Goal: Task Accomplishment & Management: Use online tool/utility

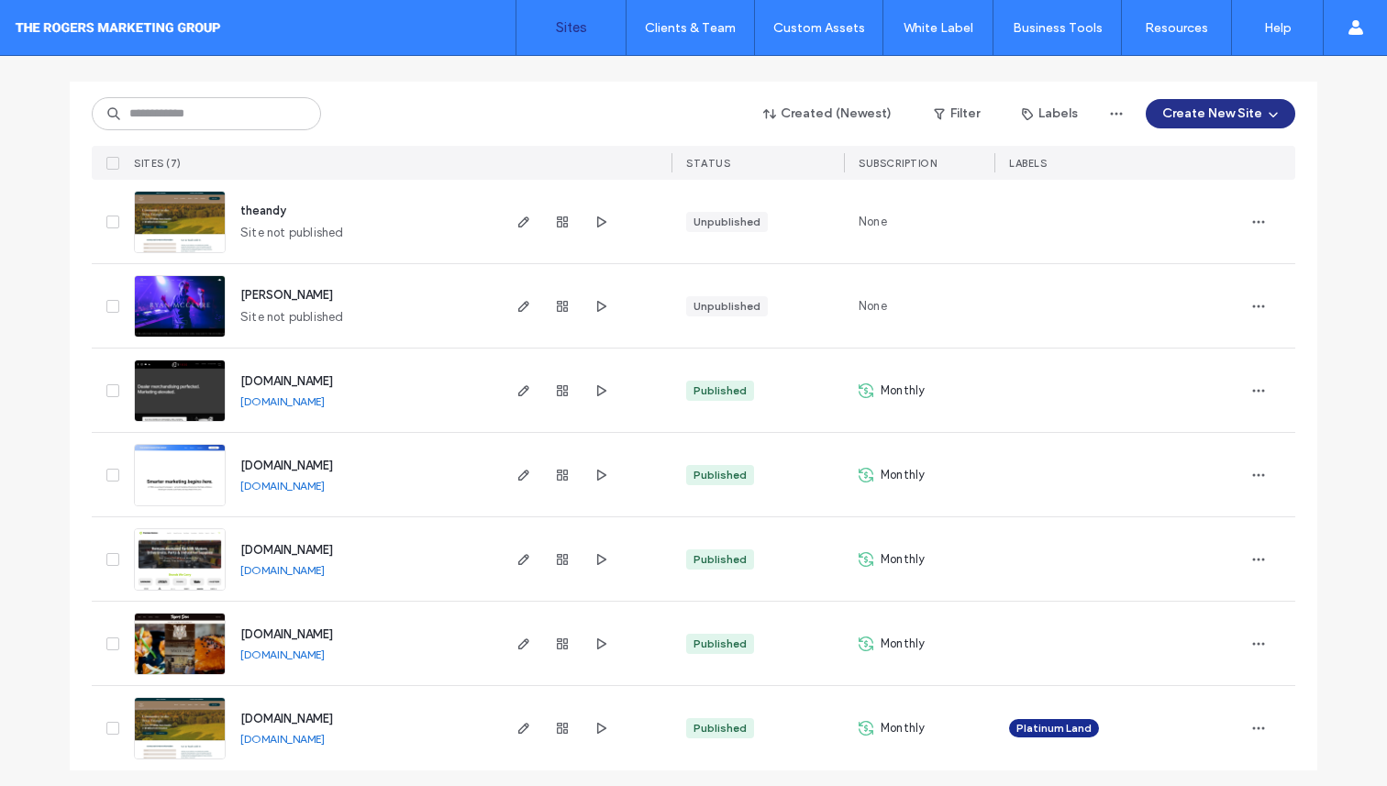
scroll to position [188, 0]
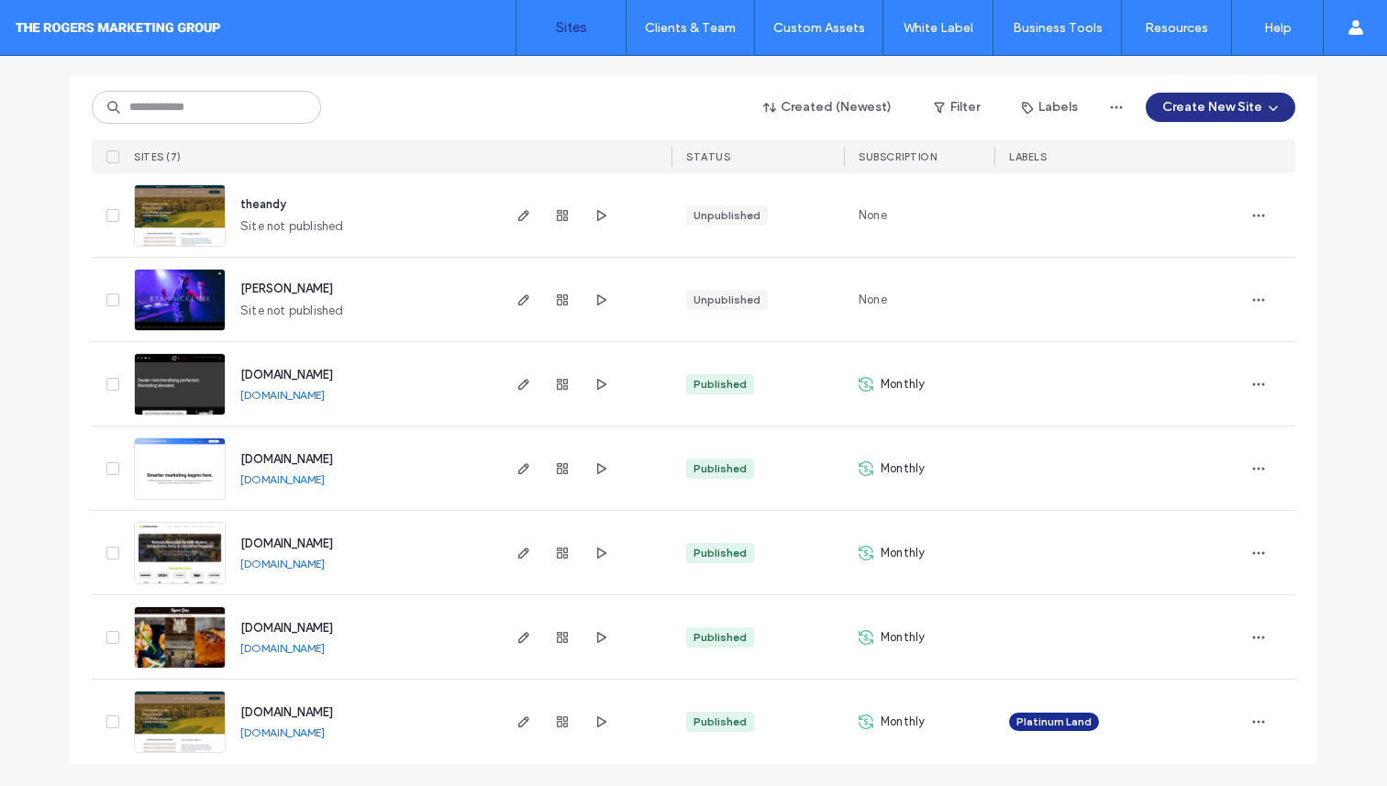
click at [307, 373] on span "[DOMAIN_NAME]" at bounding box center [286, 375] width 93 height 14
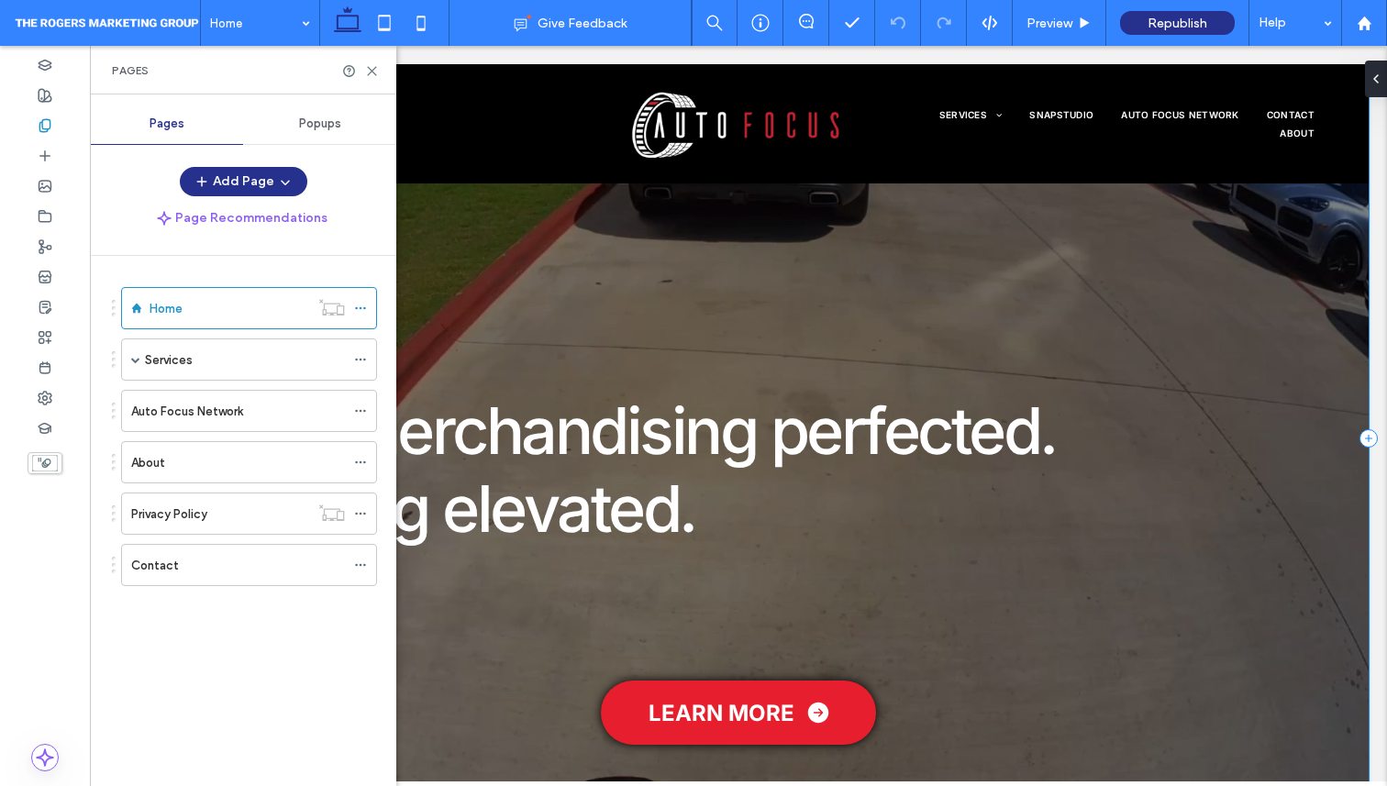
click at [462, 314] on div at bounding box center [738, 438] width 1261 height 749
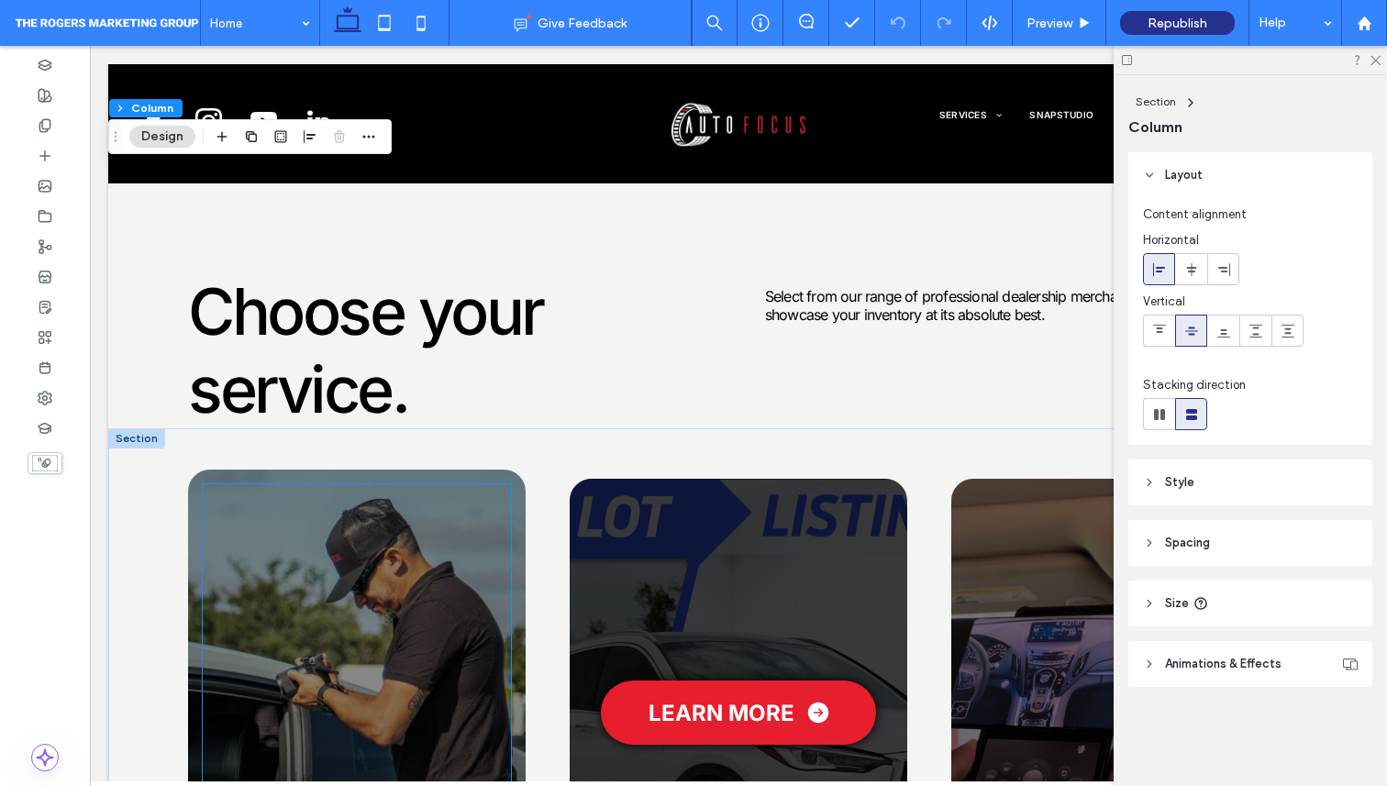
scroll to position [1381, 0]
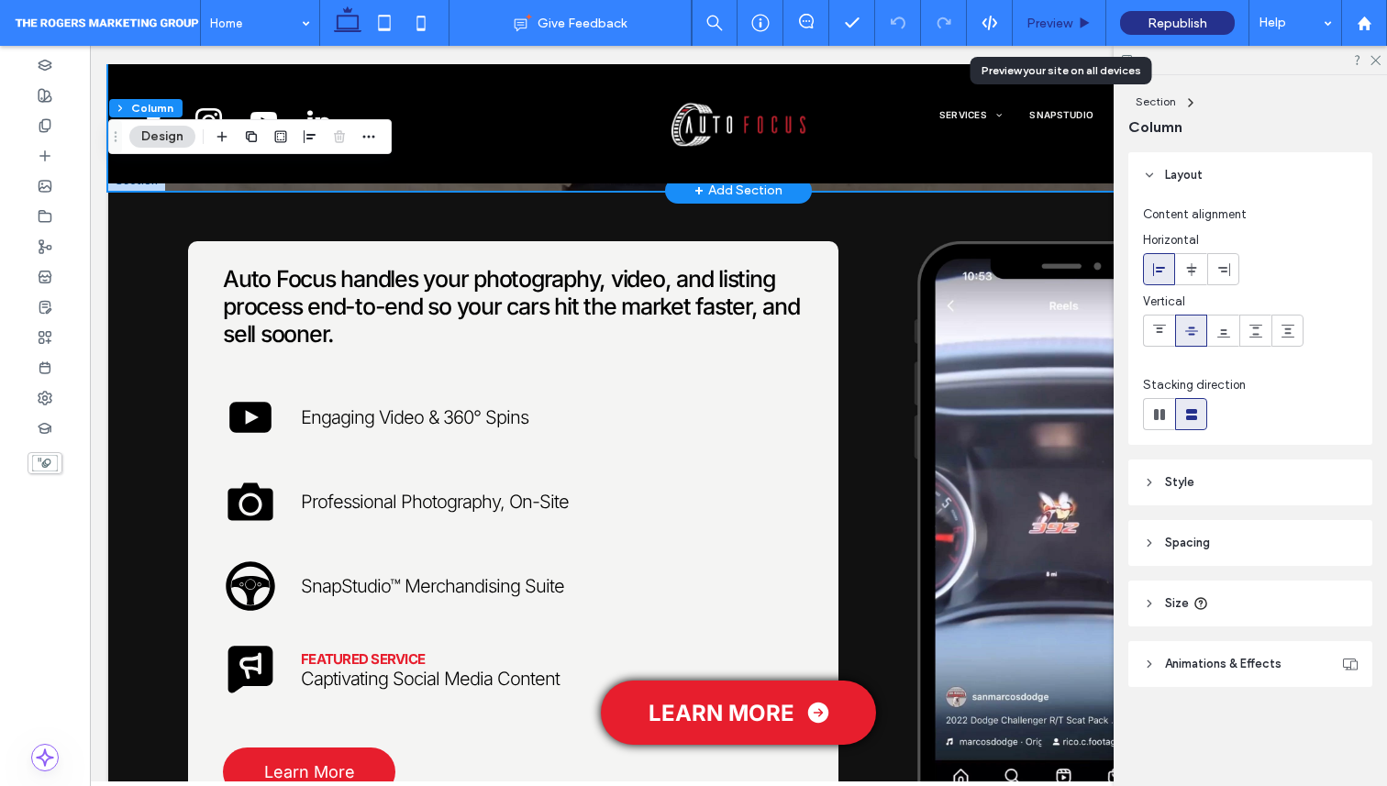
click at [1065, 25] on span "Preview" at bounding box center [1050, 24] width 46 height 16
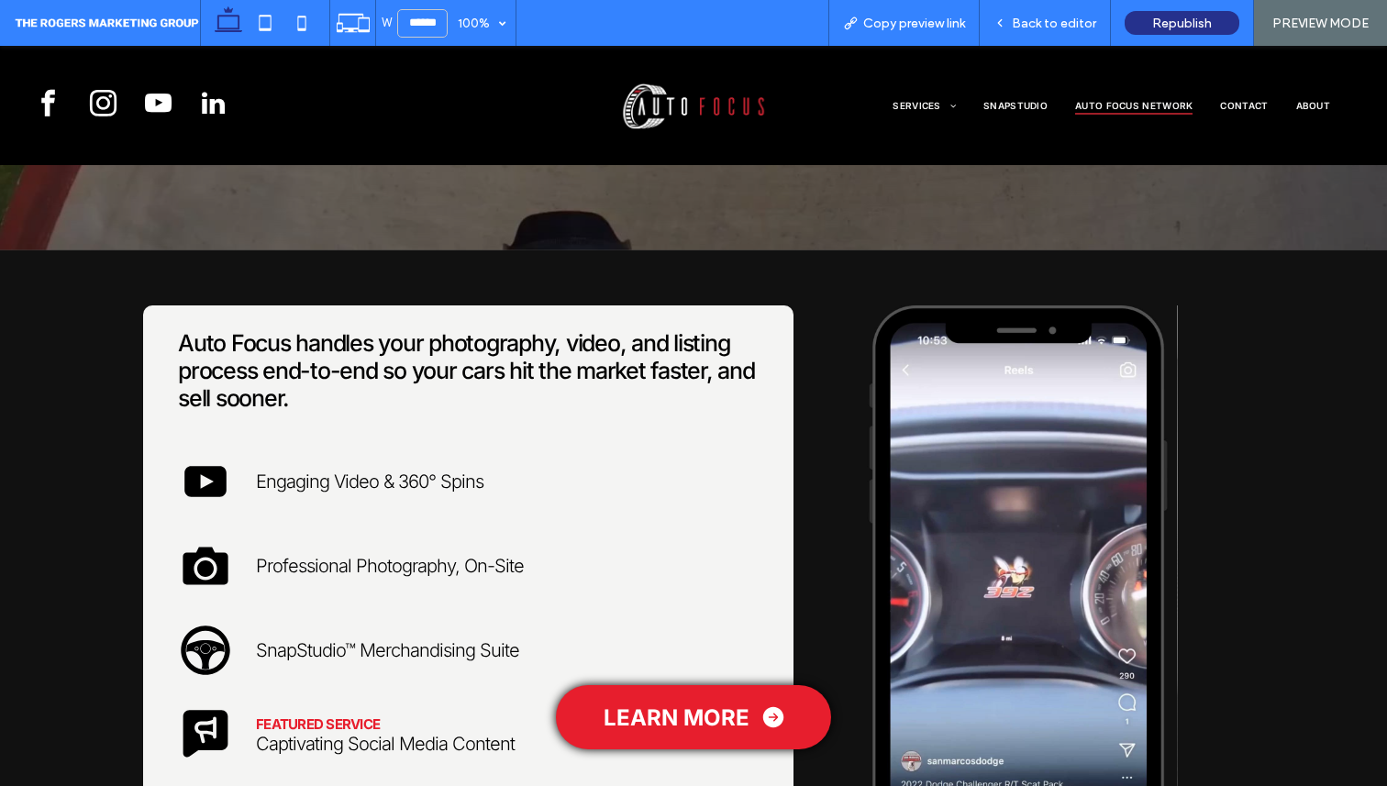
click at [1149, 107] on span "Auto Focus Network" at bounding box center [1133, 105] width 117 height 18
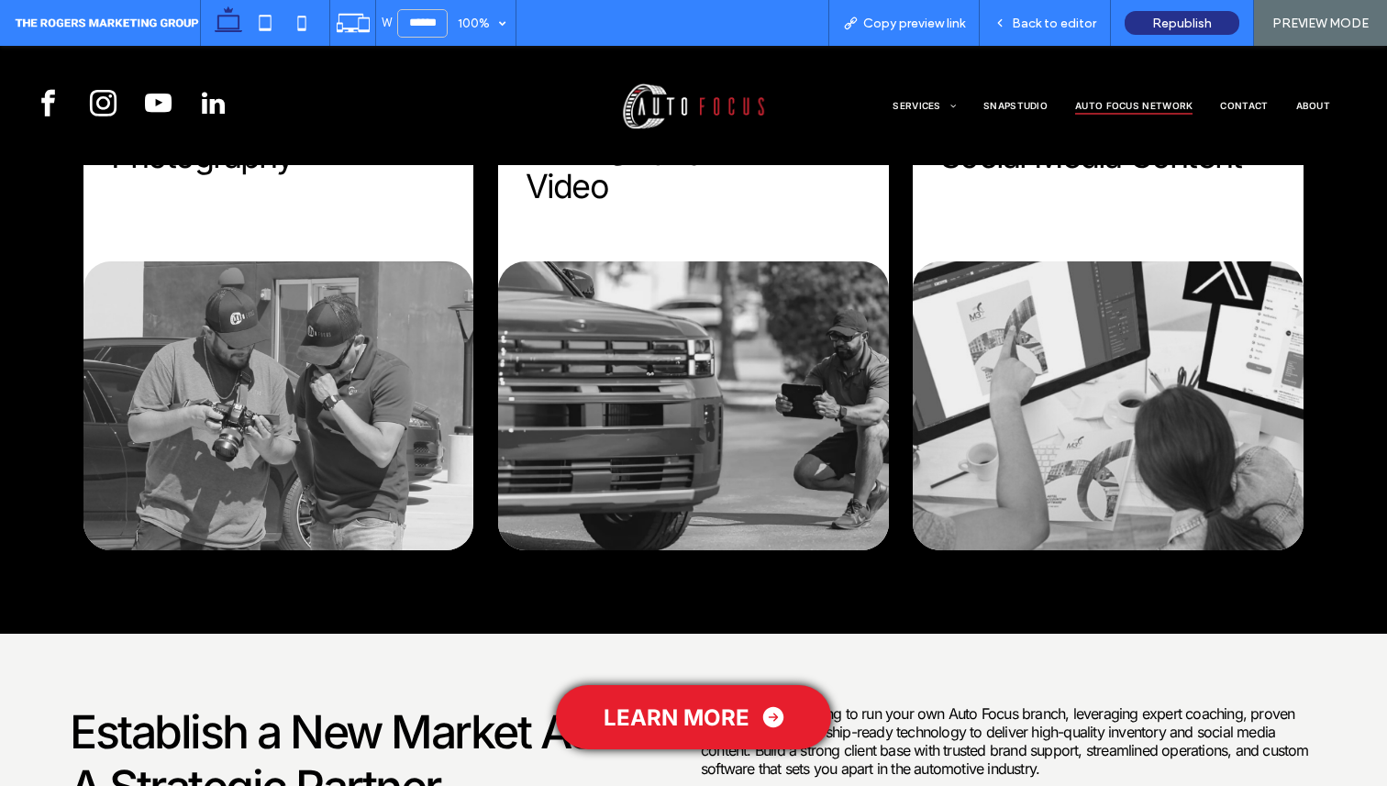
scroll to position [1001, 0]
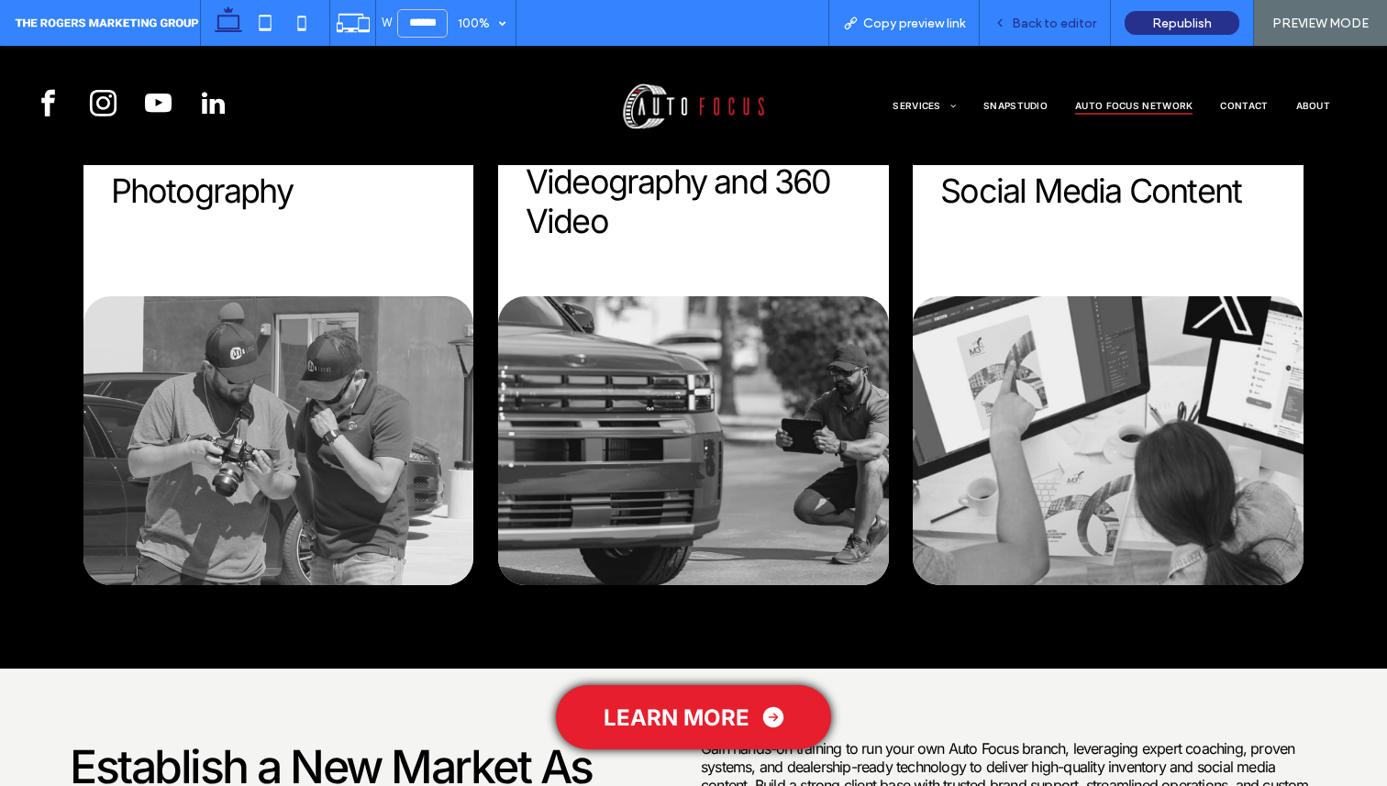
click at [1010, 30] on div "Back to editor" at bounding box center [1045, 23] width 131 height 46
click at [1036, 25] on span "Back to editor" at bounding box center [1054, 24] width 84 height 16
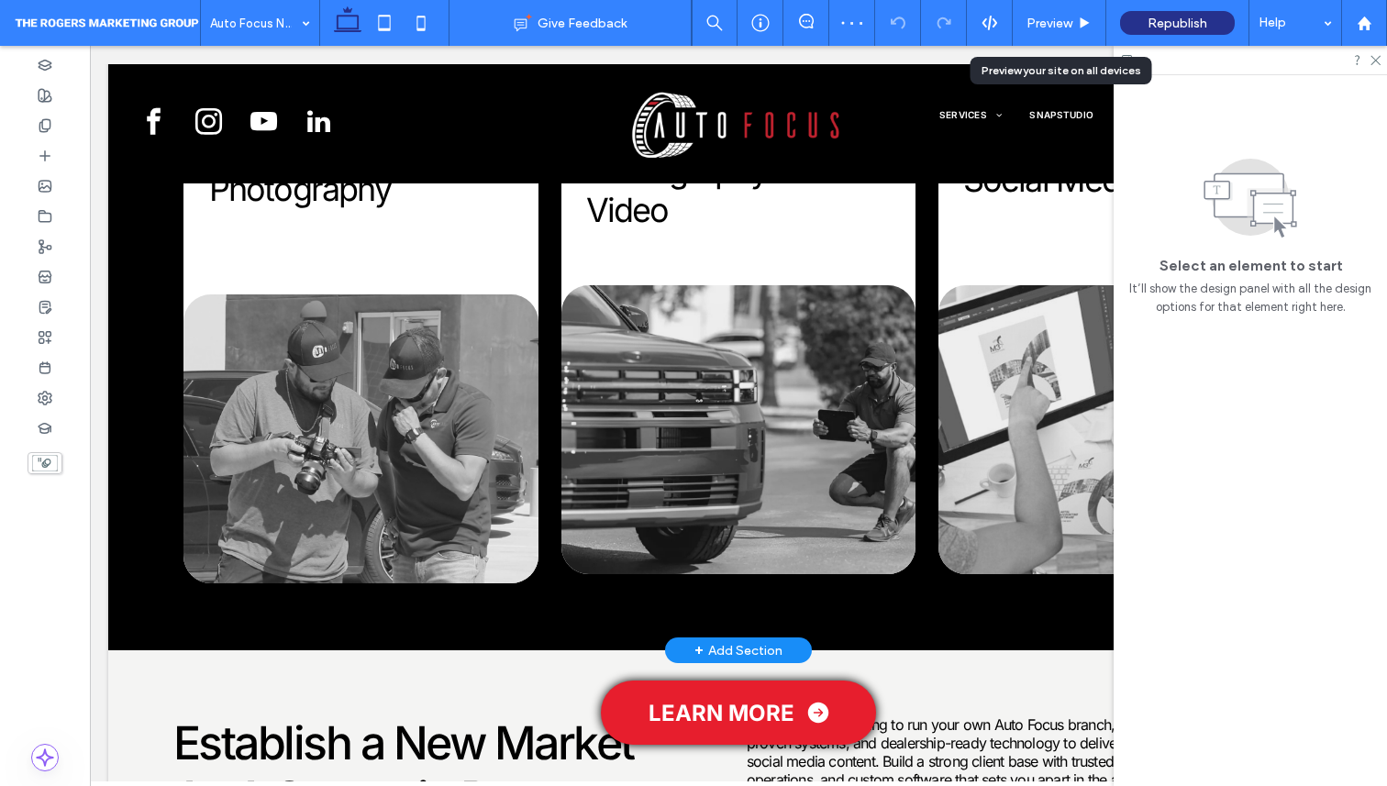
scroll to position [1012, 0]
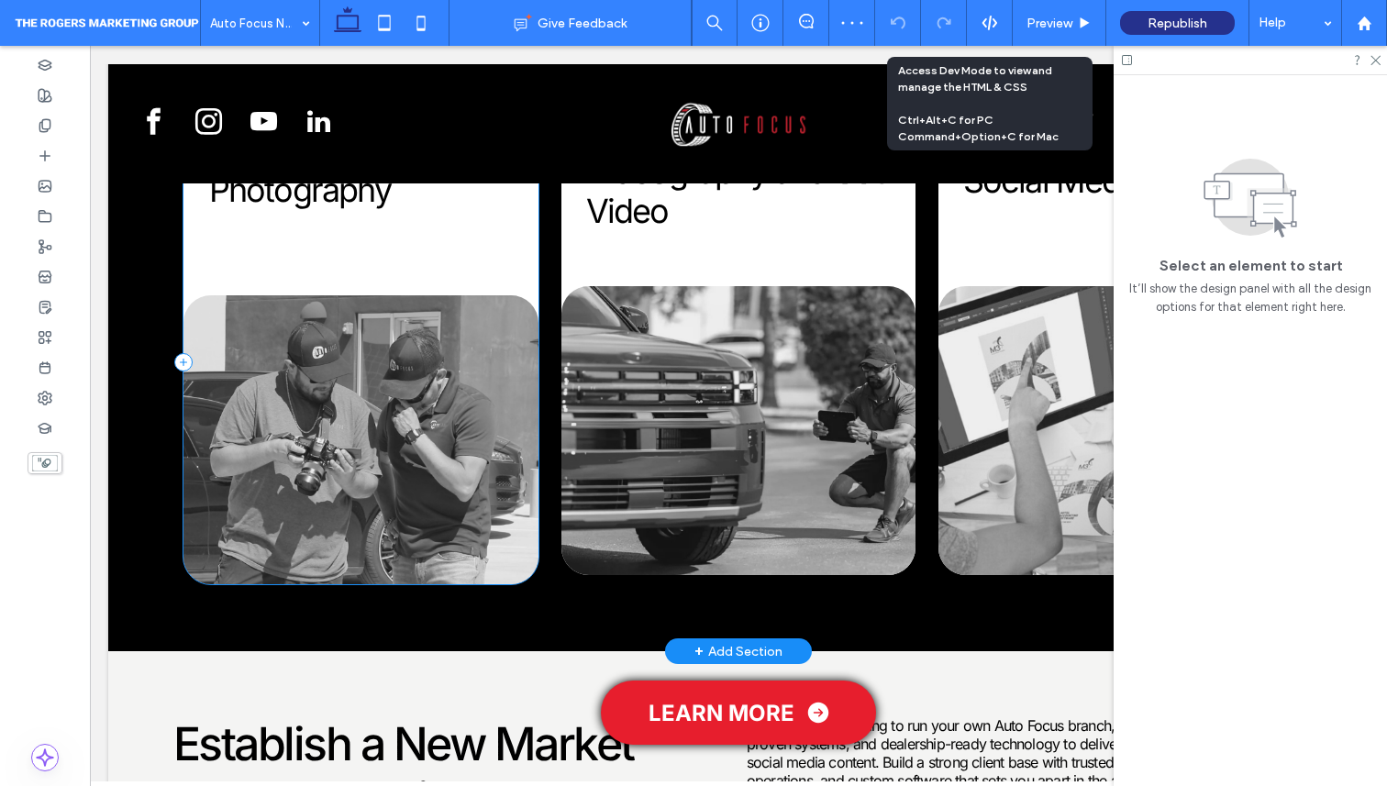
click at [471, 242] on div "Photography" at bounding box center [361, 362] width 355 height 445
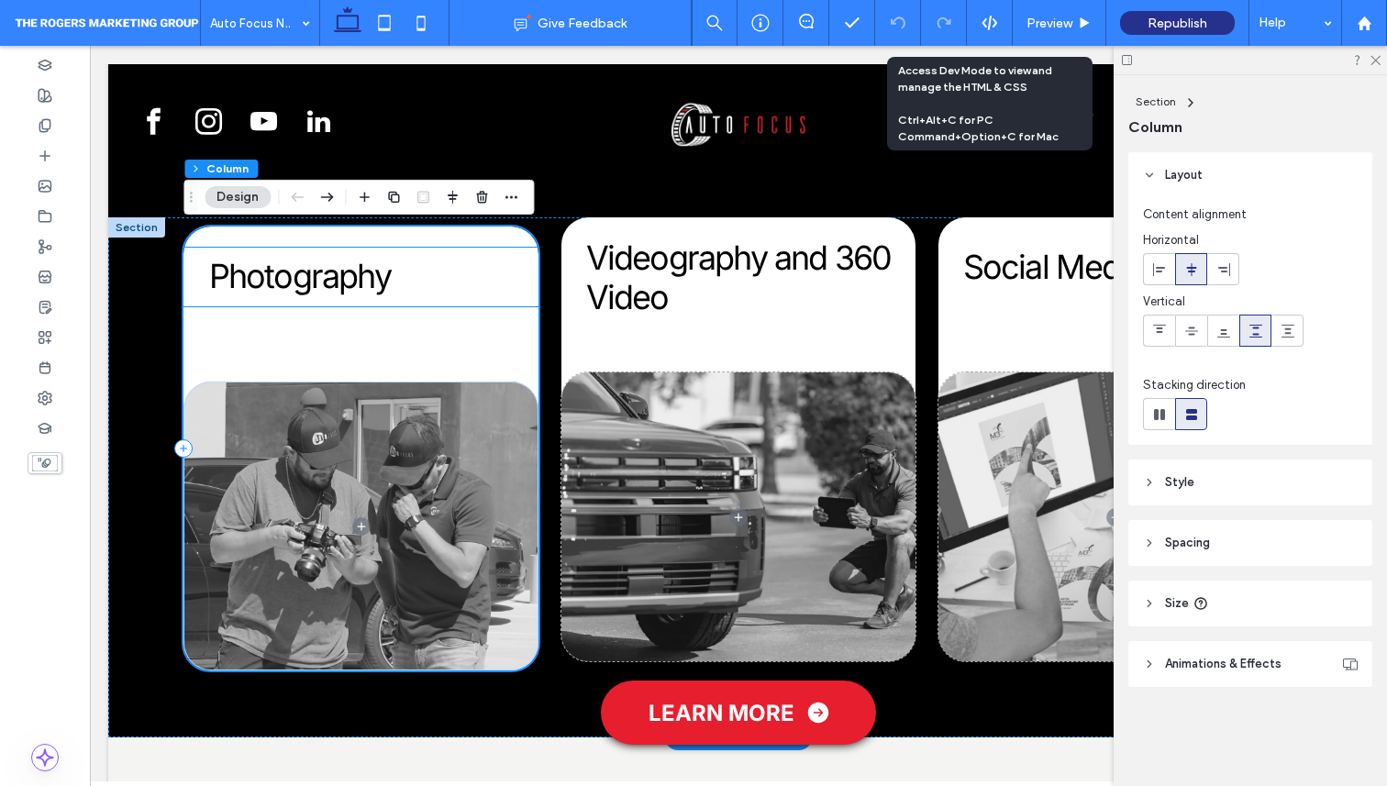
scroll to position [921, 0]
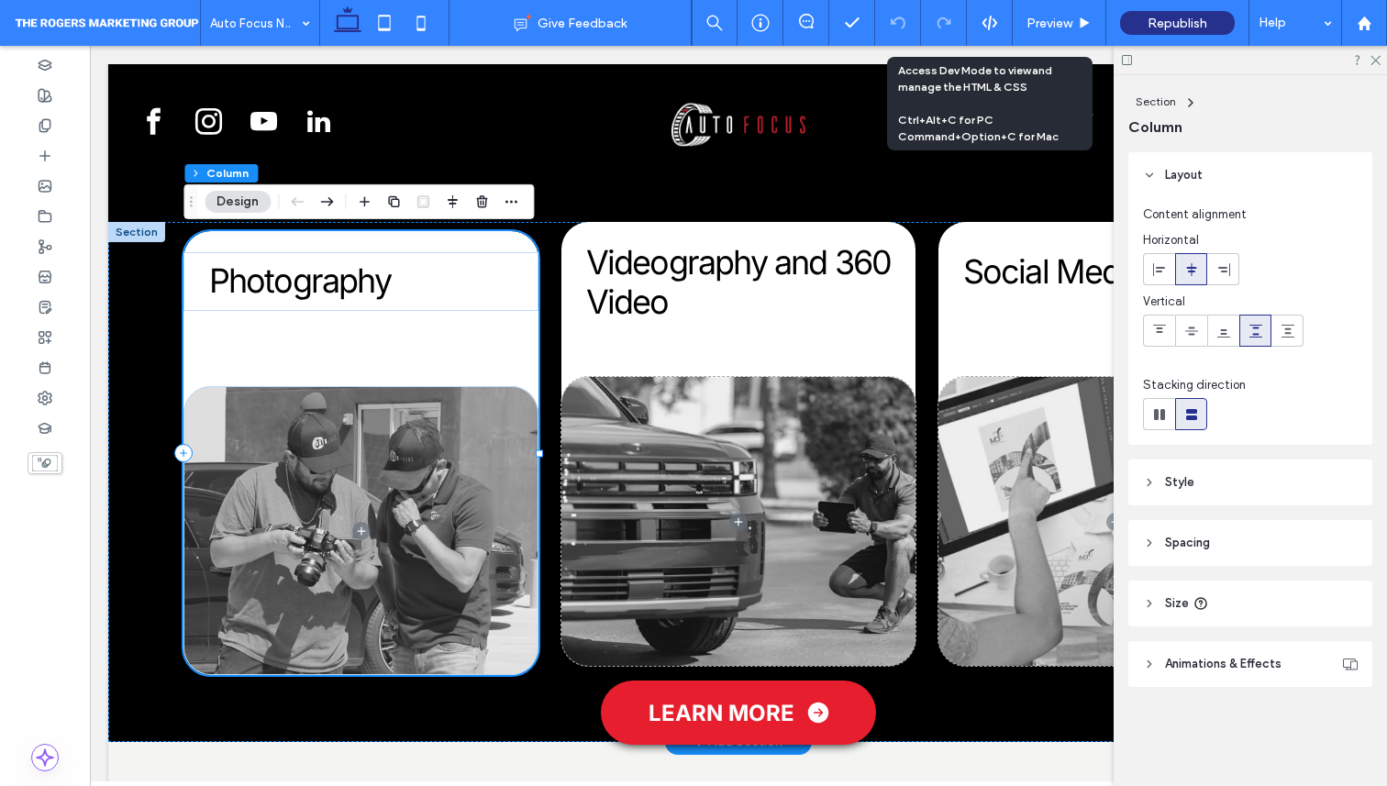
click at [500, 244] on div "Photography" at bounding box center [361, 453] width 355 height 445
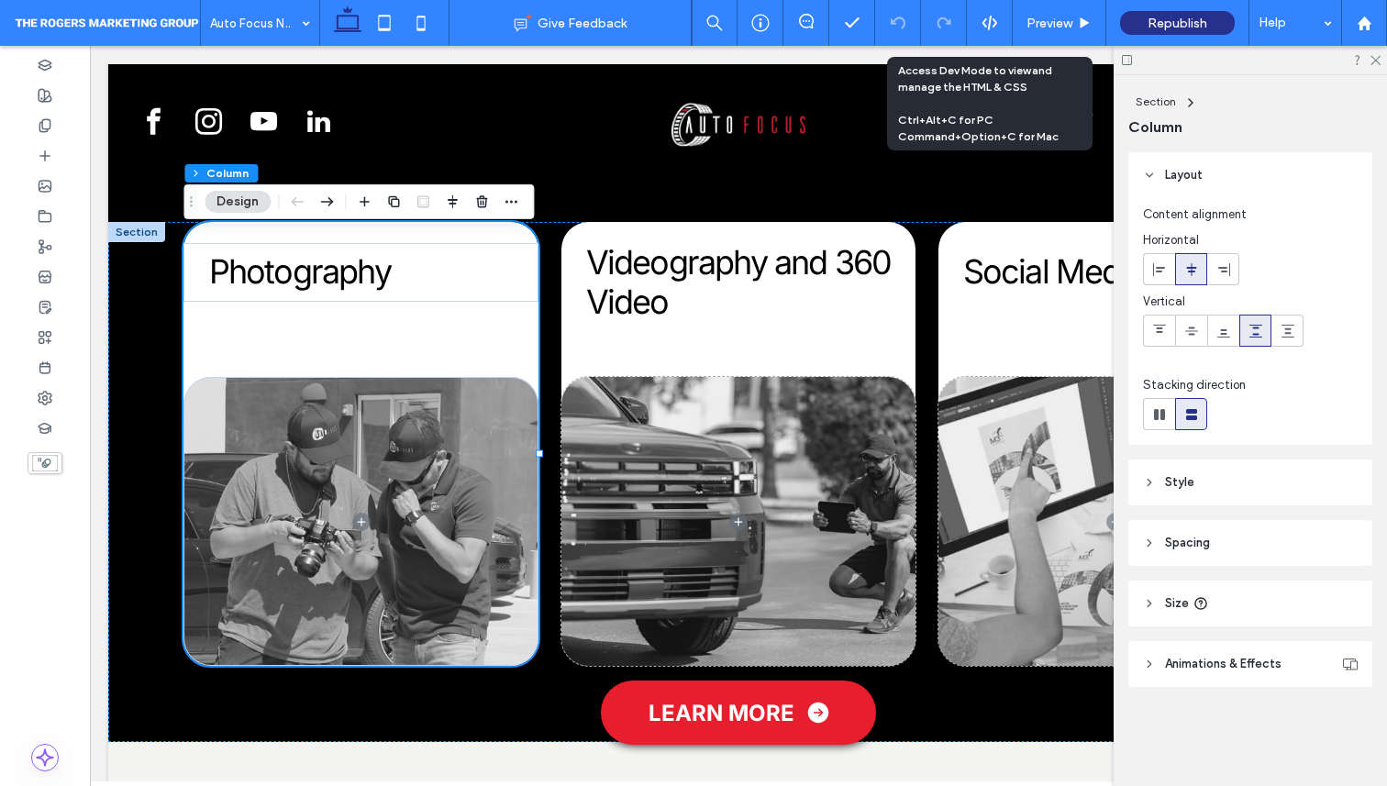
click at [1186, 476] on span "Style" at bounding box center [1179, 482] width 29 height 18
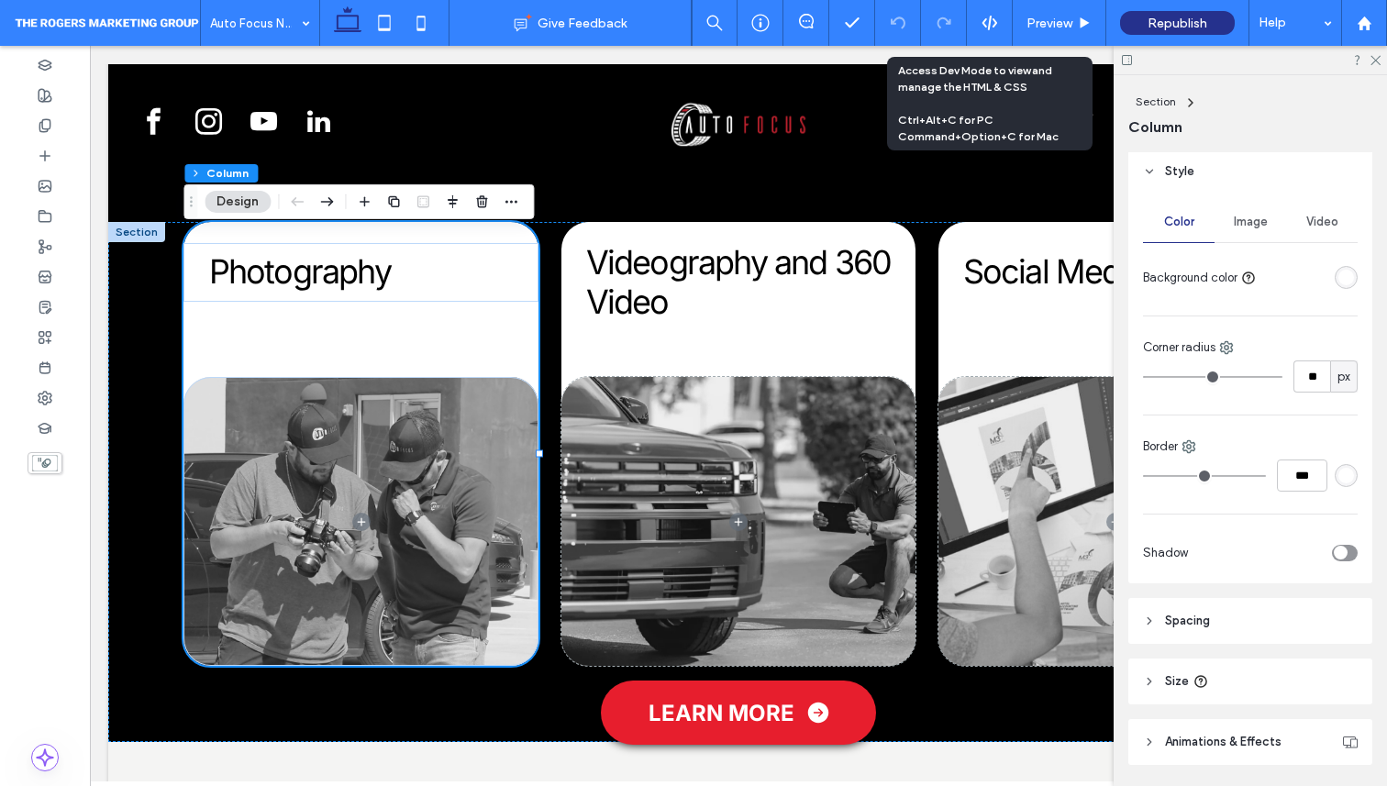
scroll to position [314, 0]
click at [1189, 733] on span "Animations & Effects" at bounding box center [1223, 739] width 117 height 18
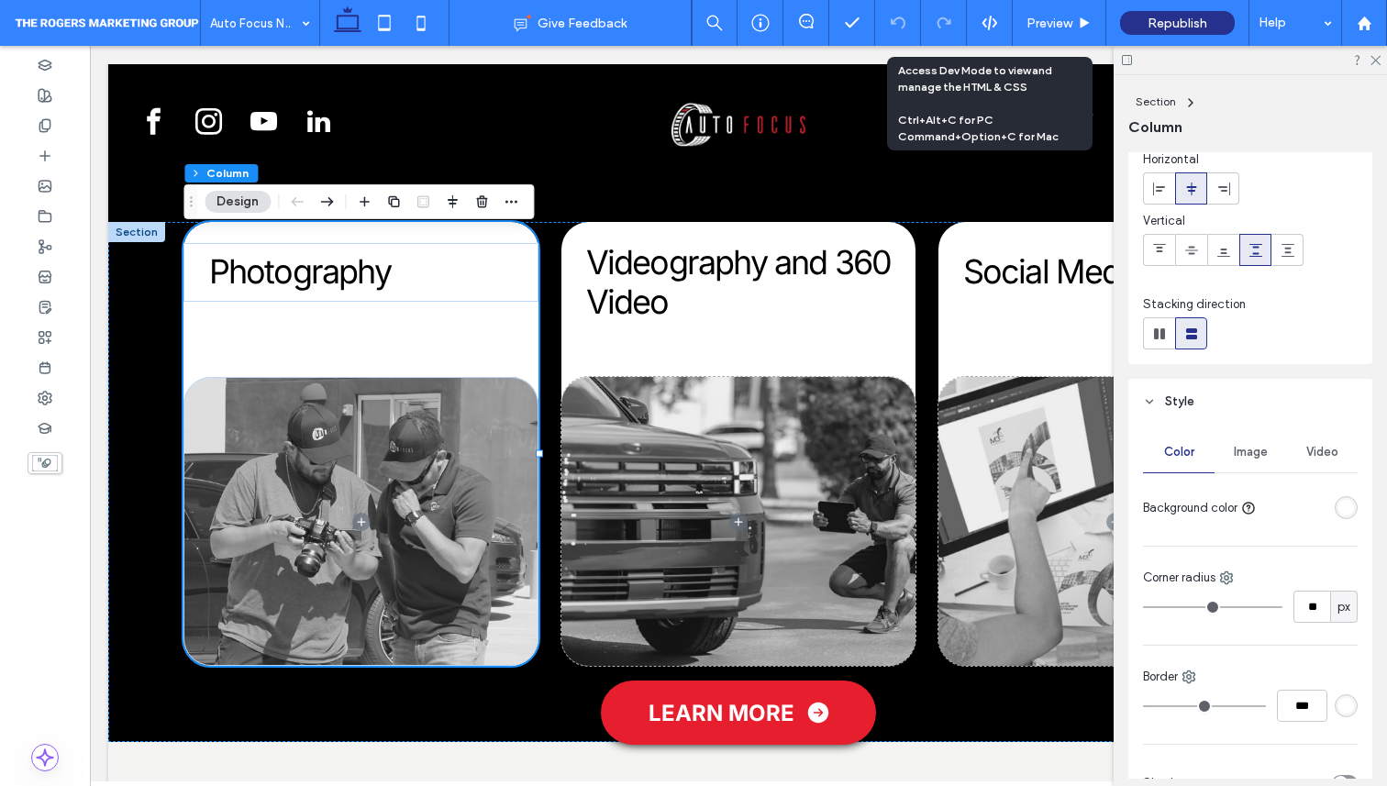
scroll to position [0, 0]
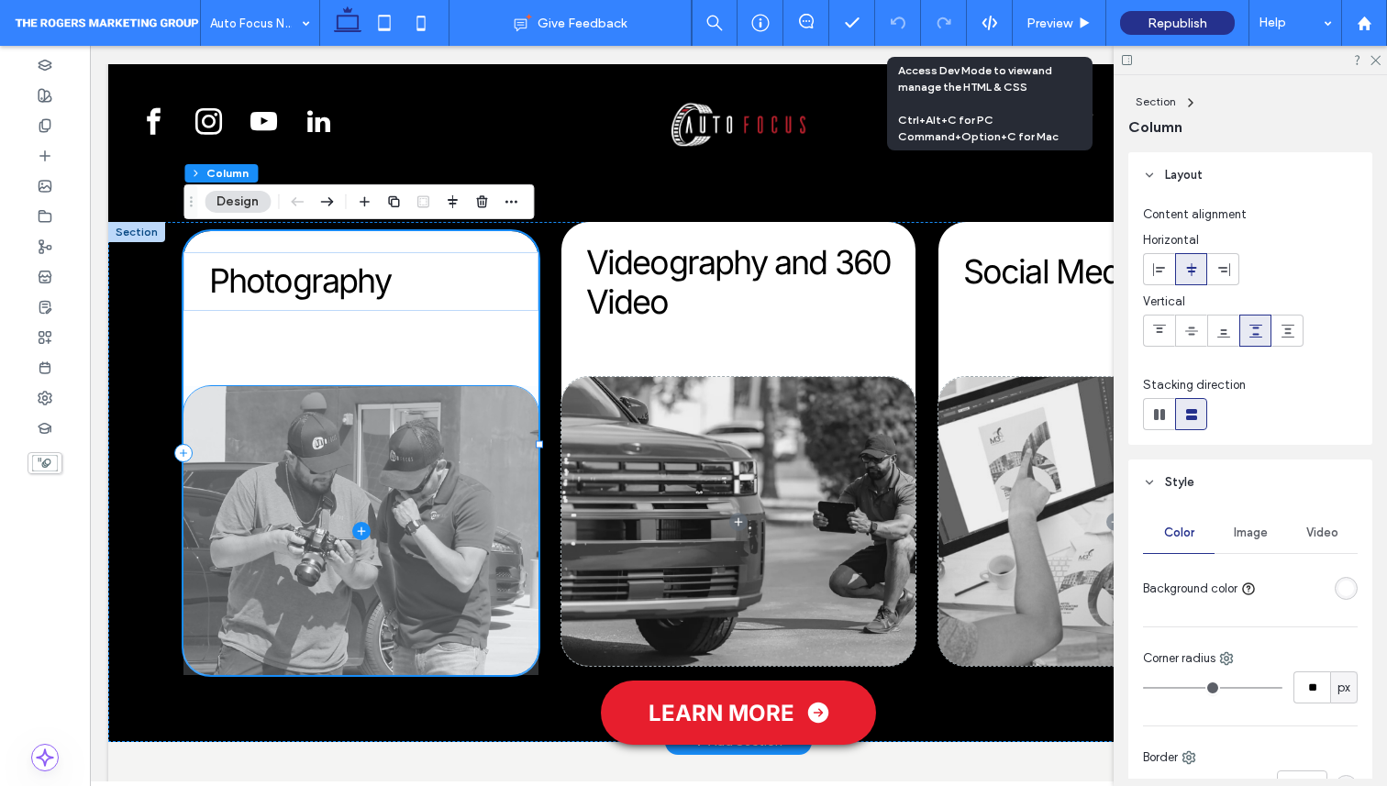
click at [362, 452] on span at bounding box center [361, 530] width 355 height 289
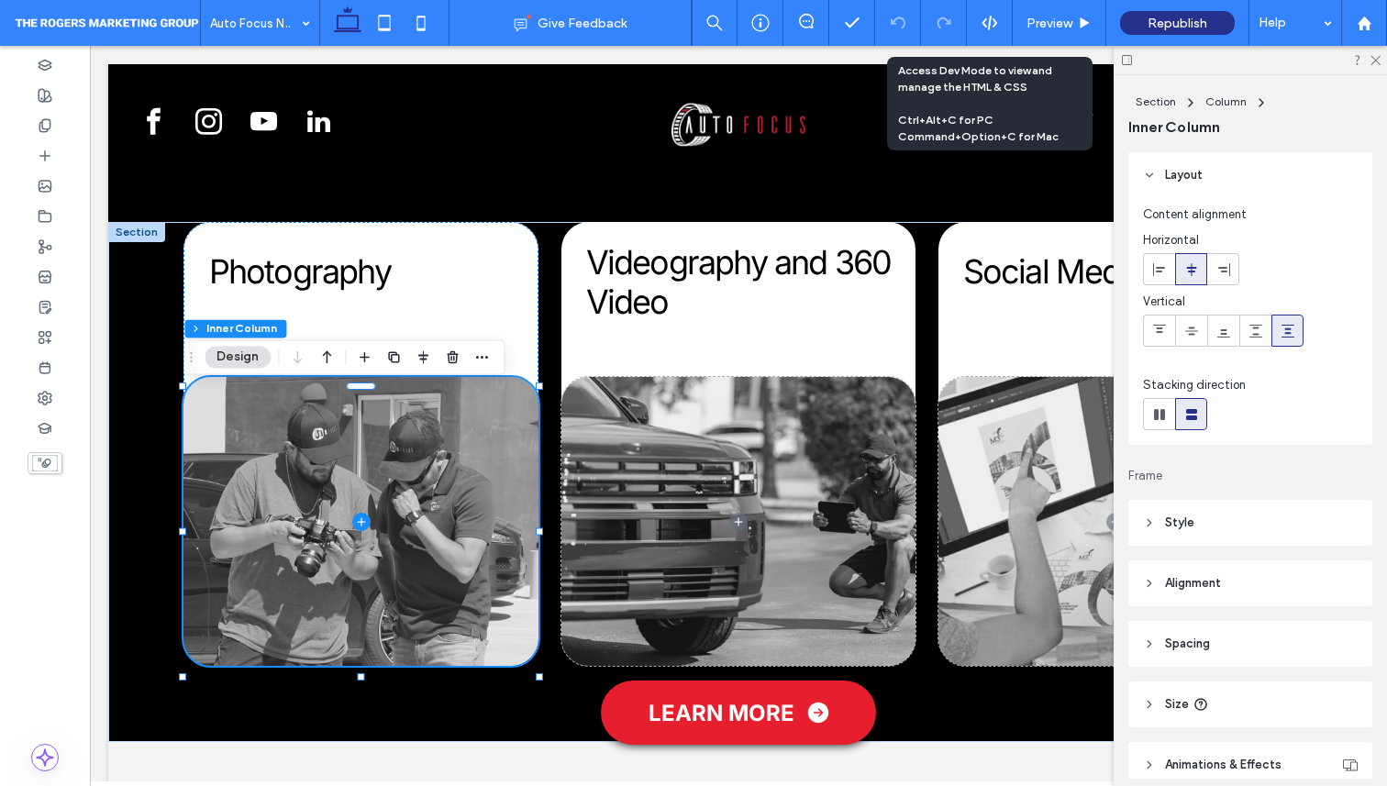
click at [1185, 522] on span "Style" at bounding box center [1179, 523] width 29 height 18
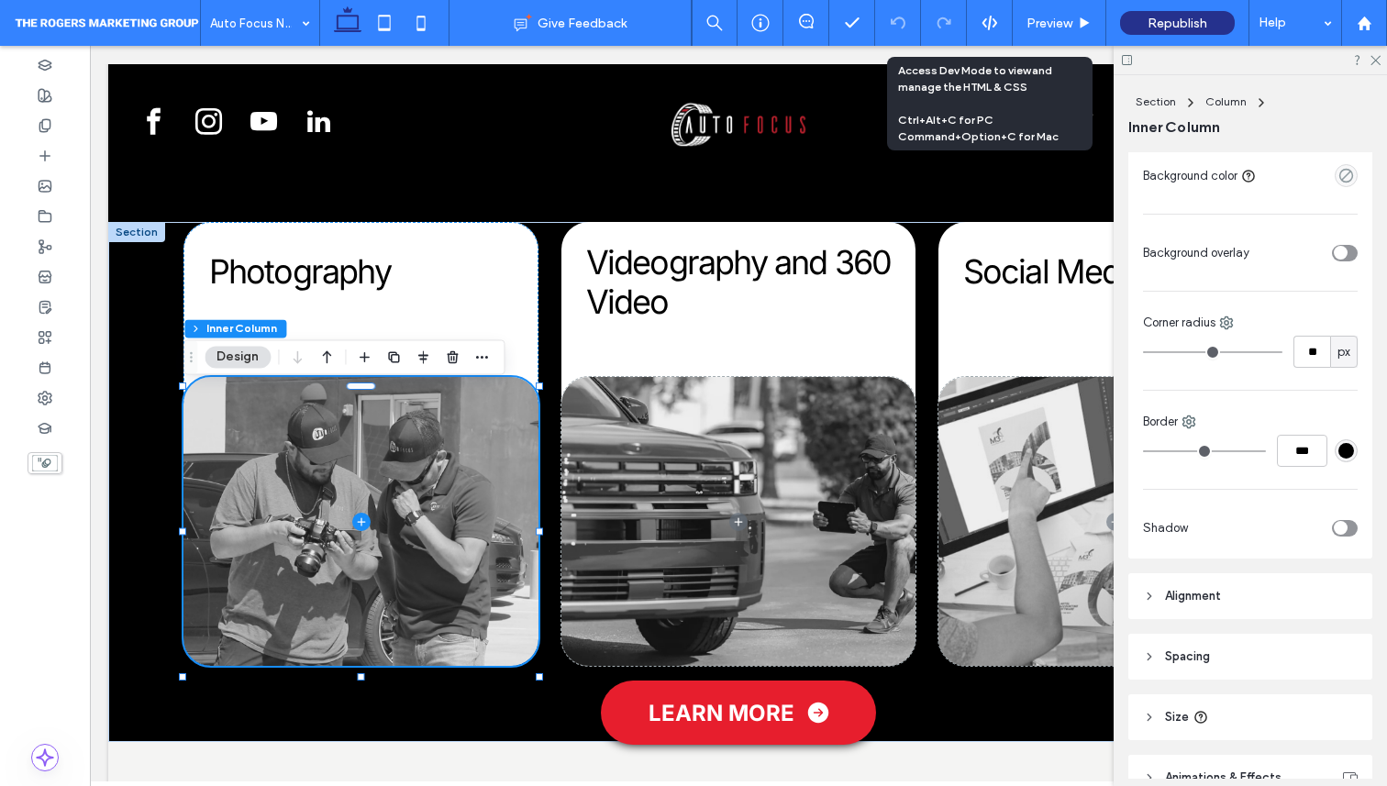
click at [1187, 613] on header "Alignment" at bounding box center [1251, 596] width 244 height 46
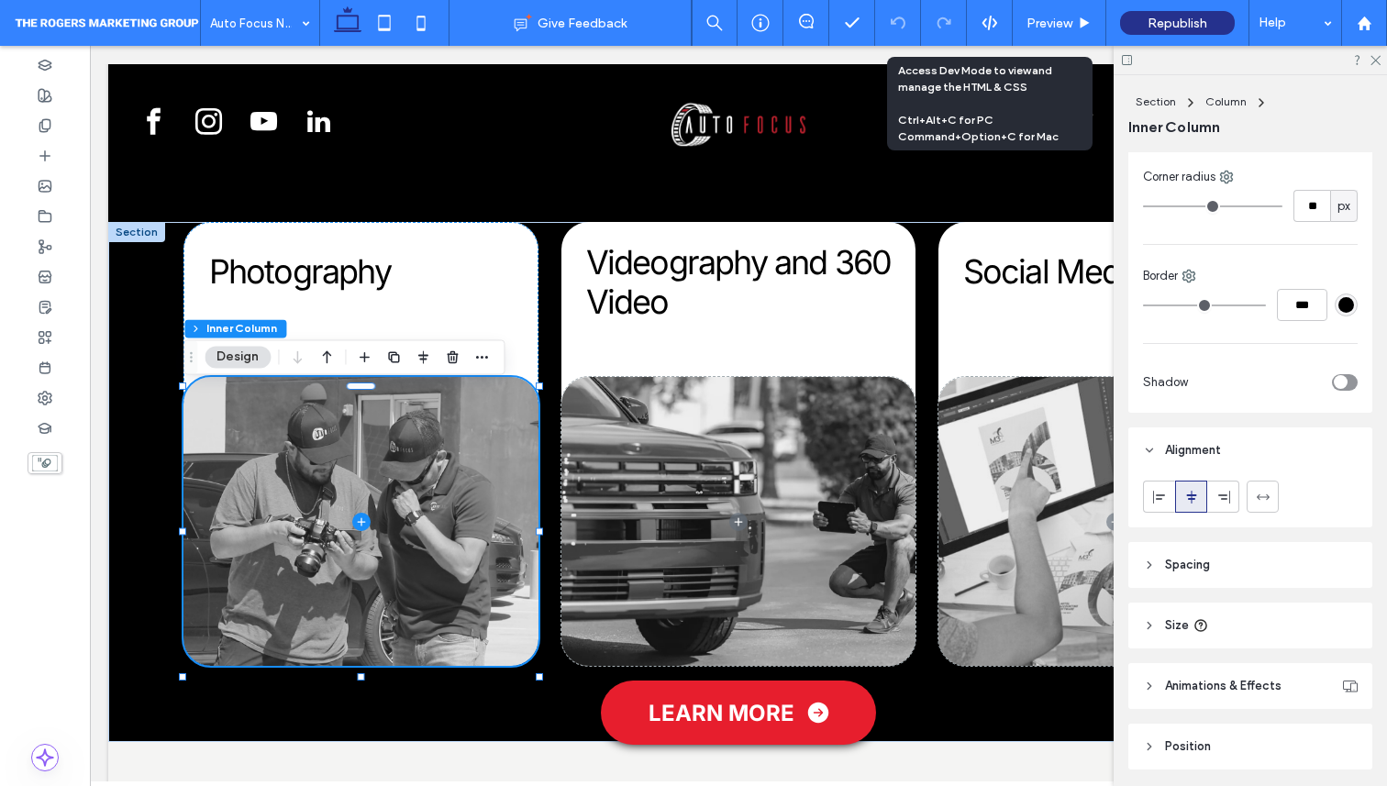
scroll to position [620, 0]
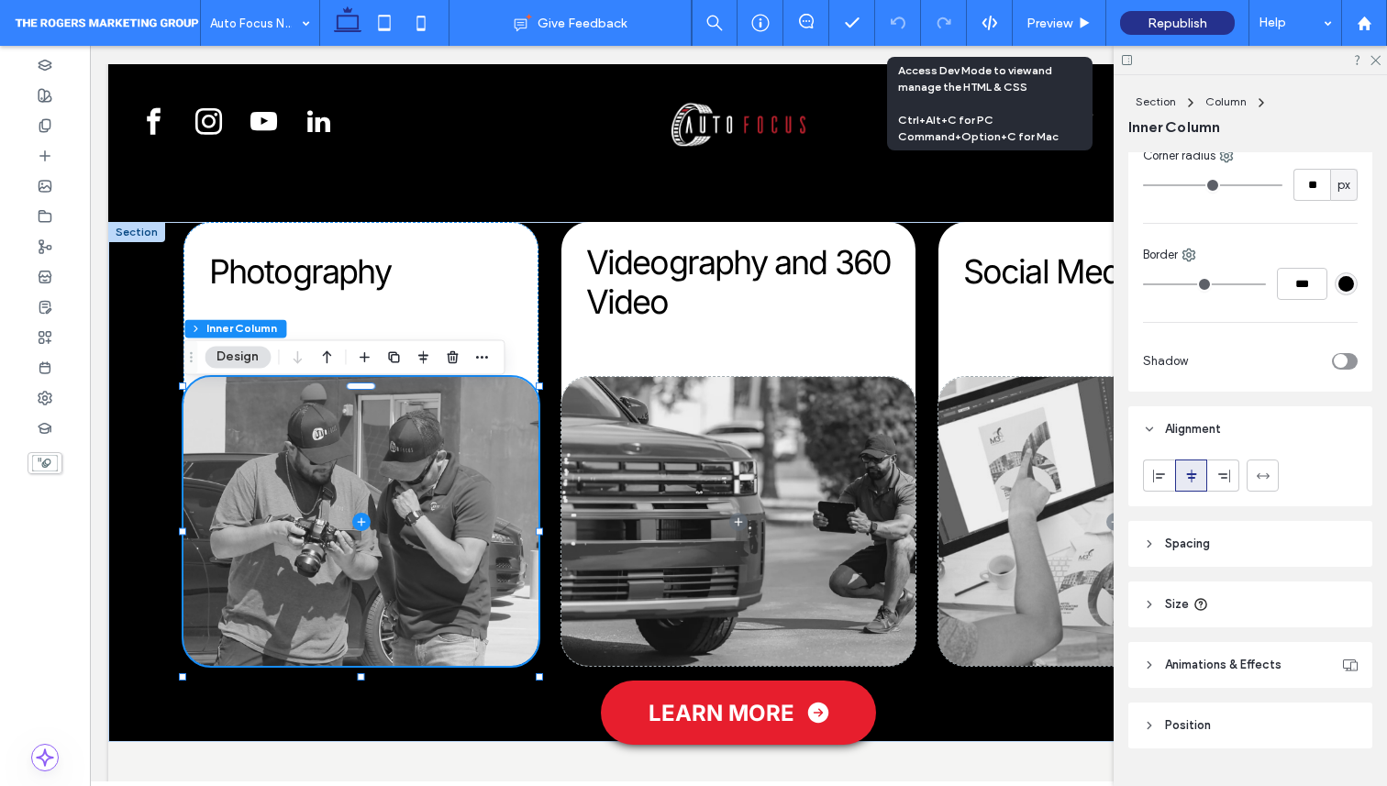
click at [1187, 542] on span "Spacing" at bounding box center [1187, 544] width 45 height 18
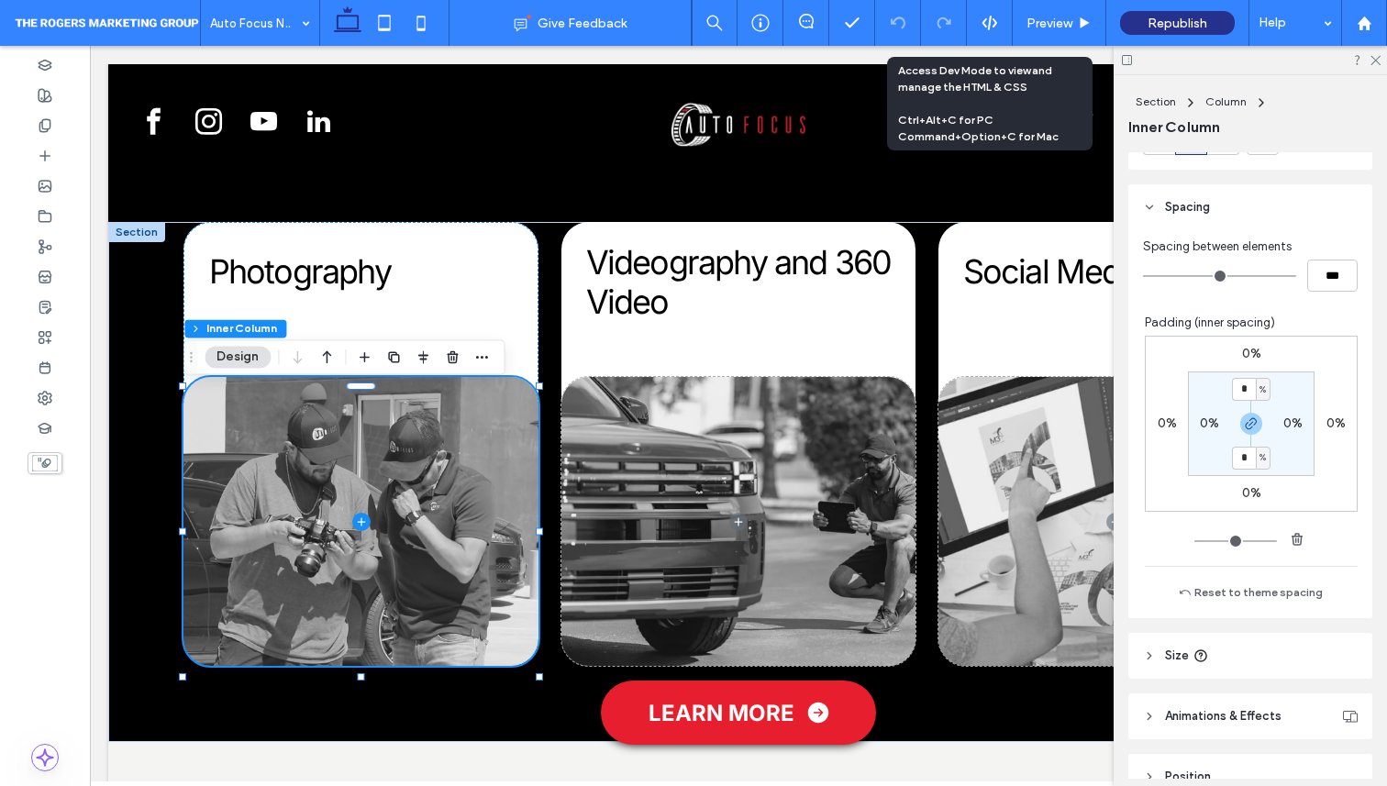
scroll to position [1051, 0]
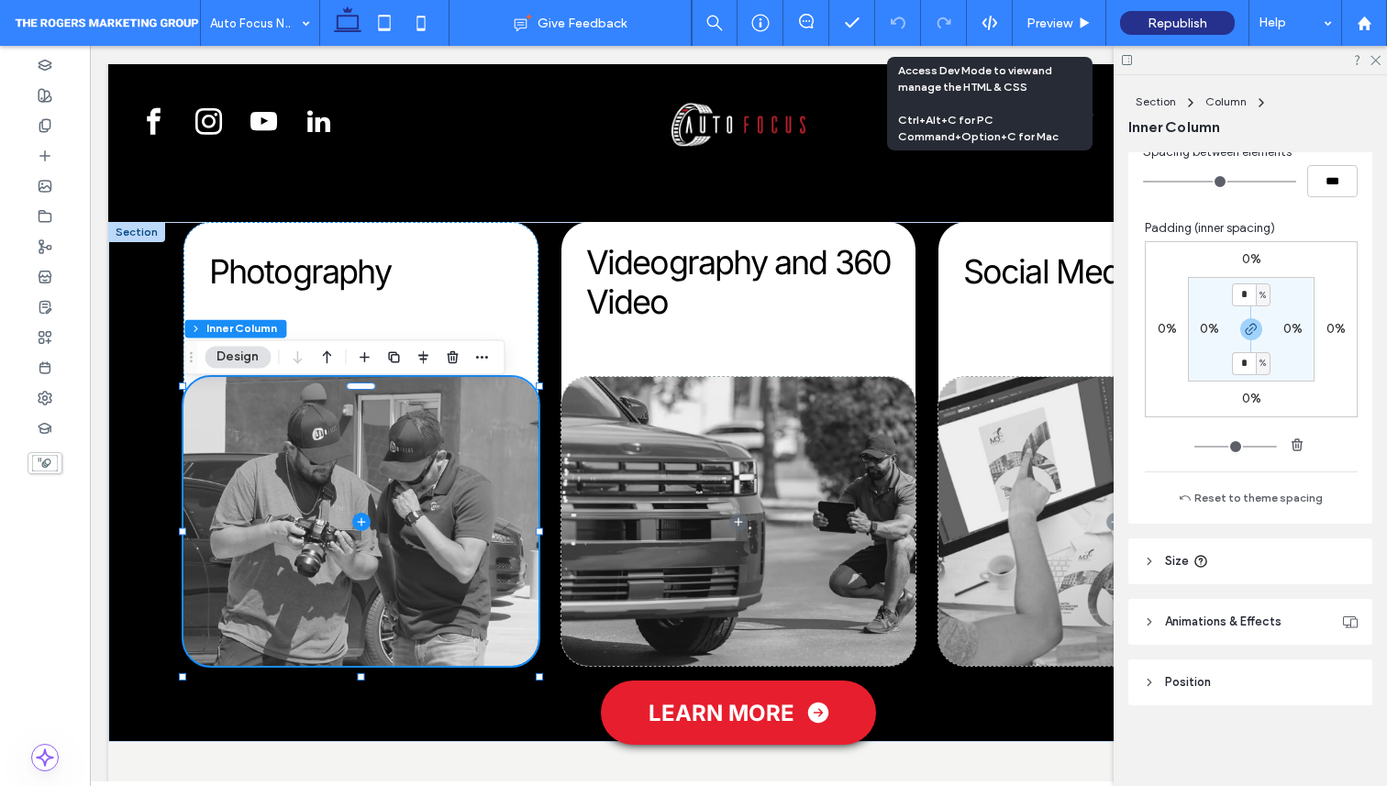
click at [1175, 554] on span "Size" at bounding box center [1177, 561] width 24 height 18
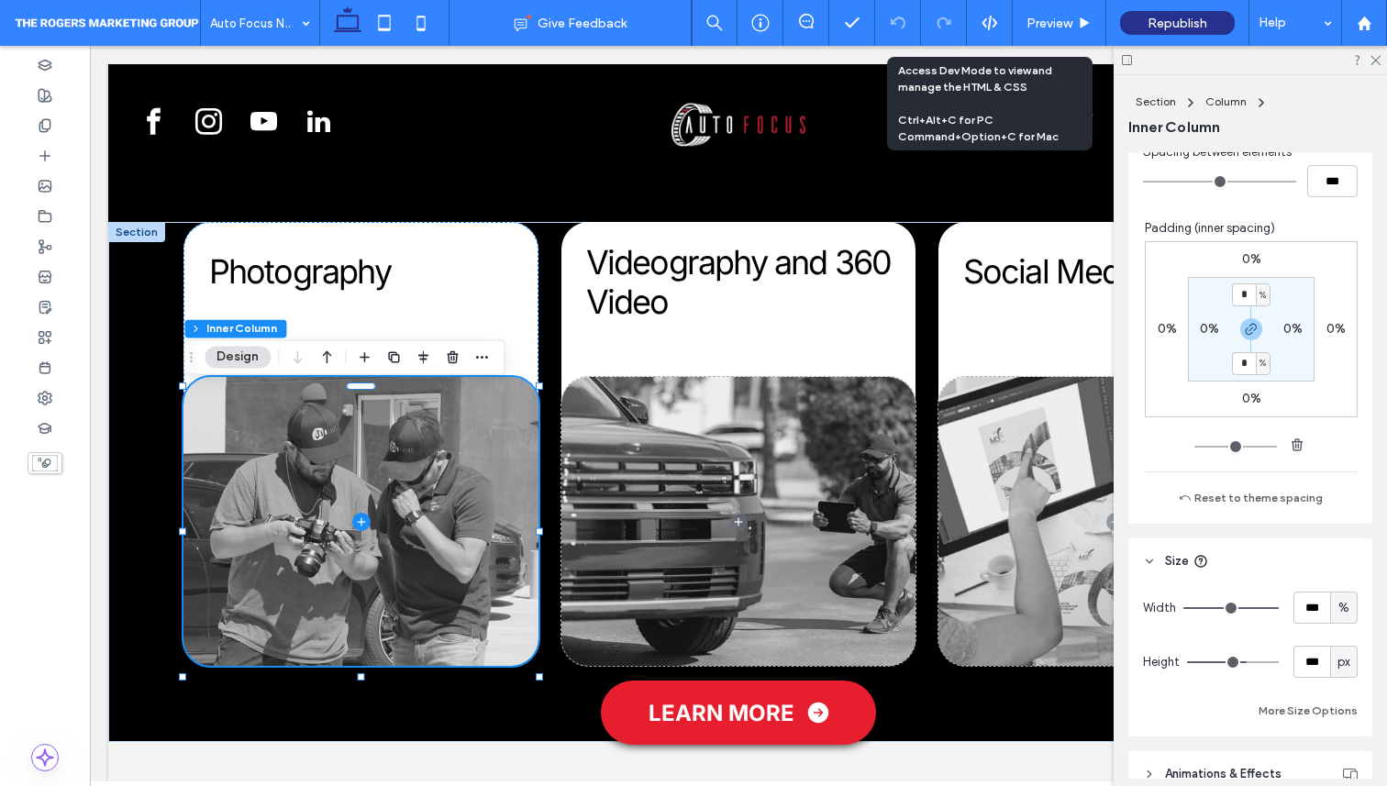
scroll to position [1204, 0]
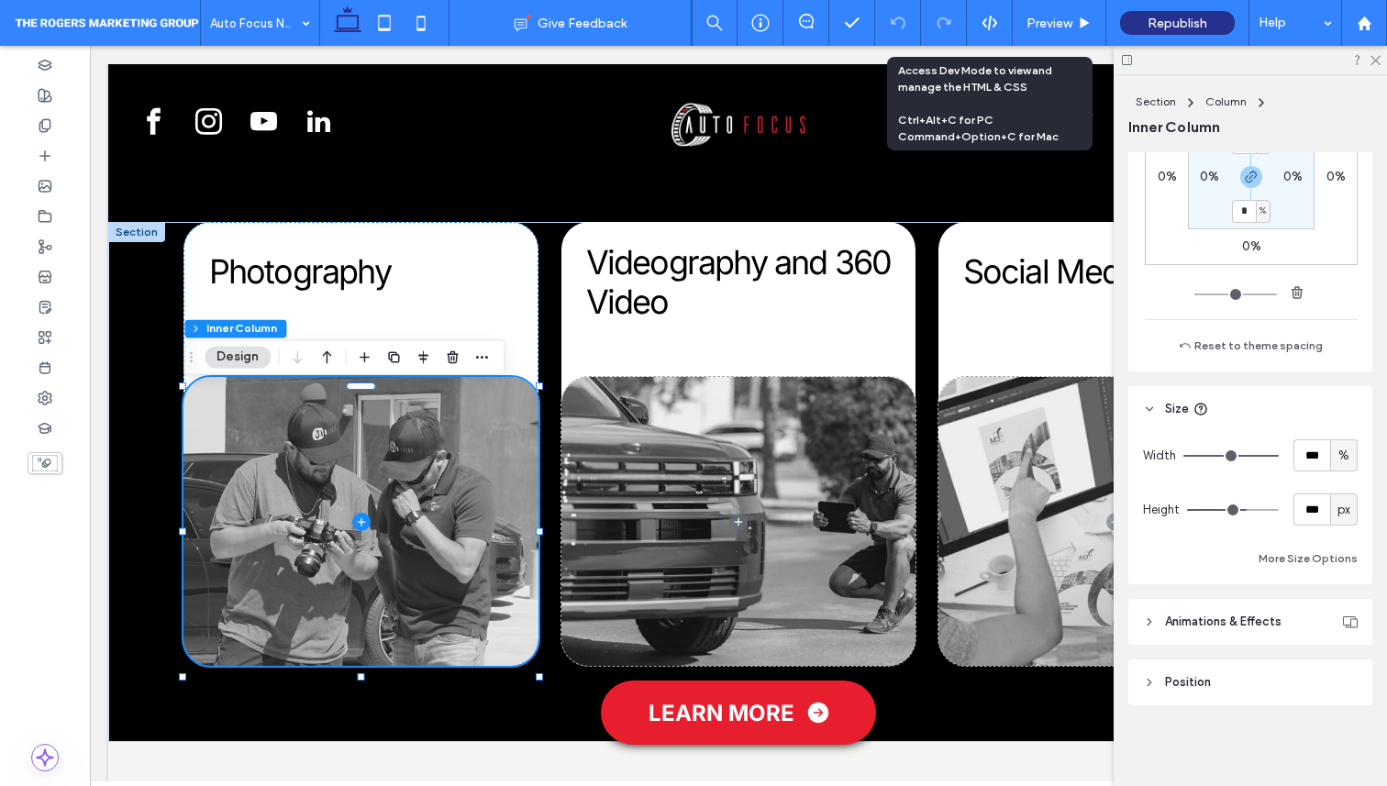
click at [1191, 703] on header "Position" at bounding box center [1251, 683] width 244 height 46
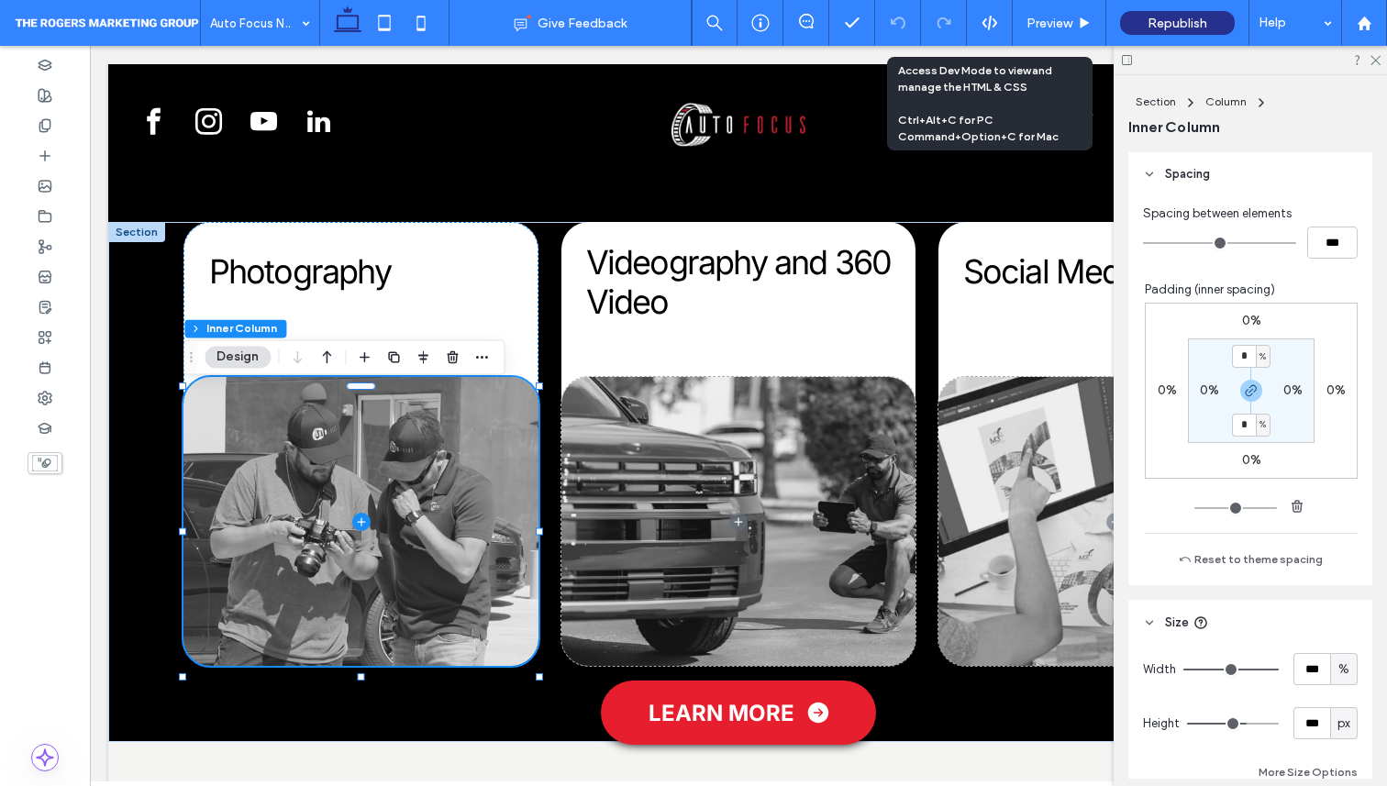
scroll to position [756, 0]
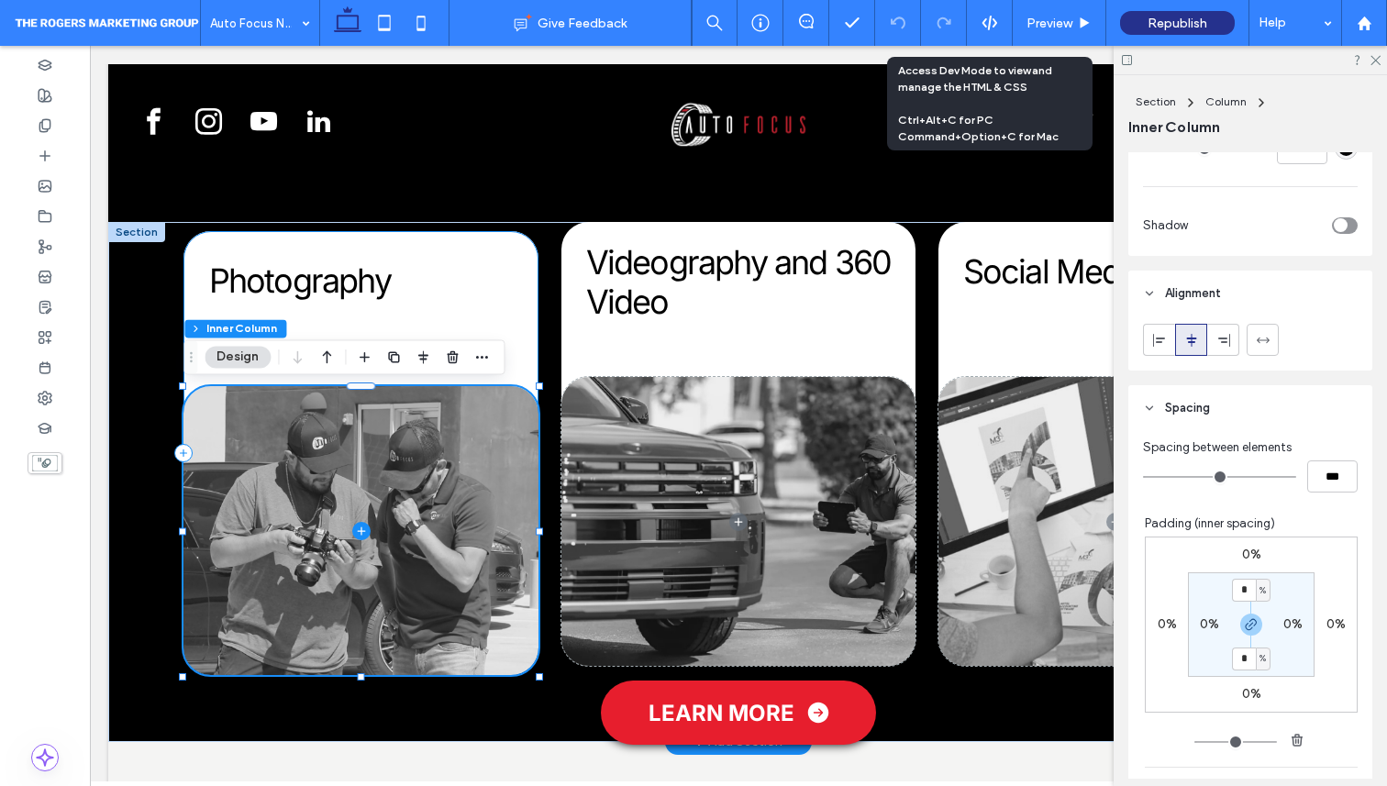
click at [408, 315] on div "Photography" at bounding box center [361, 453] width 355 height 445
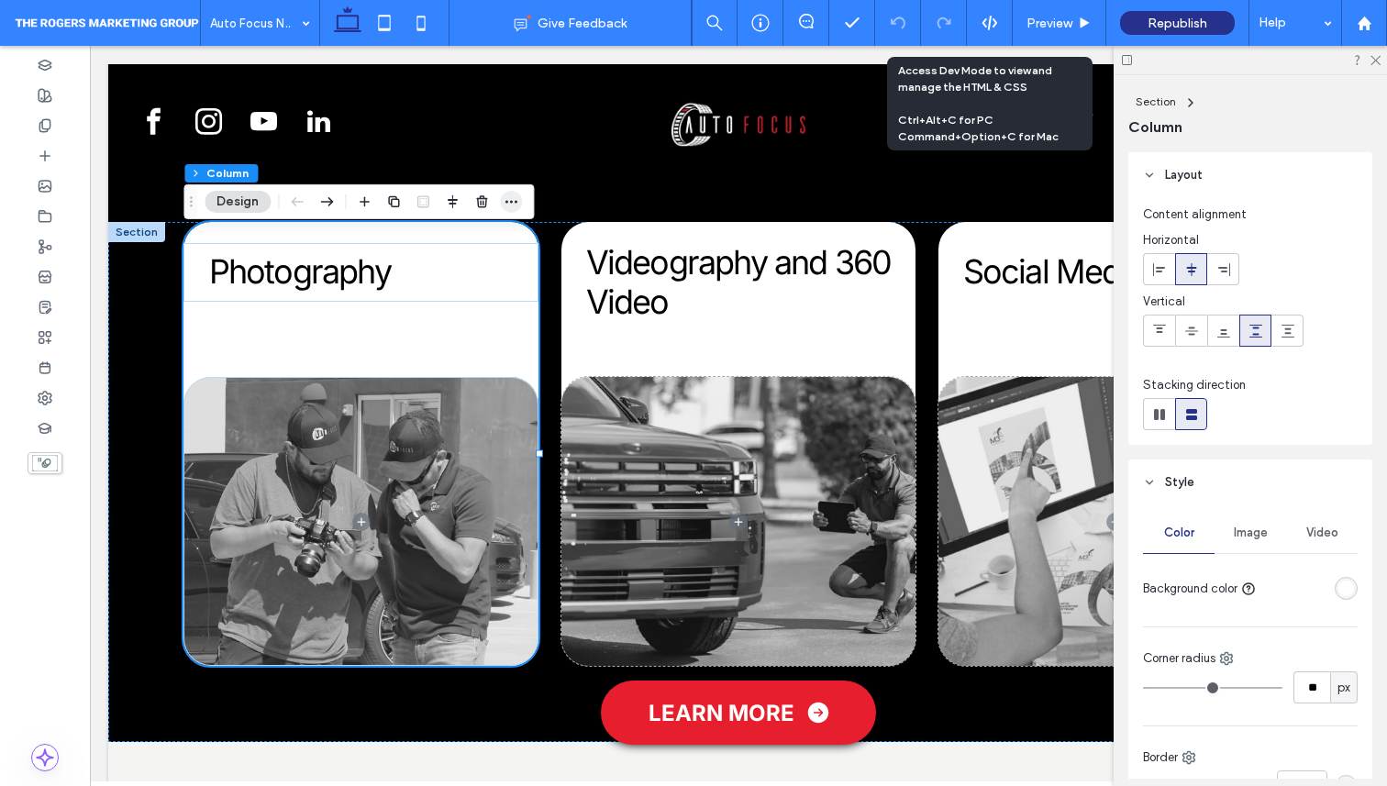
click at [510, 192] on span "button" at bounding box center [511, 202] width 22 height 22
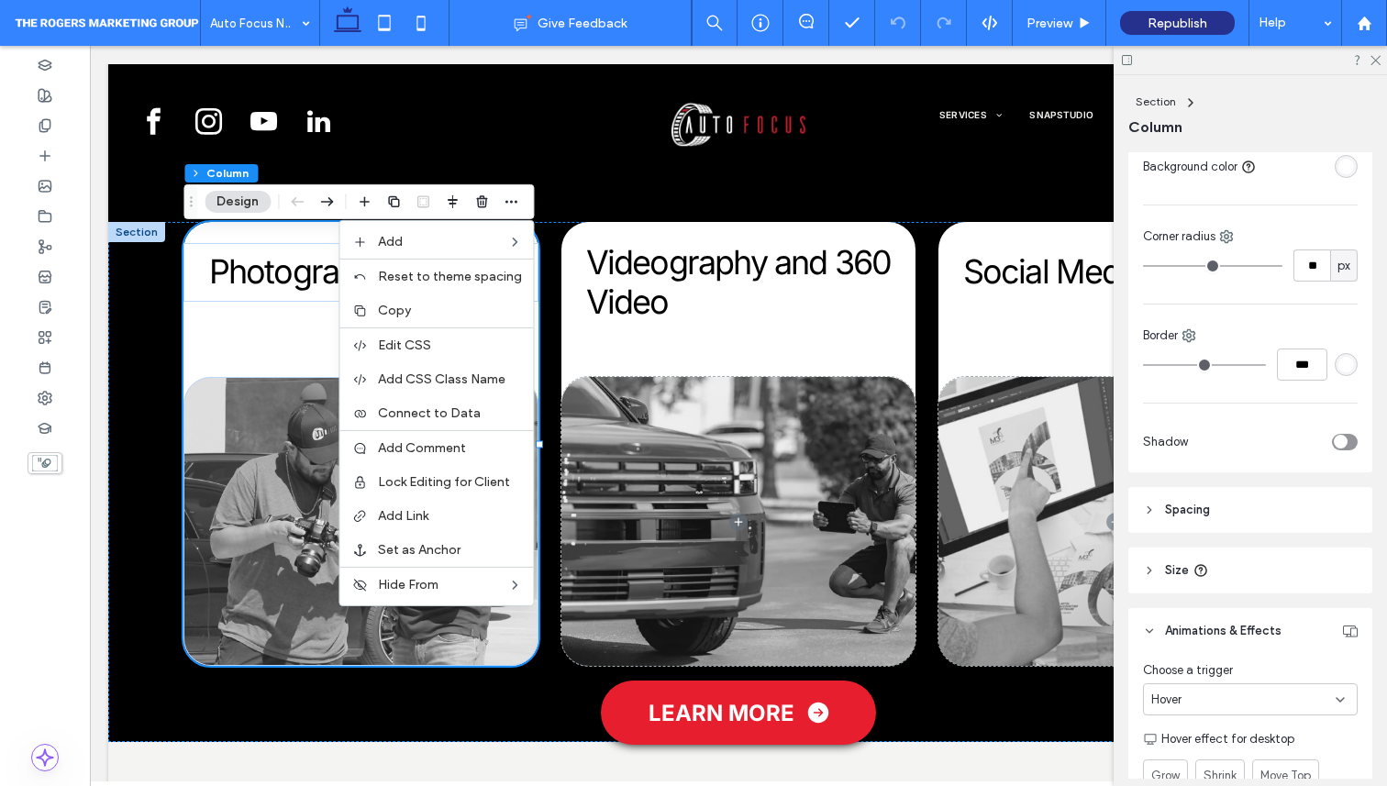
scroll to position [446, 0]
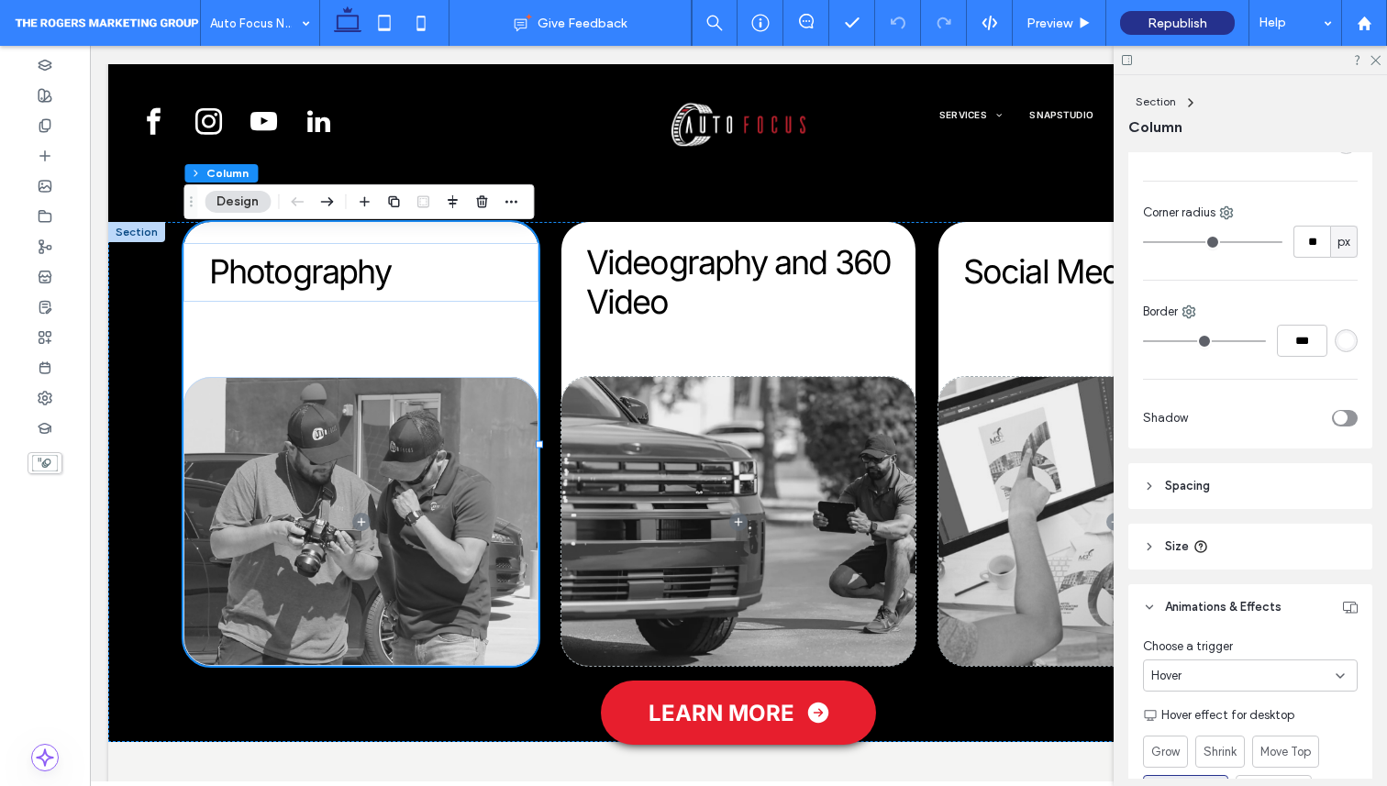
click at [1207, 472] on header "Spacing" at bounding box center [1251, 486] width 244 height 46
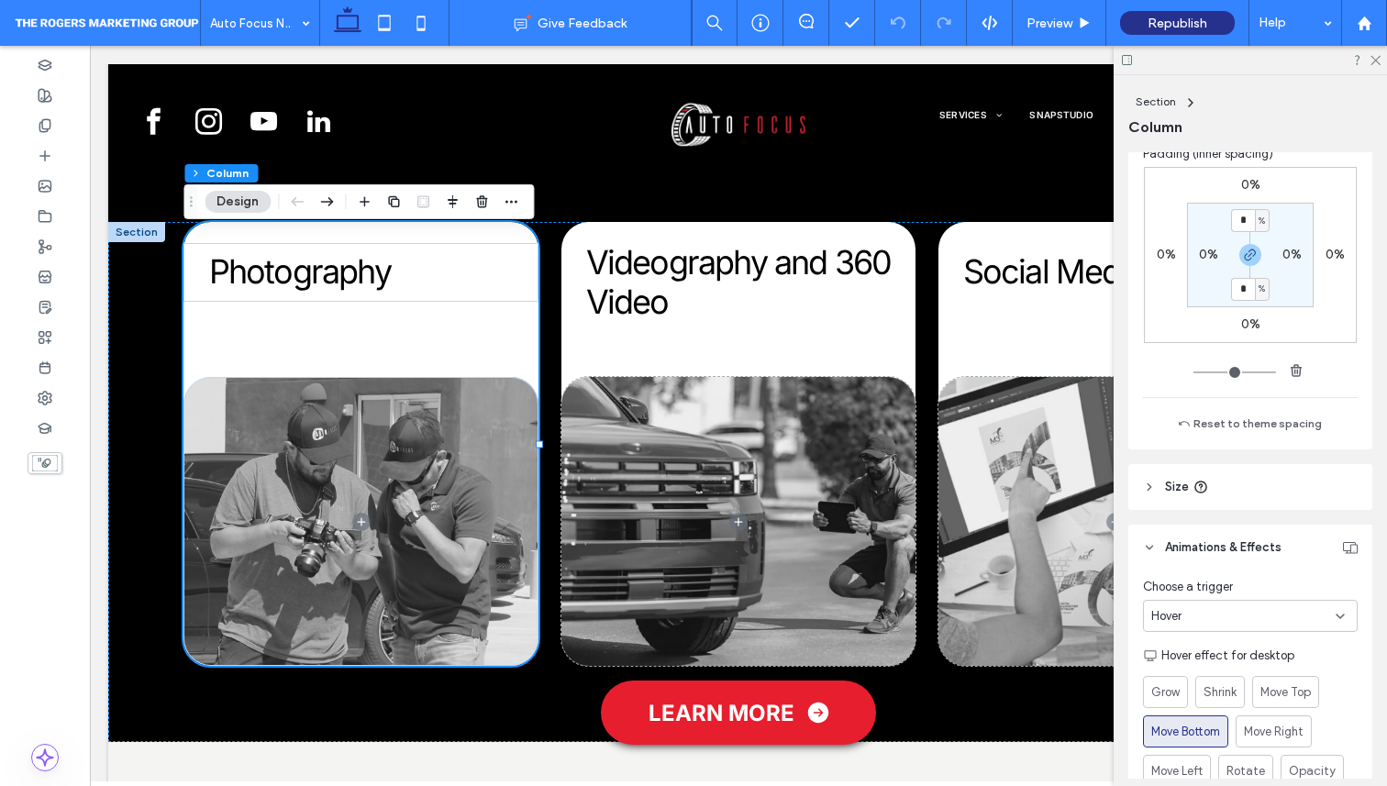
scroll to position [909, 0]
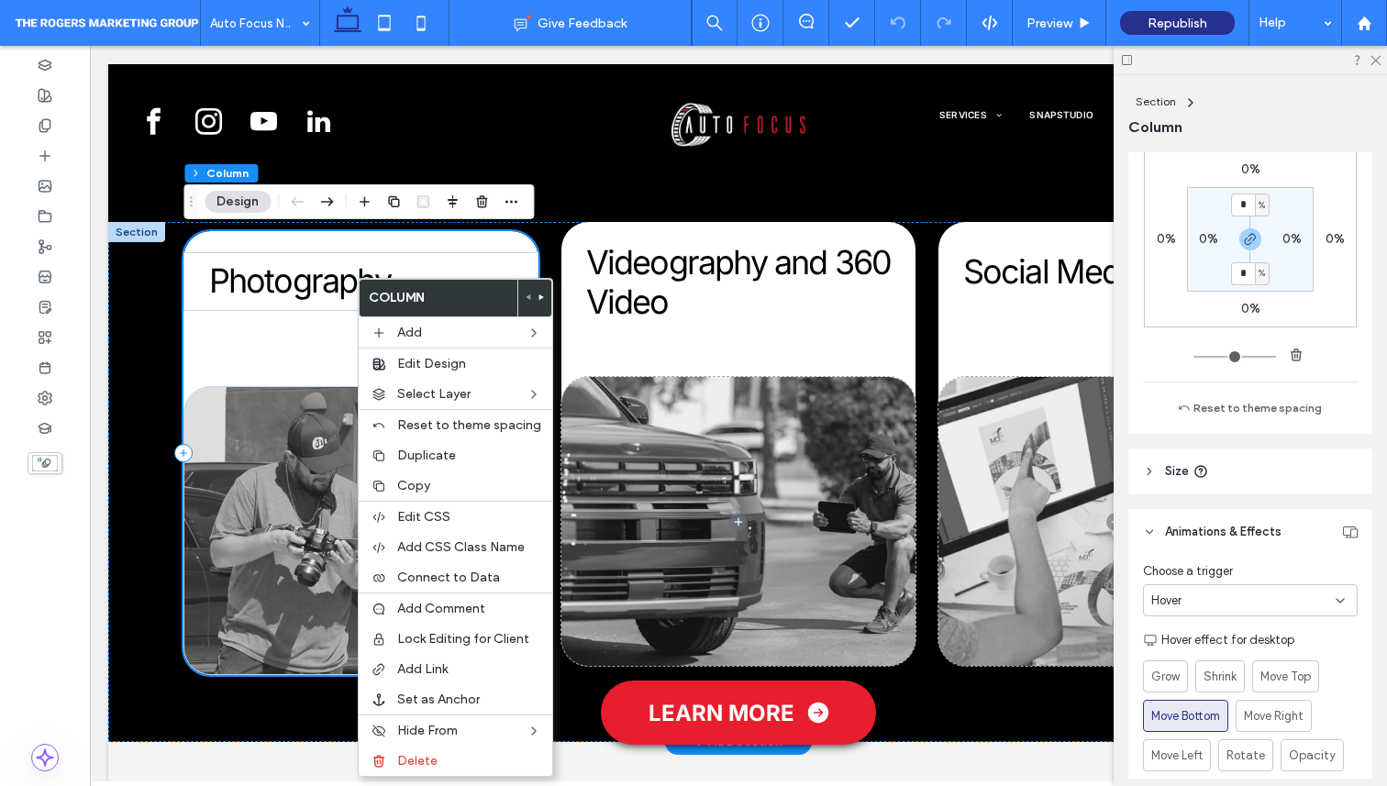
click at [261, 341] on div "Photography" at bounding box center [361, 453] width 355 height 445
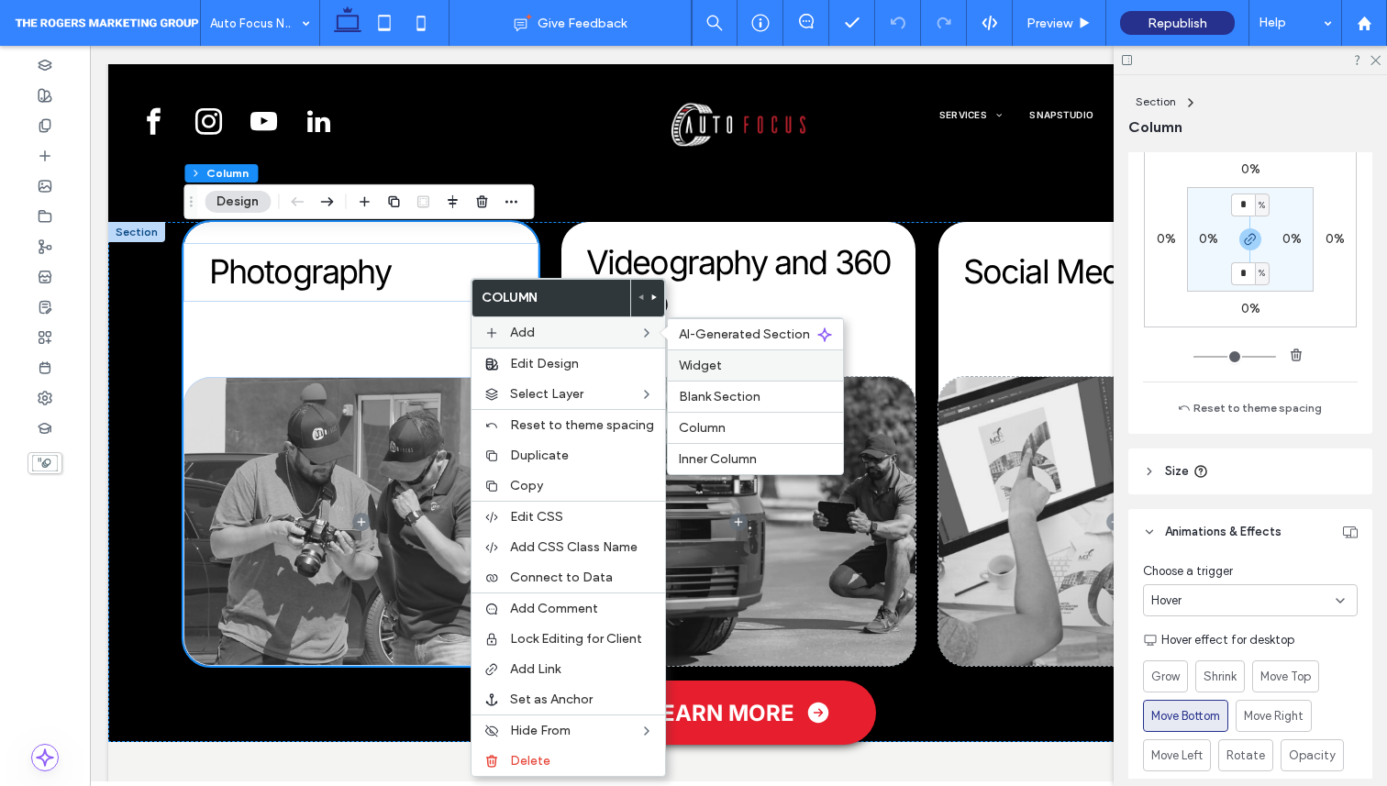
click at [744, 372] on label "Widget" at bounding box center [755, 366] width 153 height 16
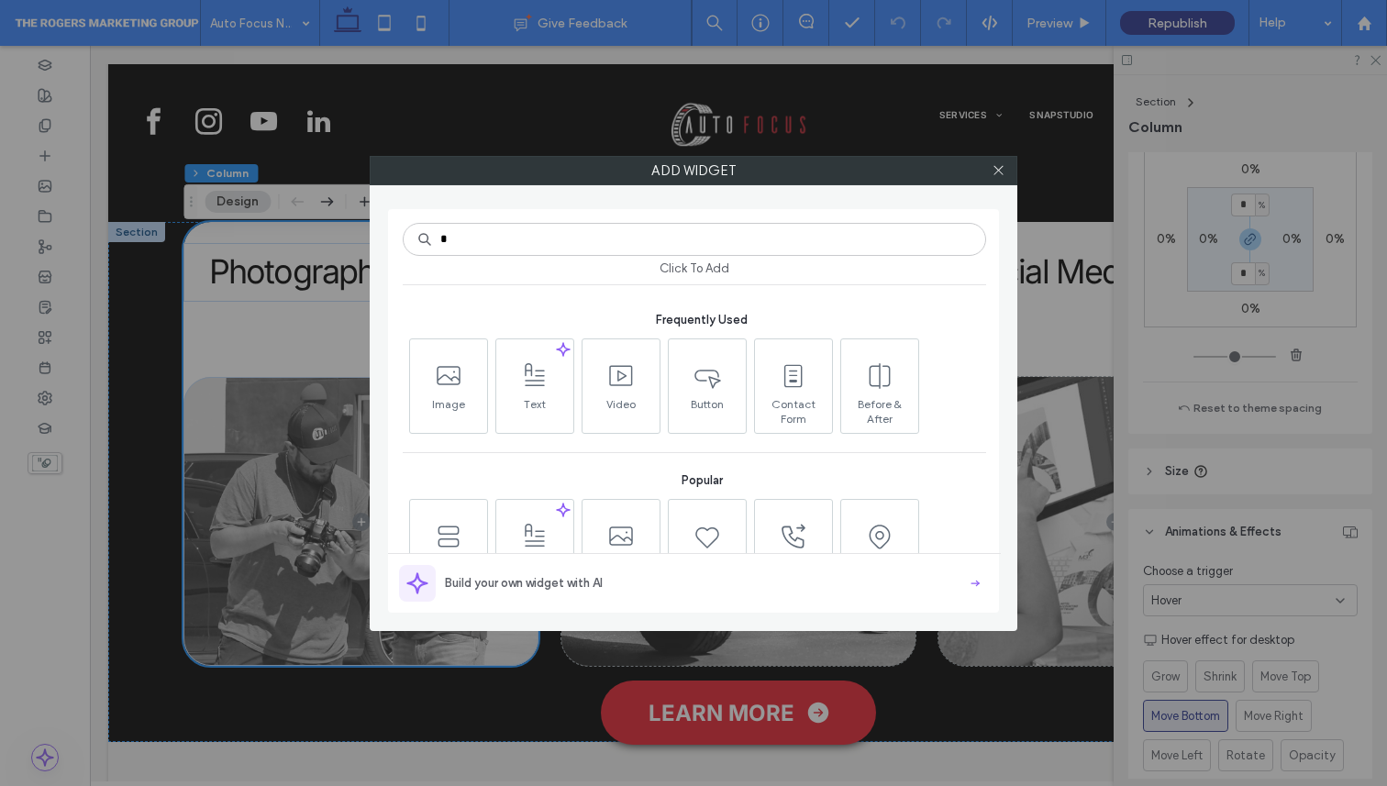
type input "*"
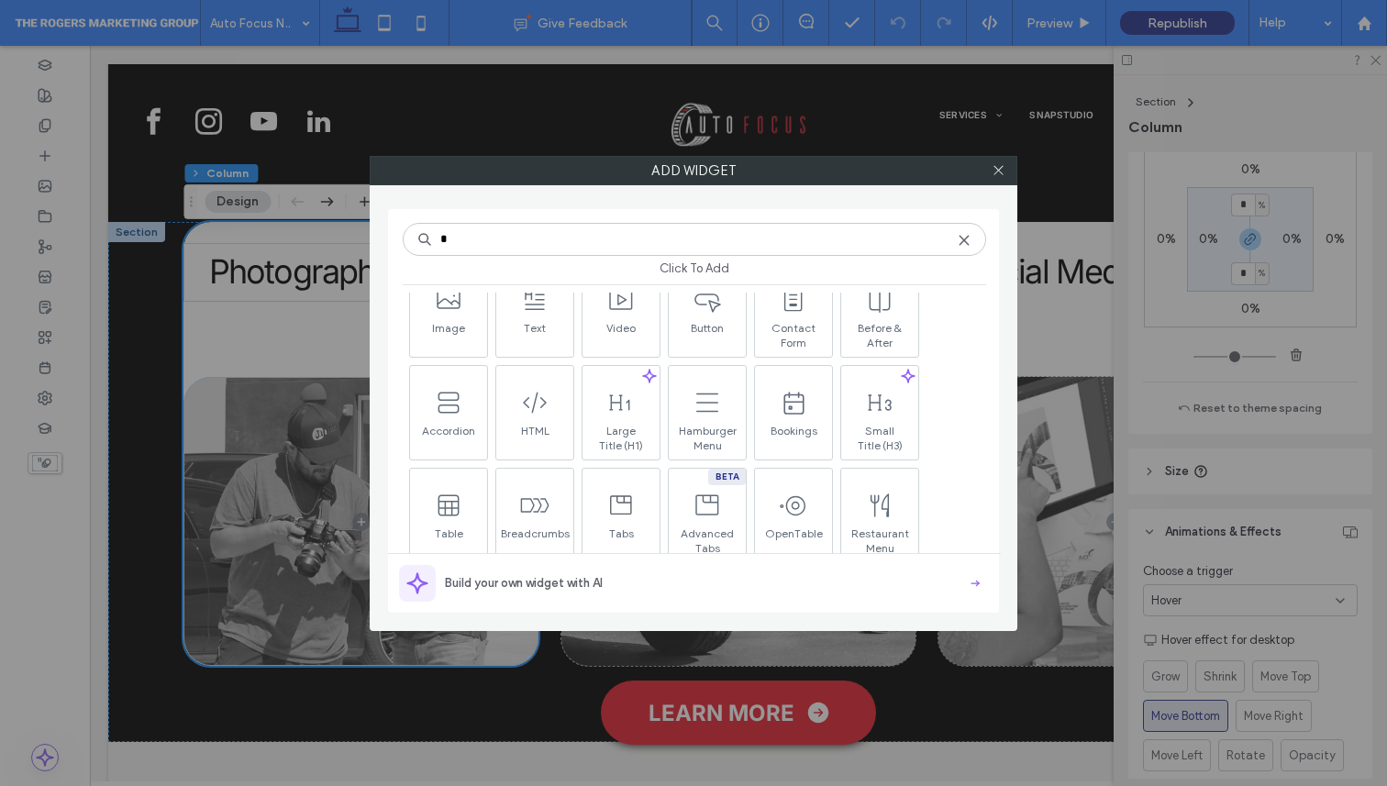
scroll to position [68, 0]
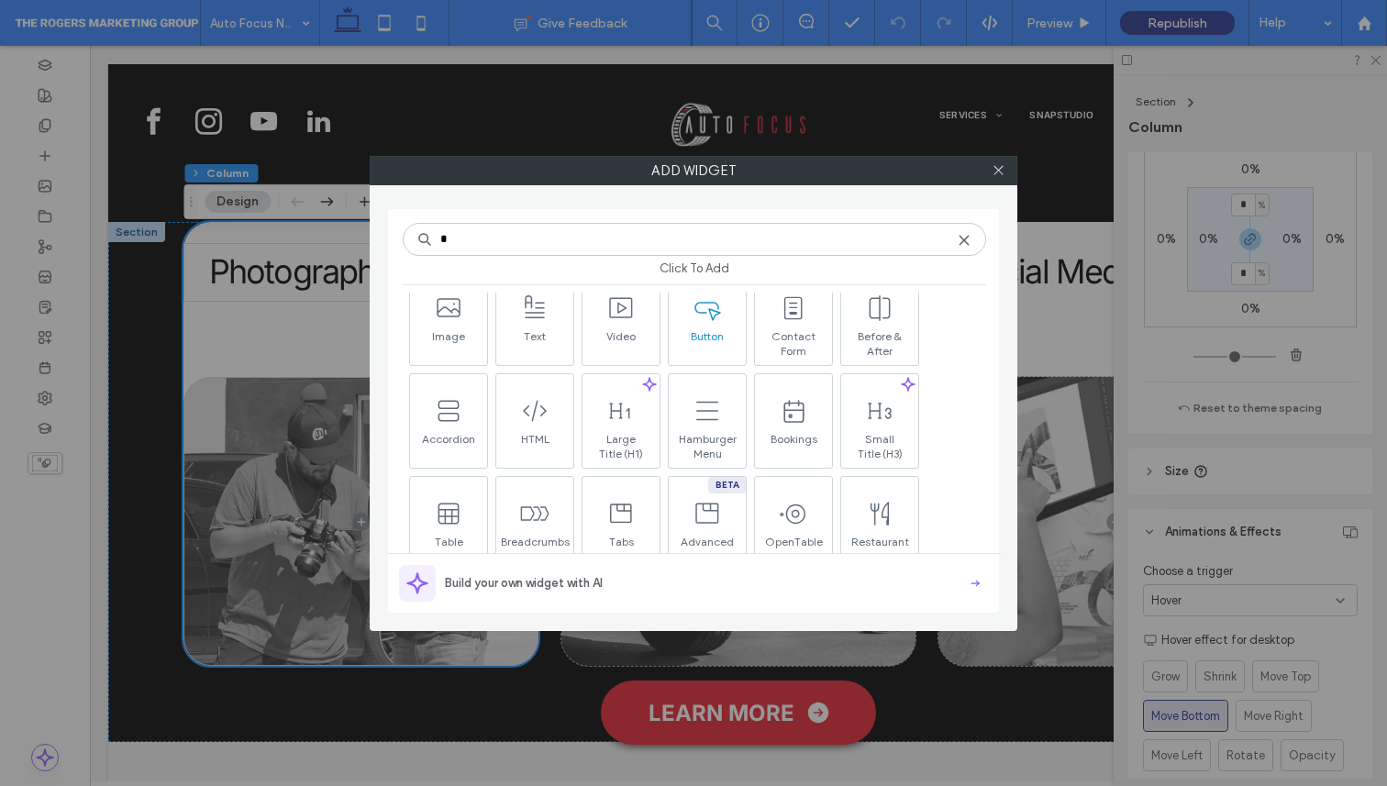
click at [715, 324] on span at bounding box center [707, 308] width 77 height 41
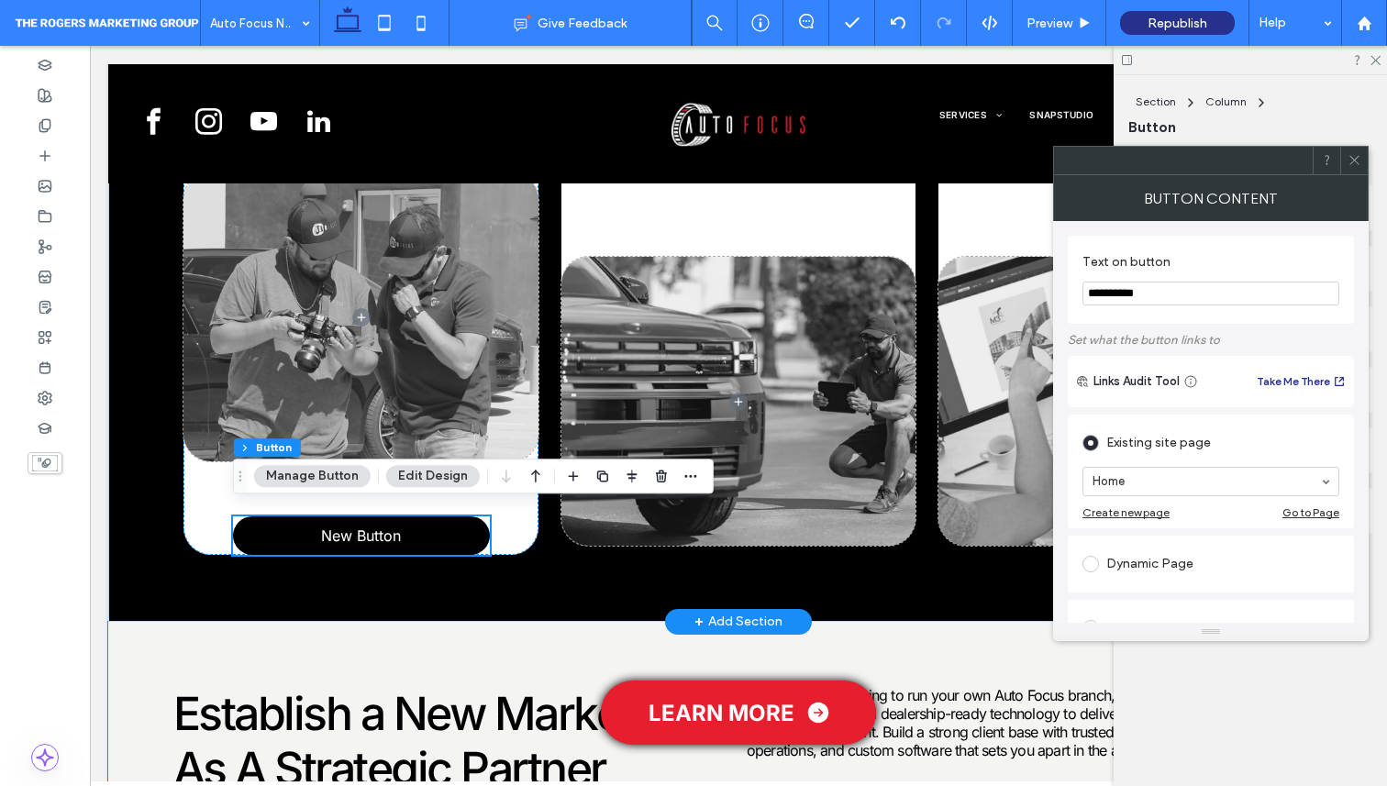
scroll to position [1116, 0]
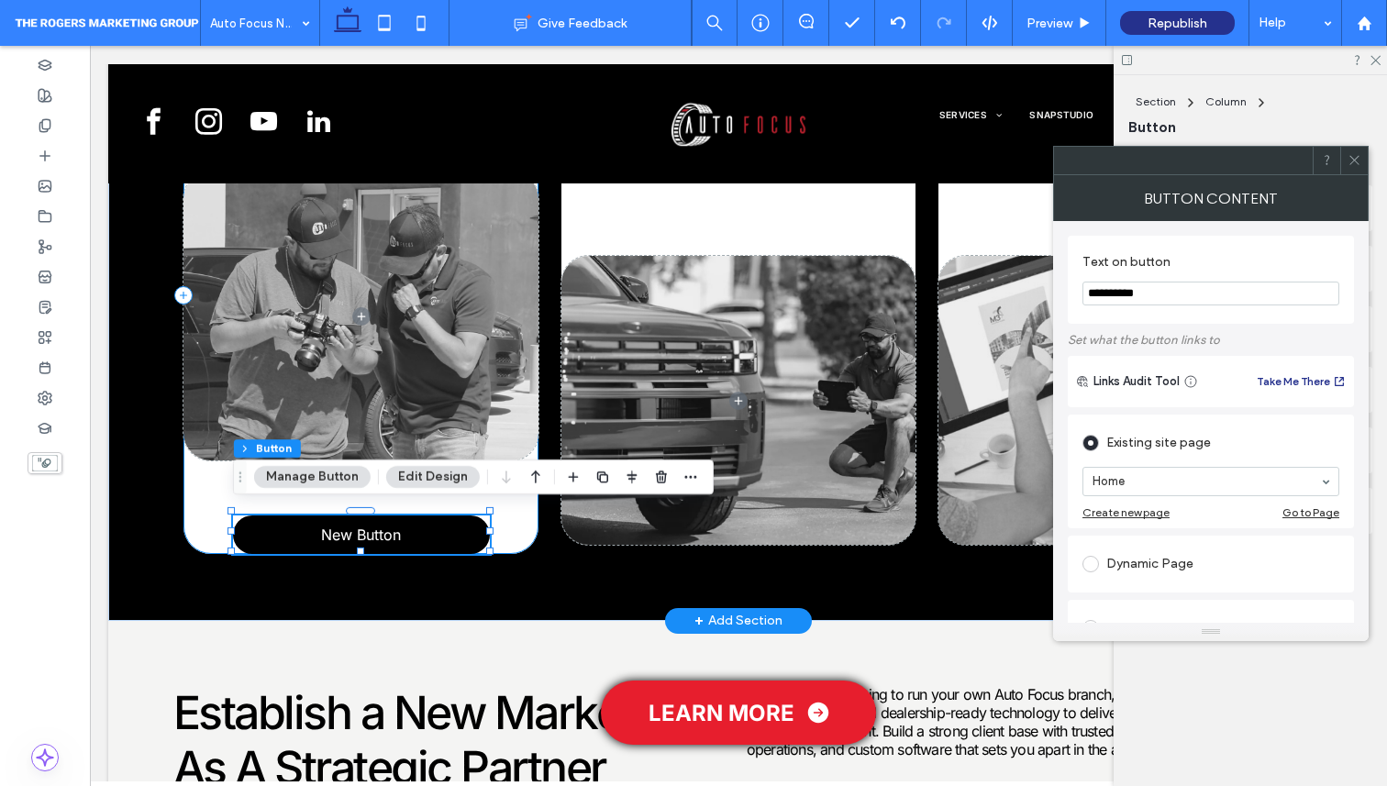
click at [517, 544] on div "Photography New Button" at bounding box center [361, 295] width 355 height 517
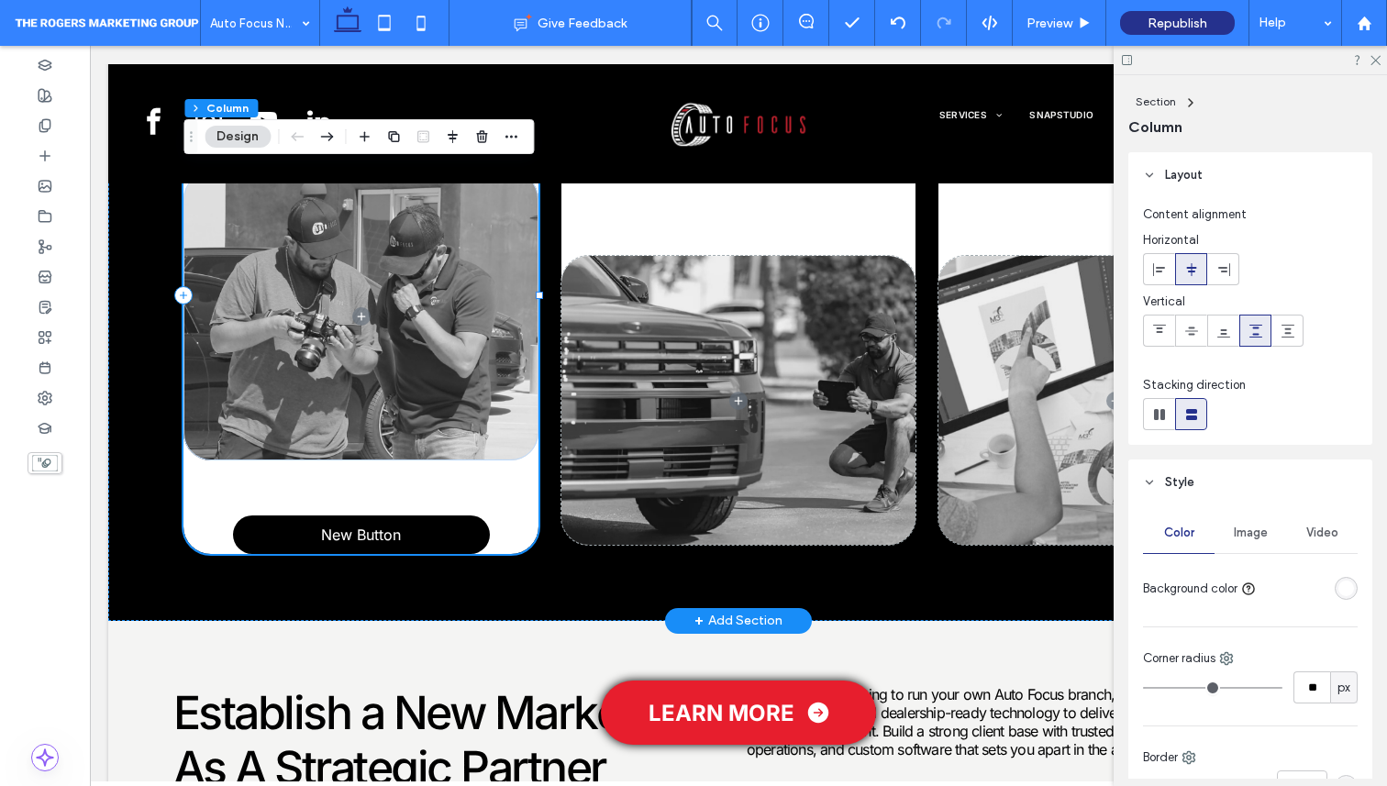
click at [506, 486] on div "Photography New Button" at bounding box center [361, 295] width 355 height 517
click at [375, 528] on span "New Button" at bounding box center [361, 535] width 80 height 18
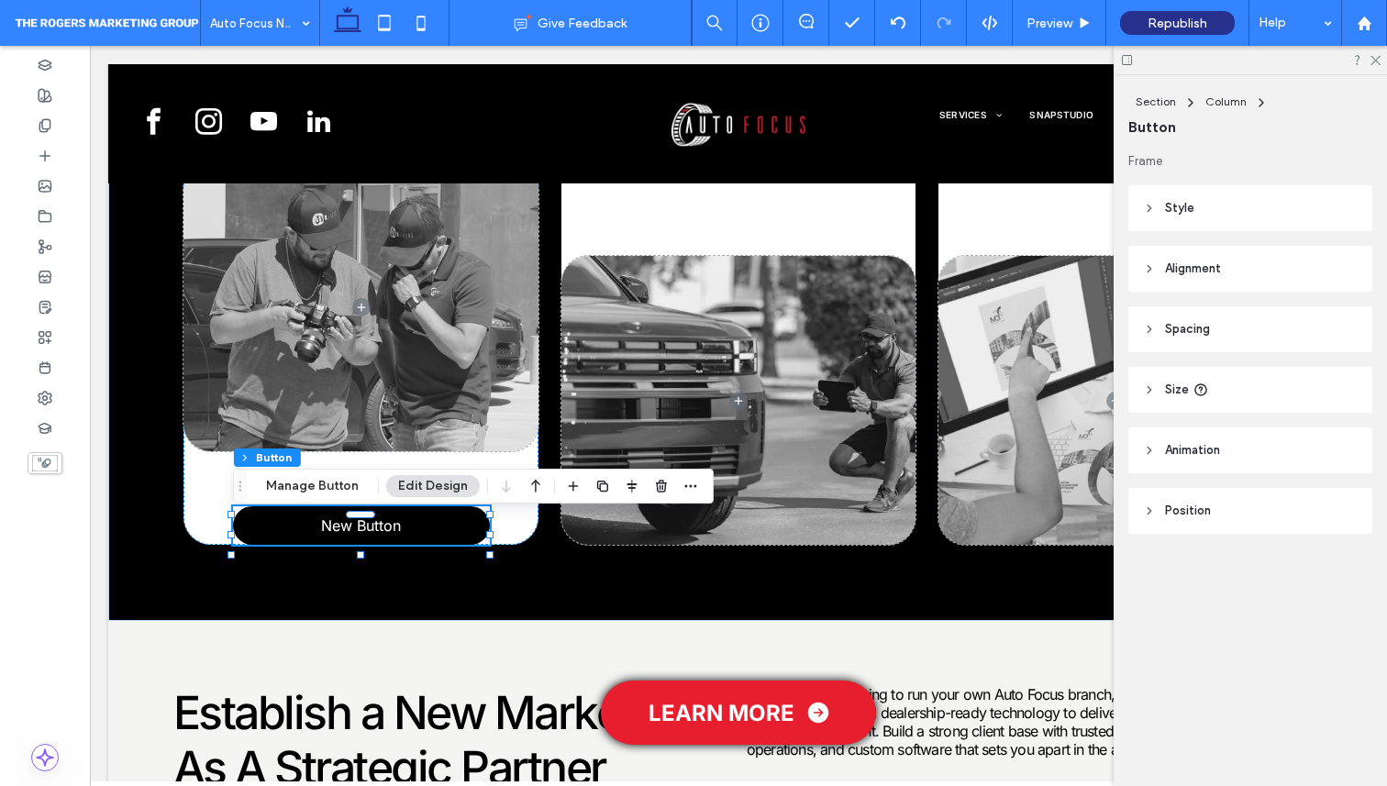
click at [1184, 331] on span "Spacing" at bounding box center [1187, 329] width 45 height 18
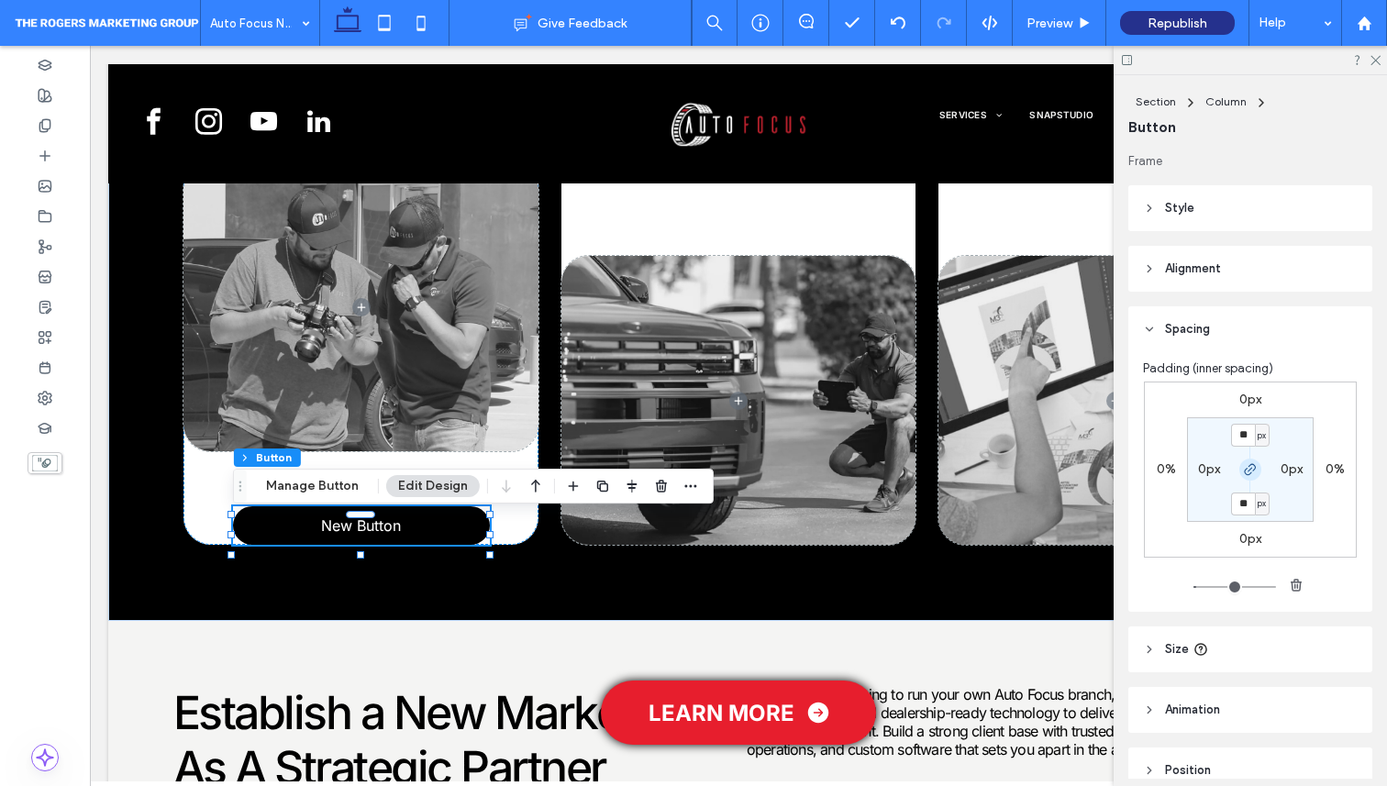
click at [1248, 480] on span "button" at bounding box center [1251, 470] width 22 height 22
click at [1248, 506] on label "10px" at bounding box center [1250, 503] width 27 height 16
type input "**"
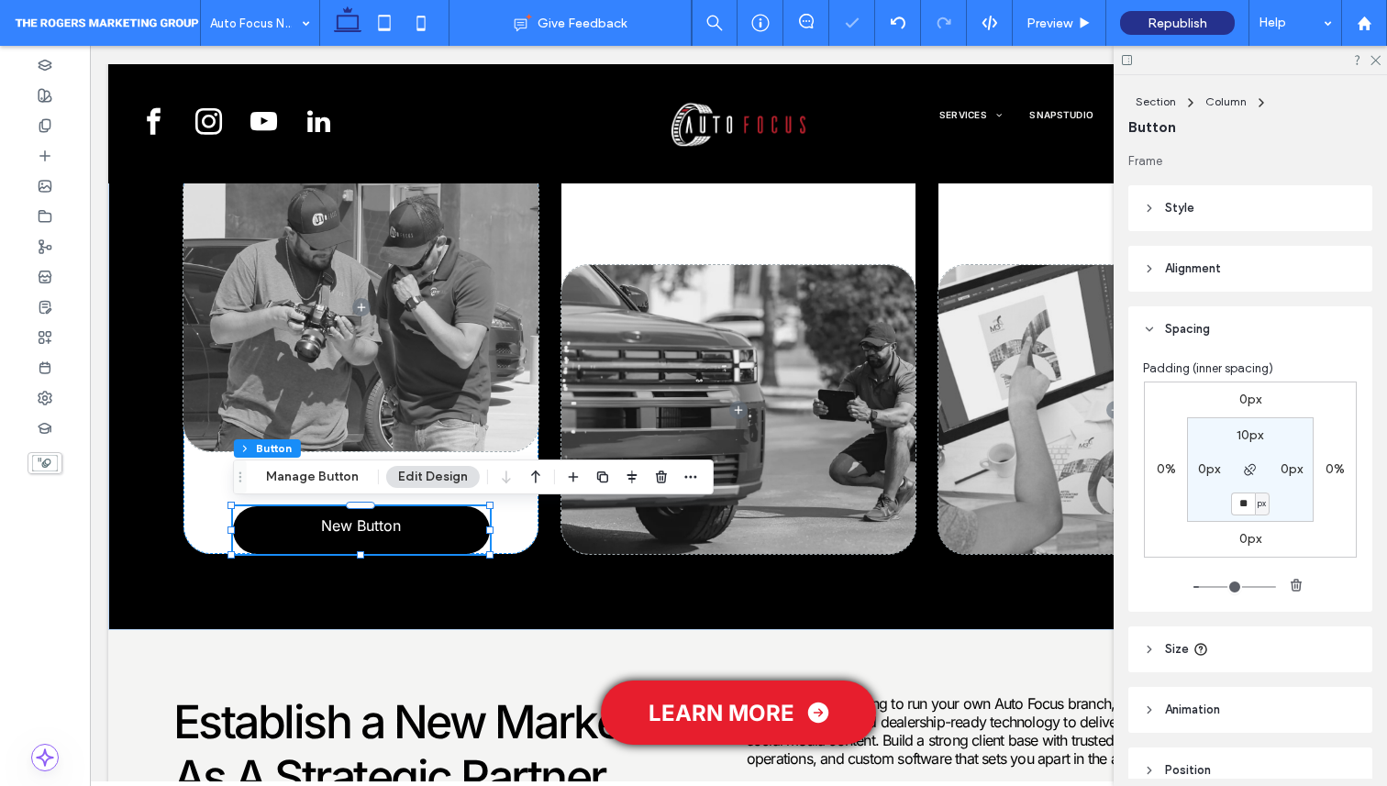
type input "*"
type input "**"
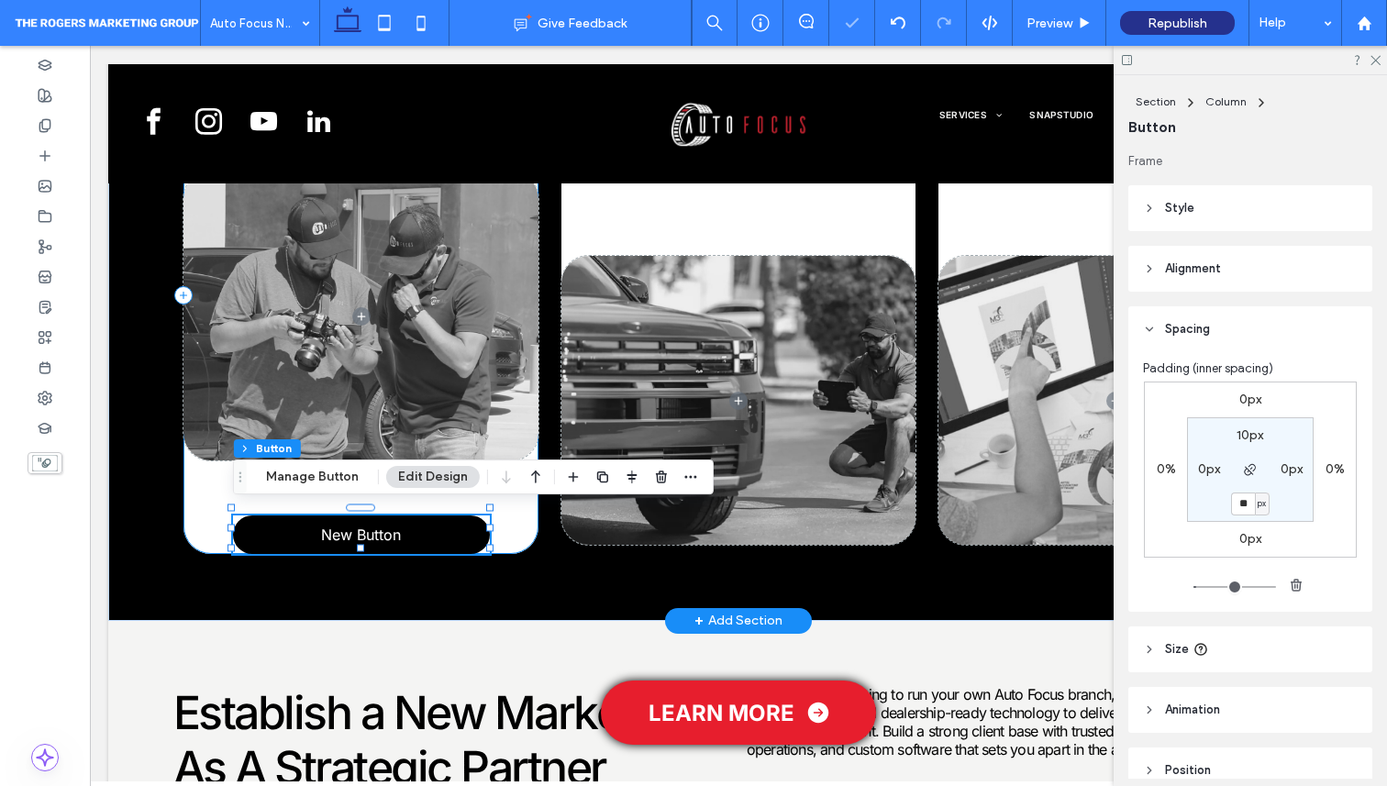
click at [211, 523] on div "Photography New Button" at bounding box center [361, 295] width 355 height 517
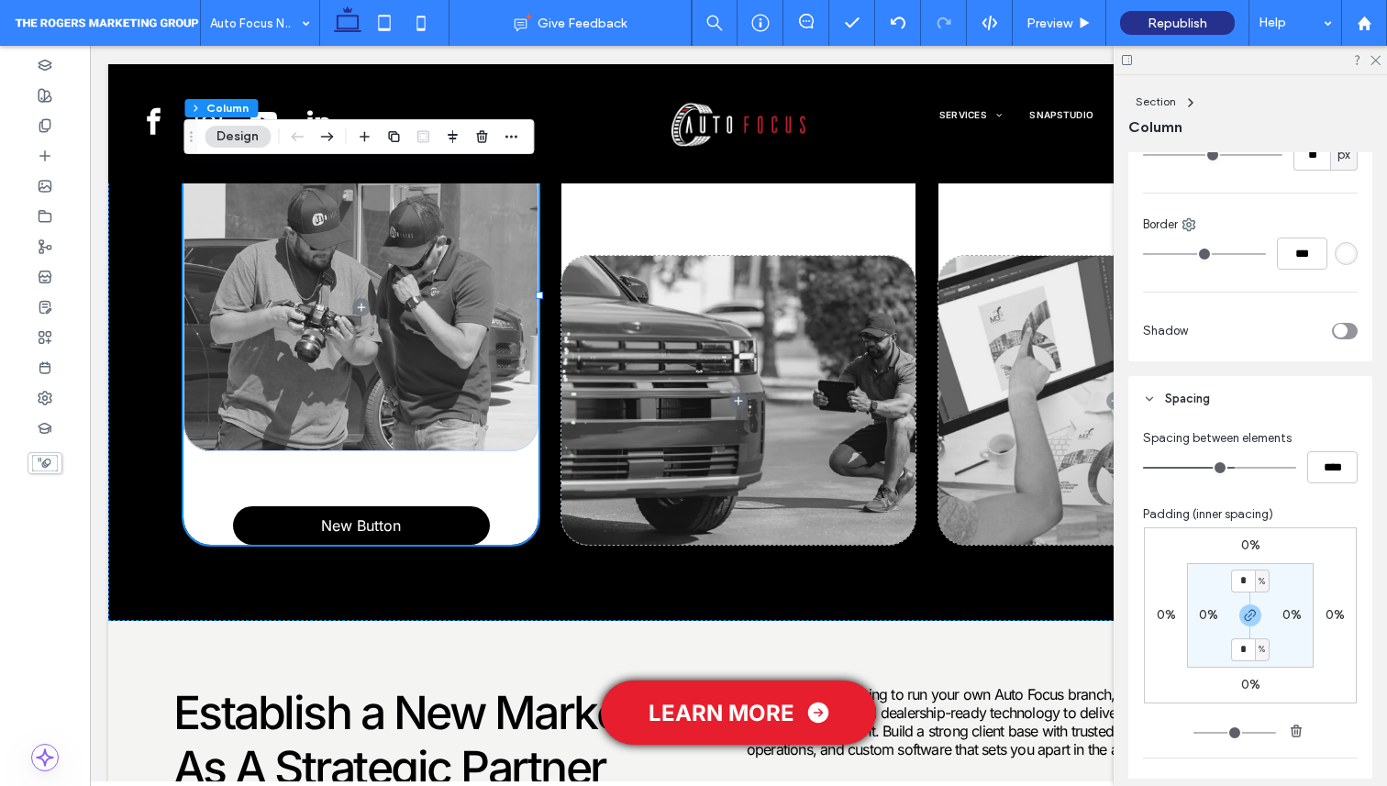
scroll to position [558, 0]
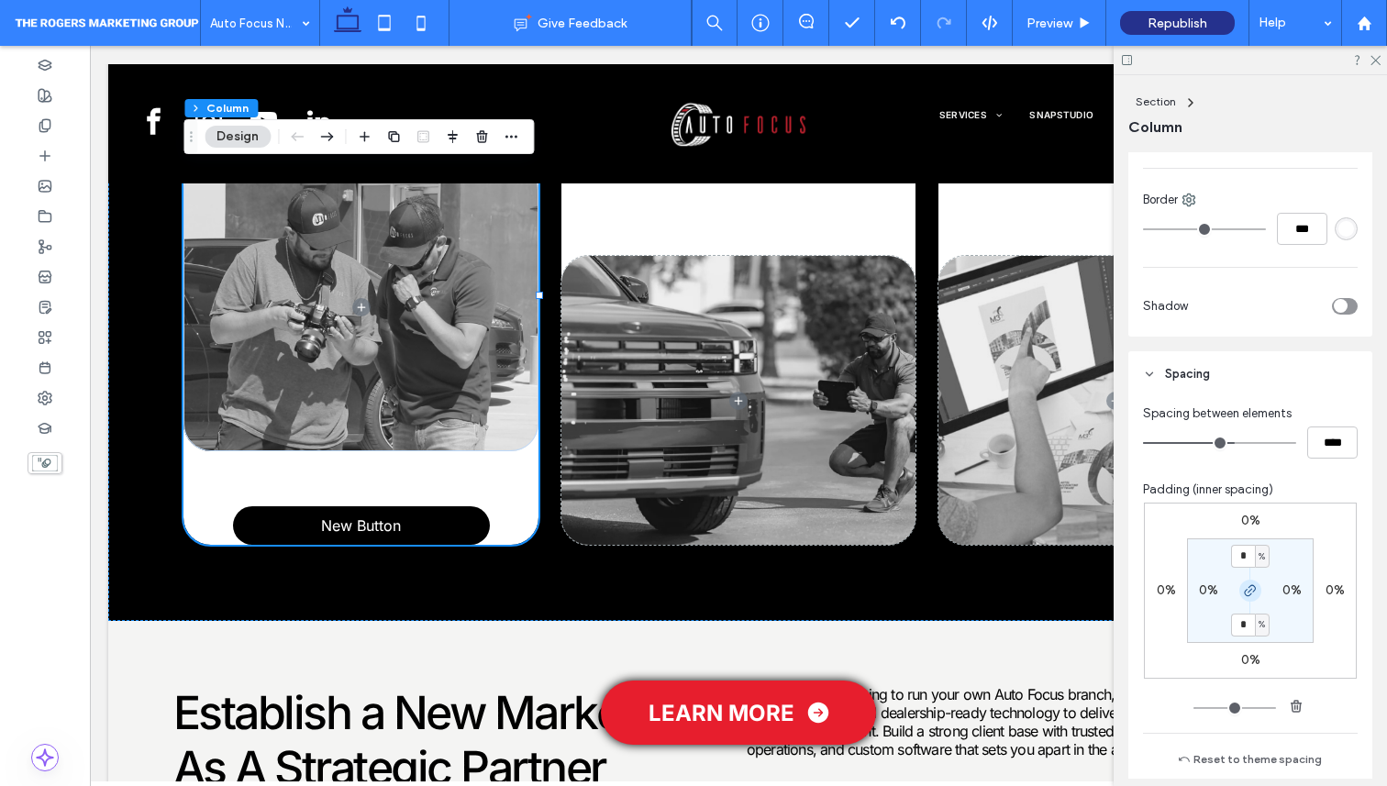
click at [1255, 584] on icon "button" at bounding box center [1250, 591] width 15 height 15
click at [1254, 627] on label "0%" at bounding box center [1249, 625] width 19 height 16
type input "*"
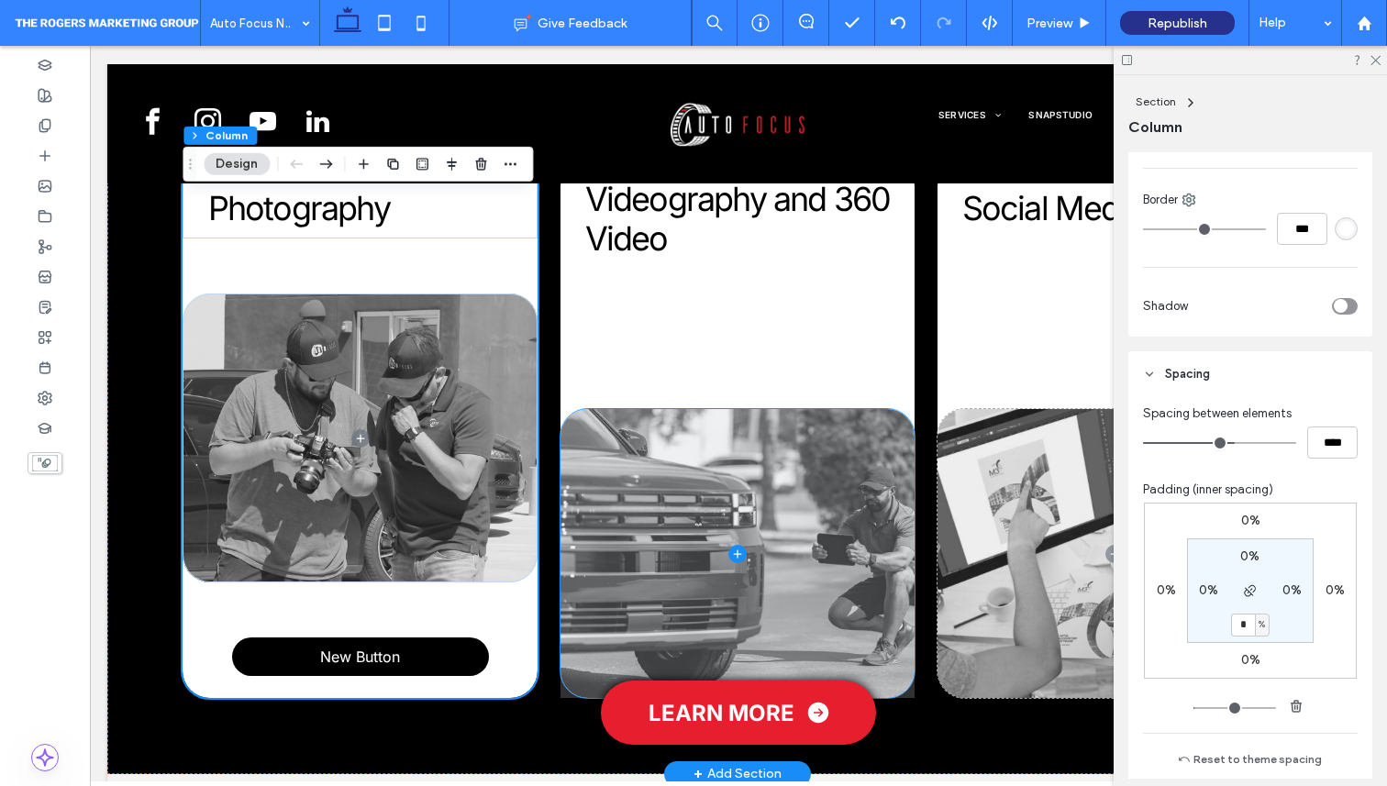
scroll to position [938, 1]
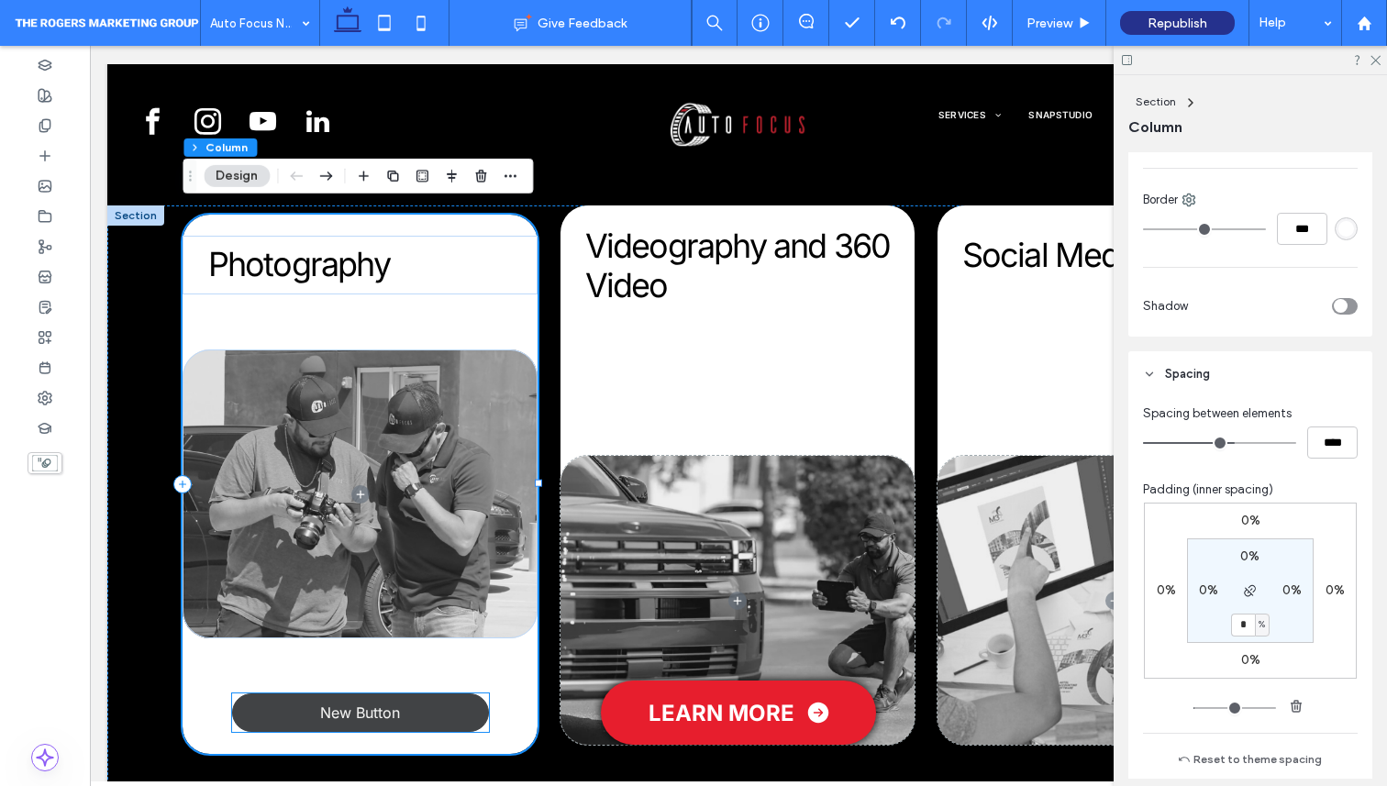
click at [461, 697] on link "New Button" at bounding box center [360, 713] width 257 height 39
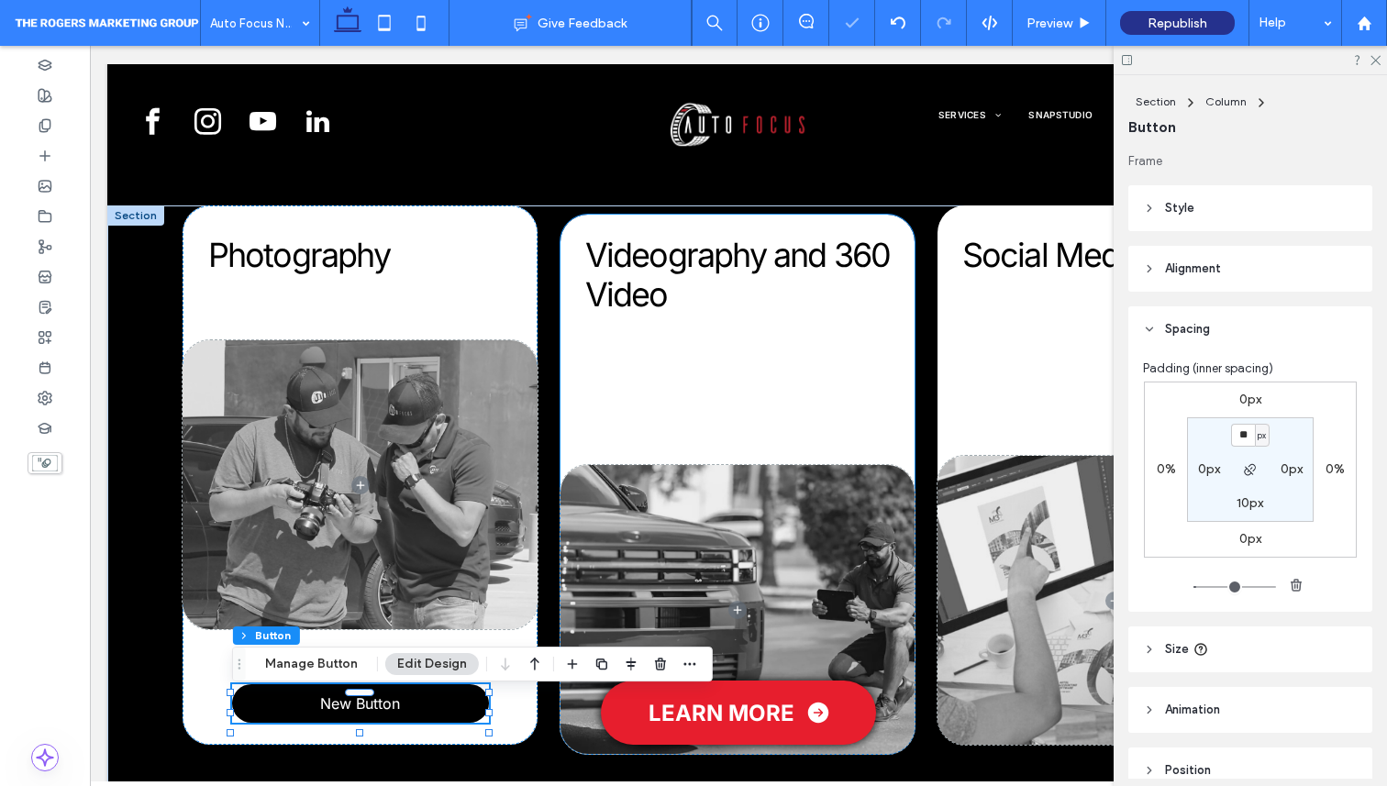
click at [728, 434] on div "Videography and 360 Video" at bounding box center [738, 484] width 355 height 539
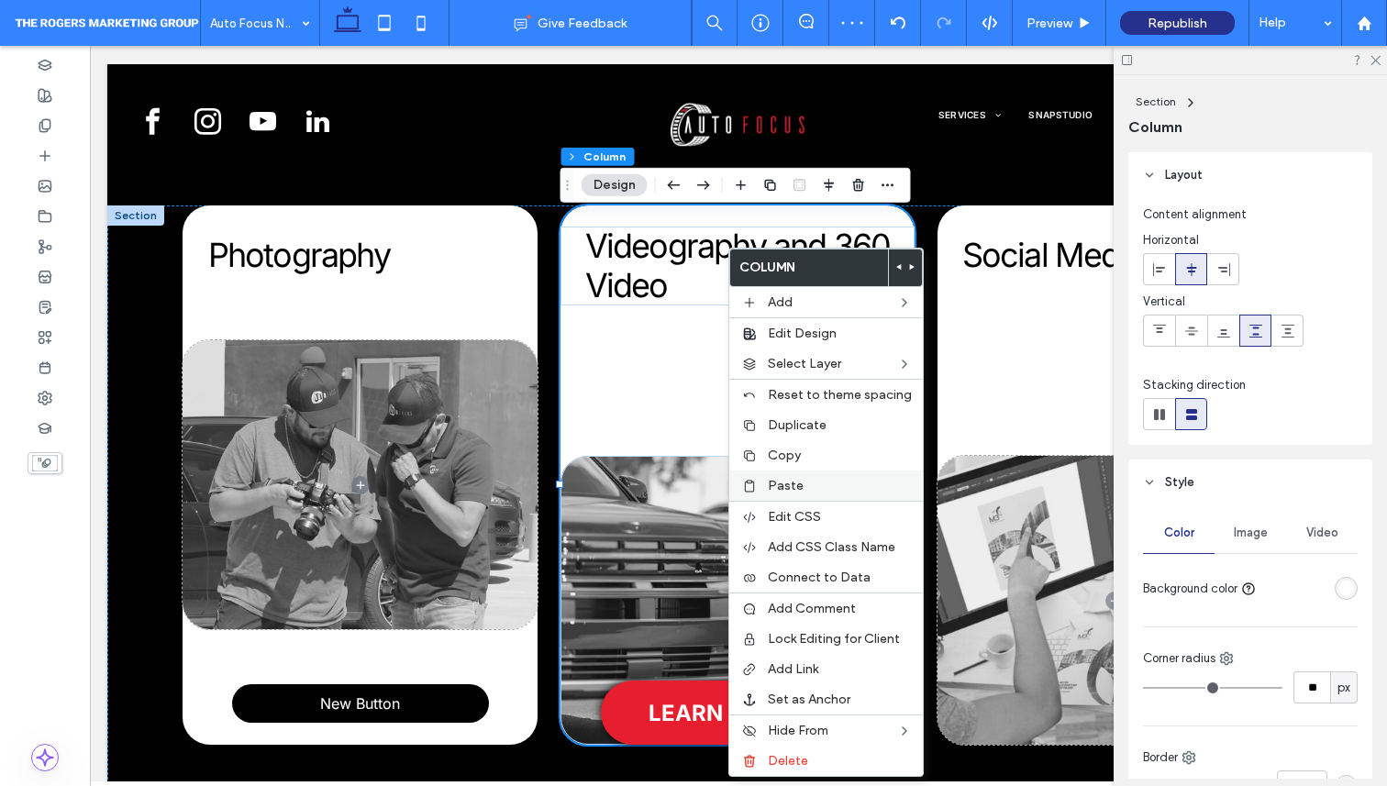
click at [793, 471] on div "Paste" at bounding box center [826, 486] width 194 height 30
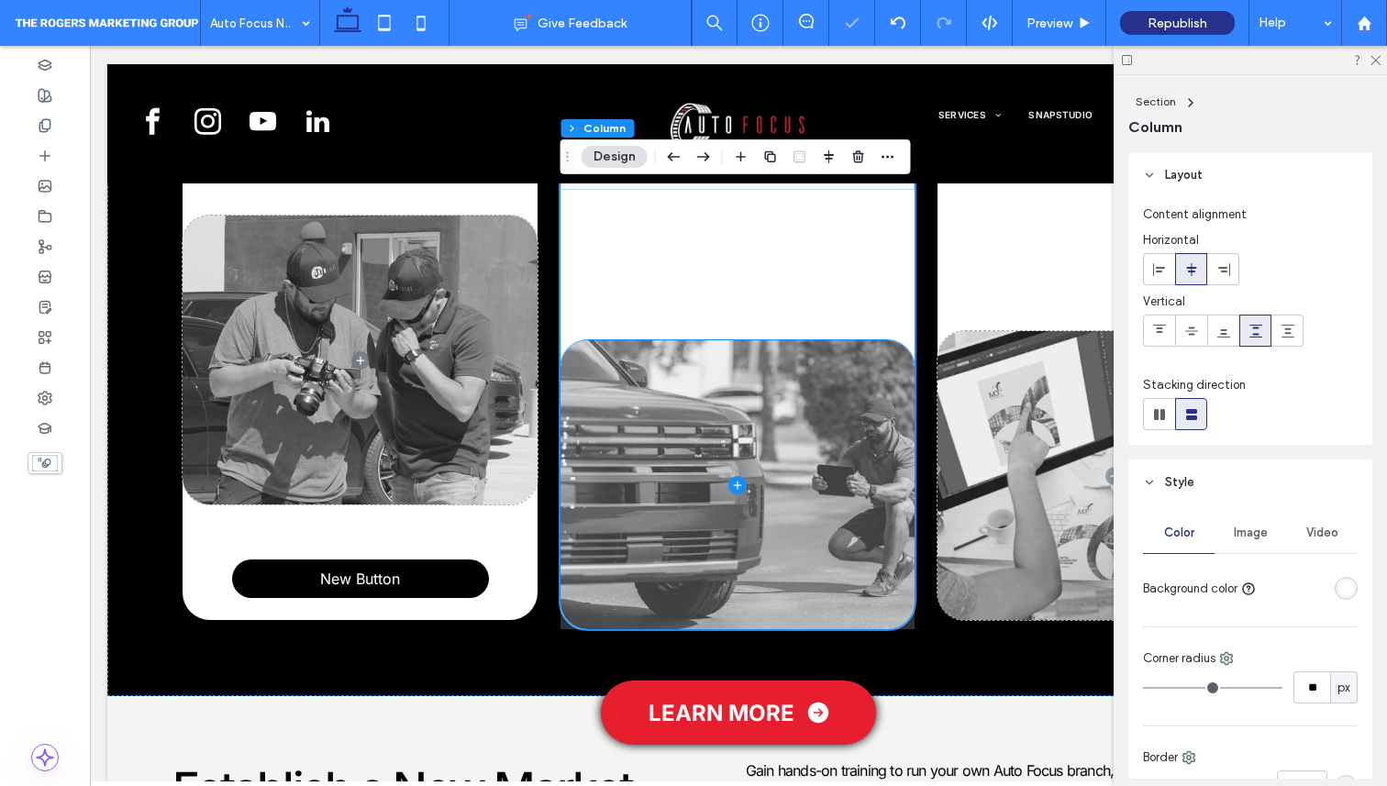
scroll to position [1079, 1]
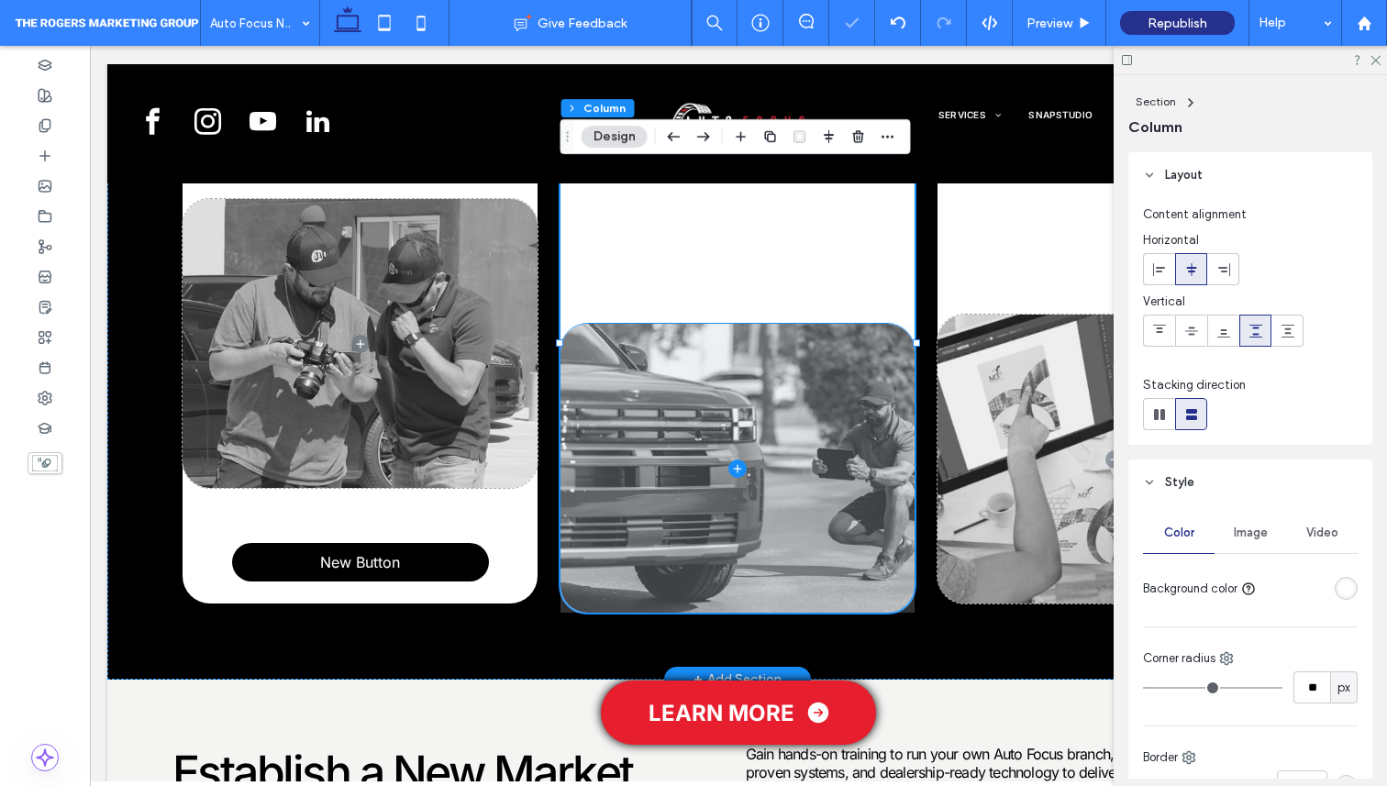
click at [712, 570] on span at bounding box center [738, 468] width 355 height 289
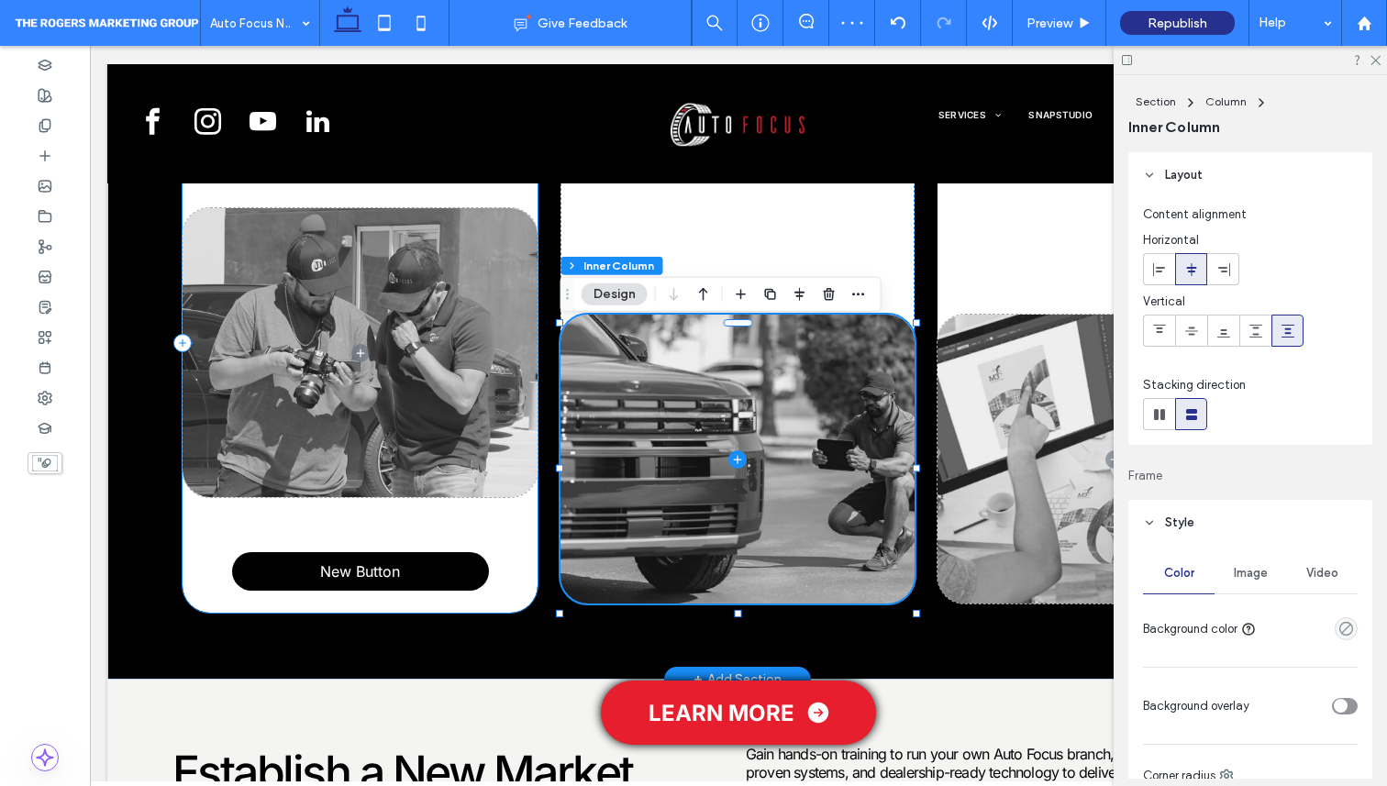
click at [429, 524] on div "Photography New Button" at bounding box center [360, 342] width 355 height 539
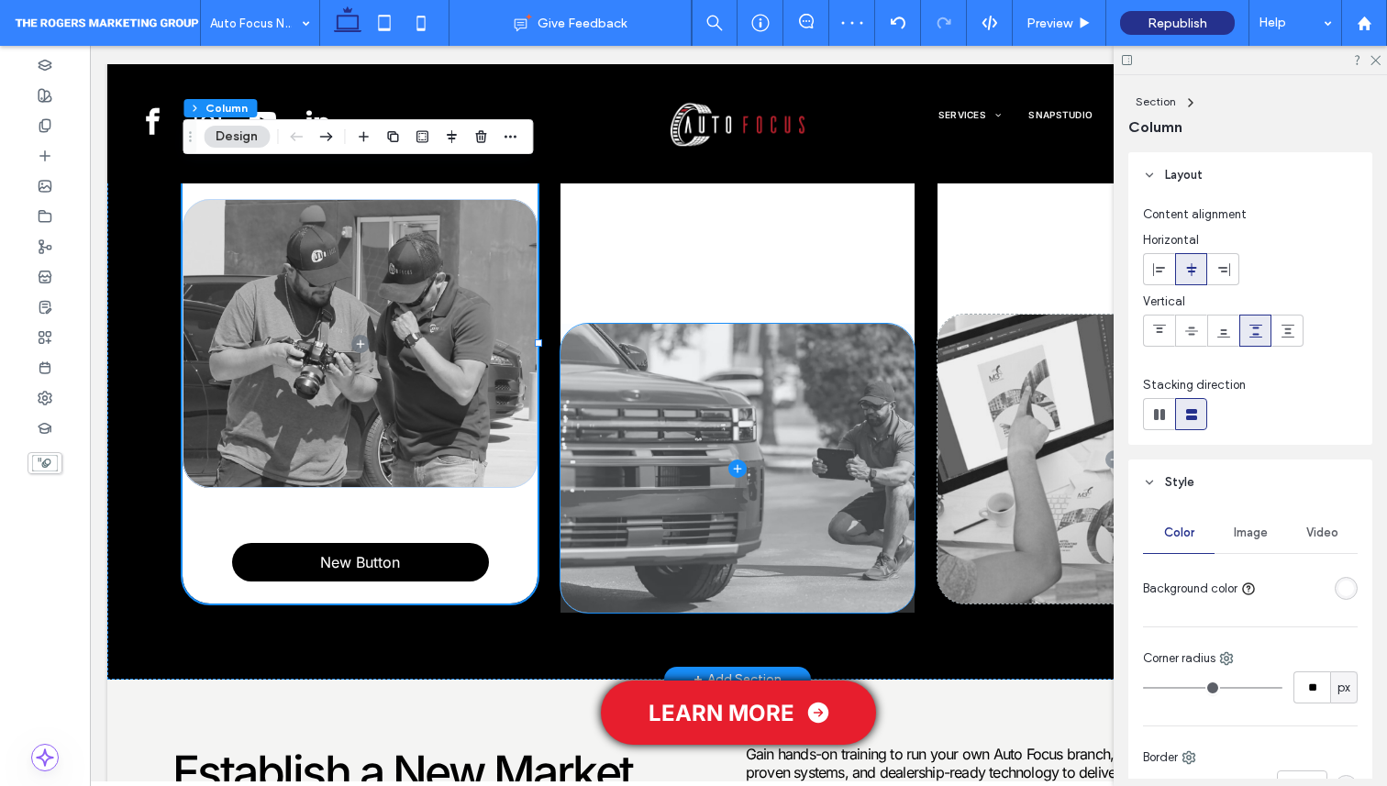
click at [636, 541] on span at bounding box center [738, 468] width 355 height 289
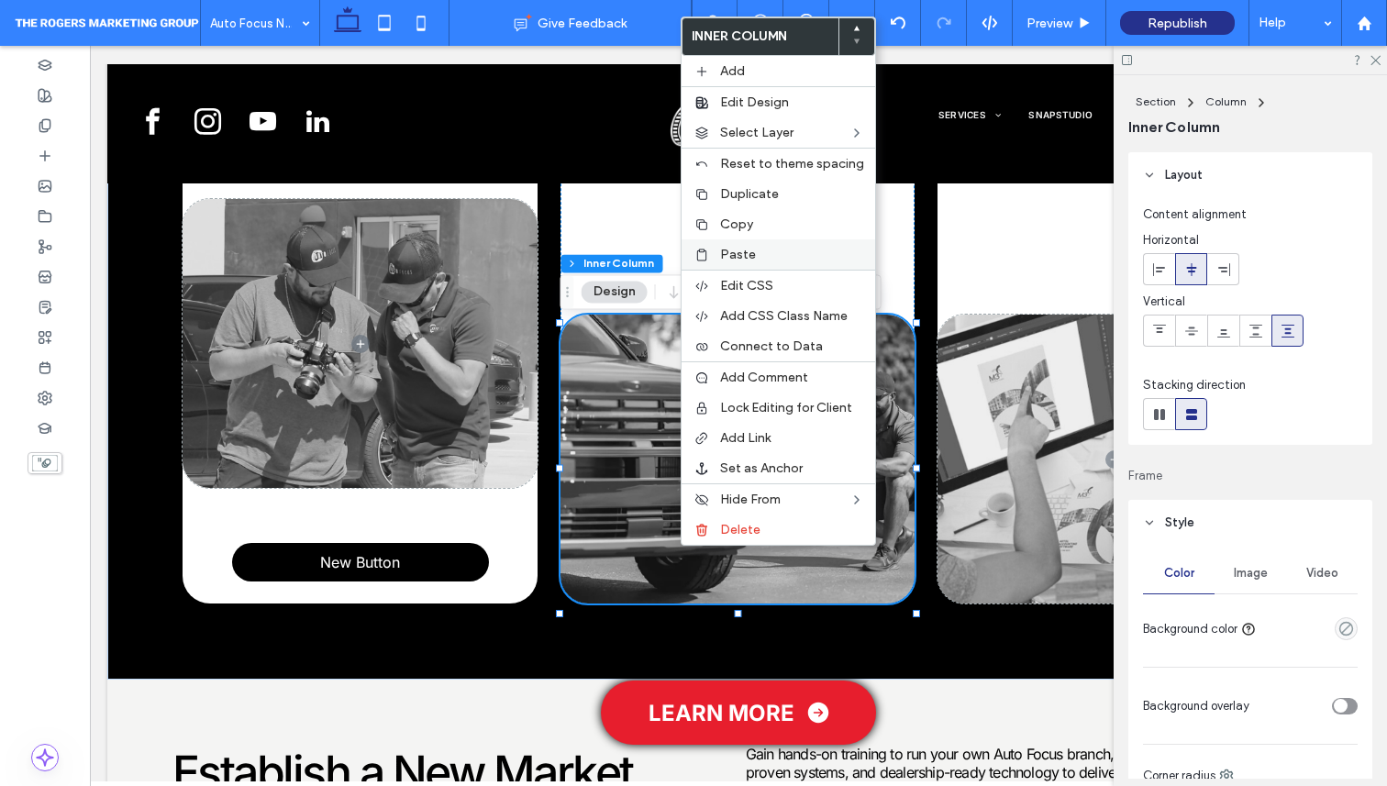
click at [739, 252] on span "Paste" at bounding box center [738, 255] width 36 height 16
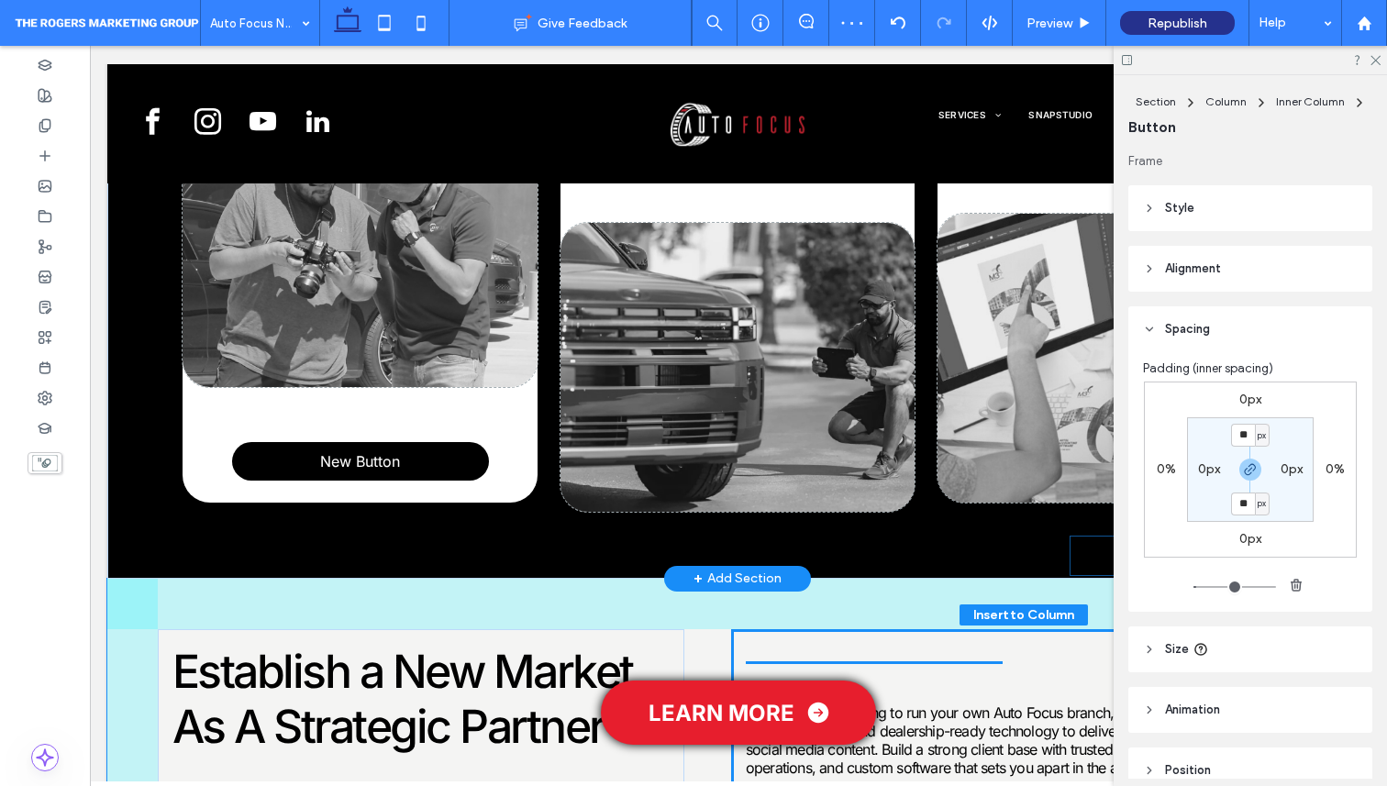
scroll to position [1198, 1]
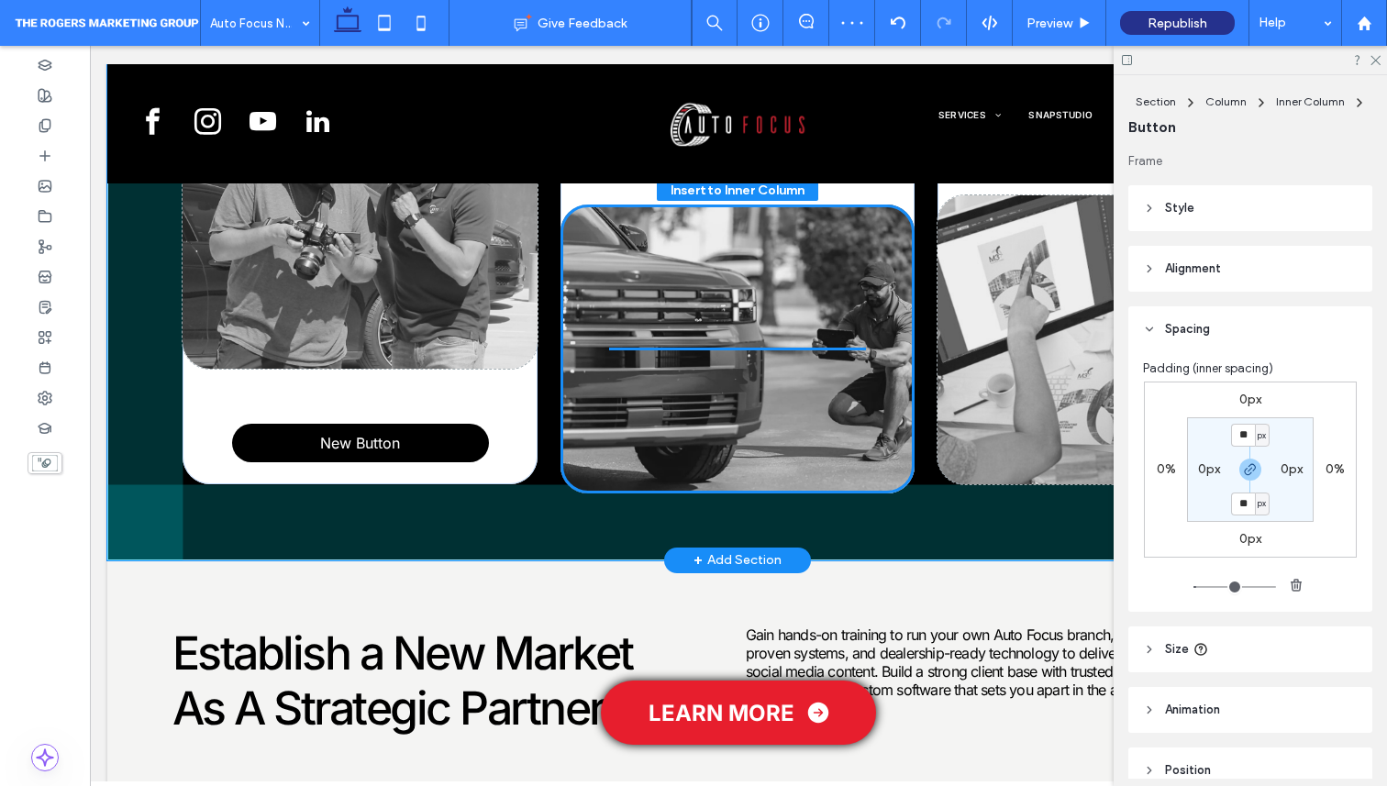
drag, startPoint x: 762, startPoint y: 484, endPoint x: 731, endPoint y: 484, distance: 31.2
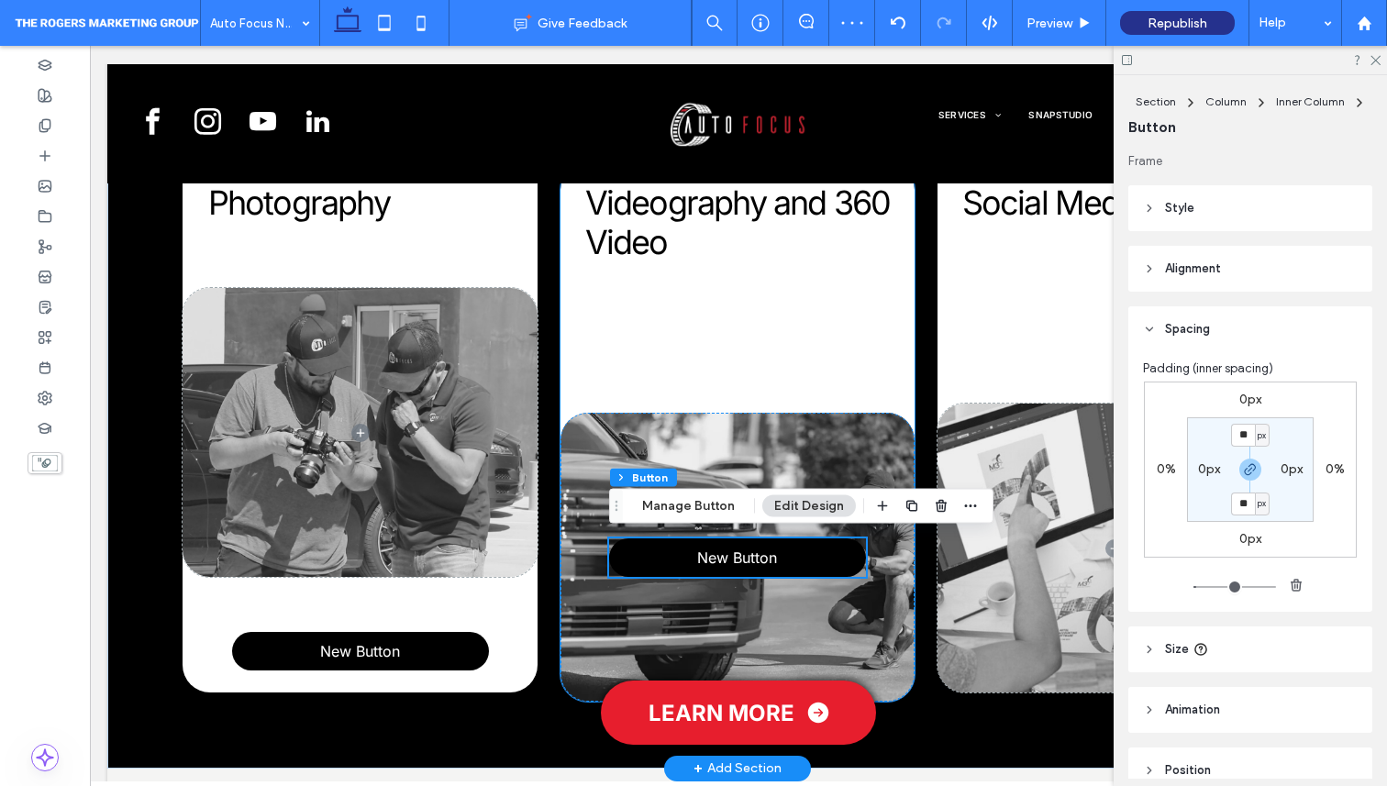
scroll to position [986, 1]
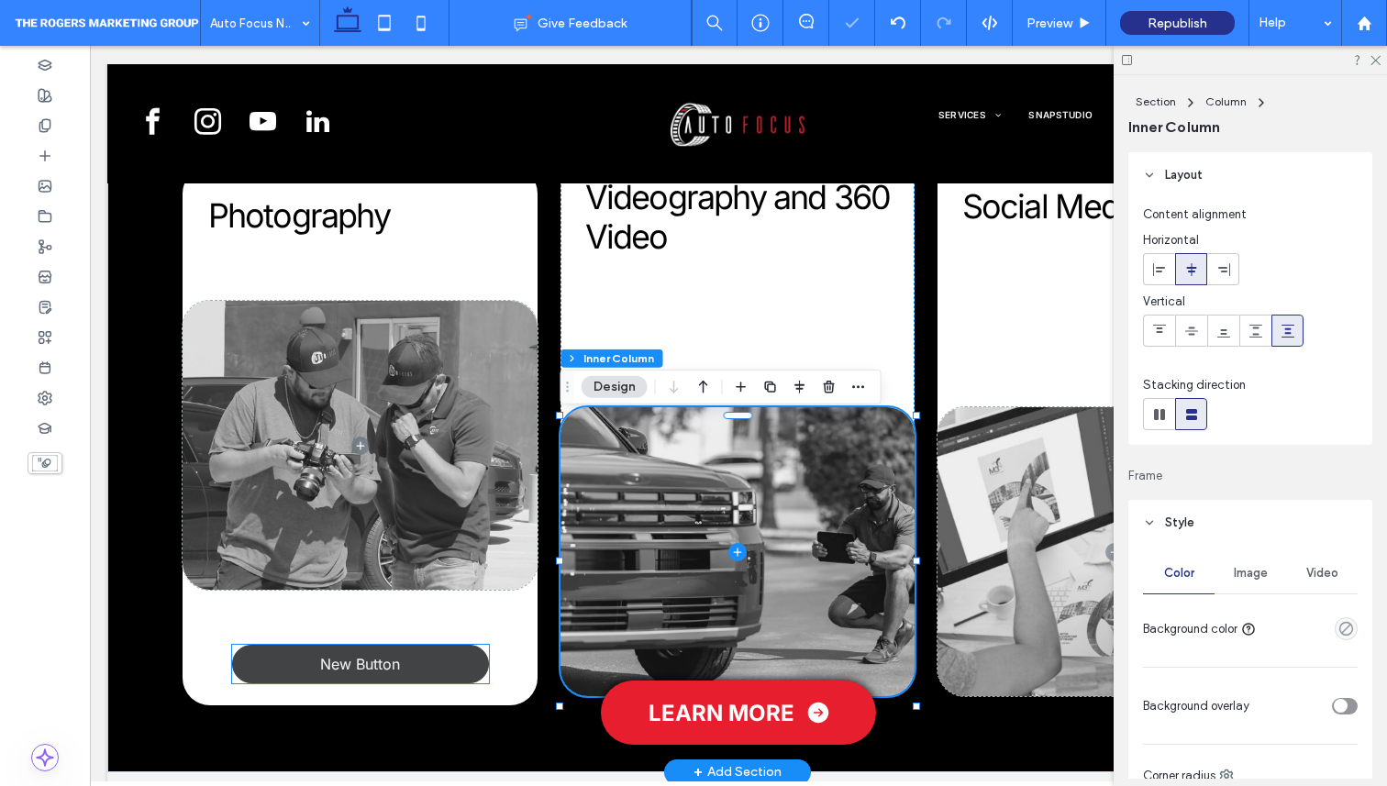
click at [460, 664] on link "New Button" at bounding box center [360, 664] width 257 height 39
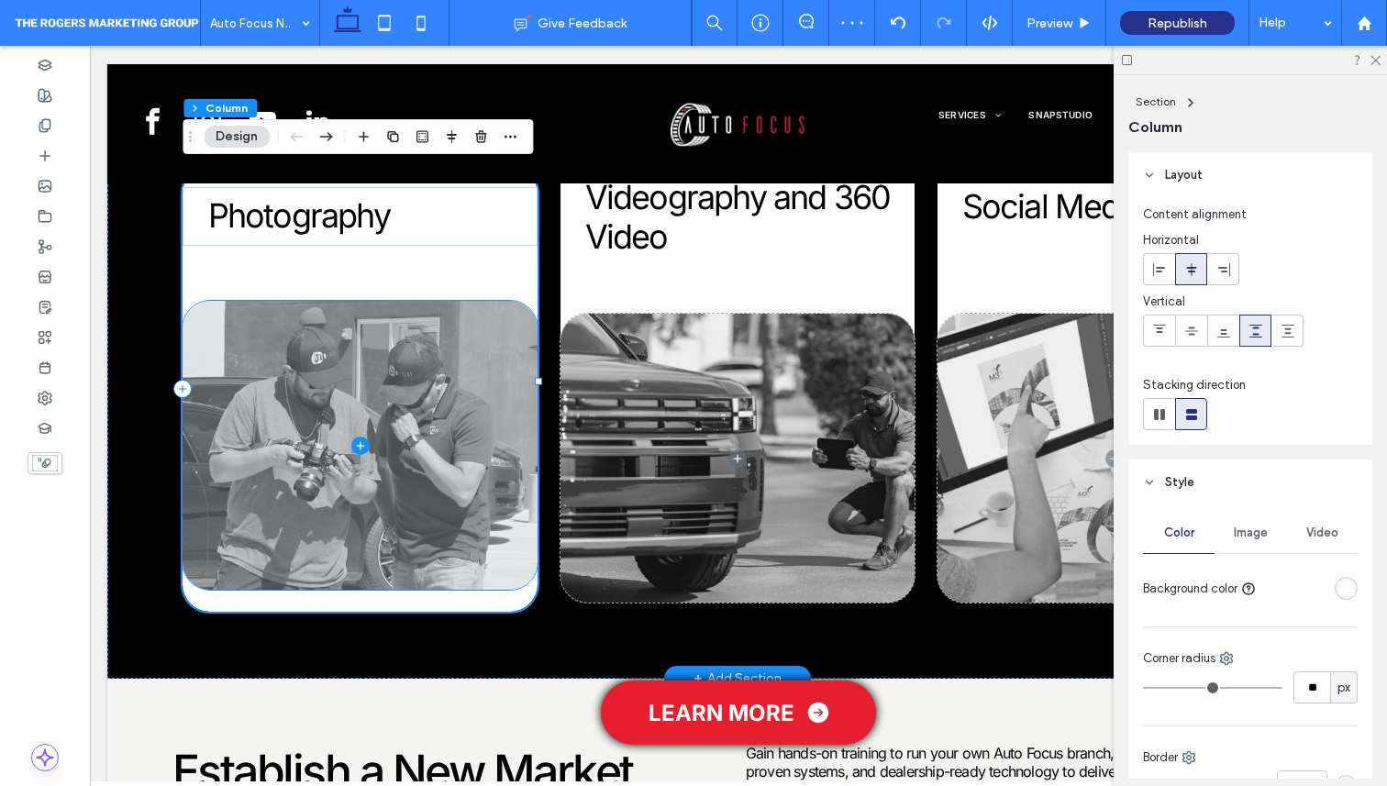
click at [483, 586] on span at bounding box center [360, 445] width 355 height 289
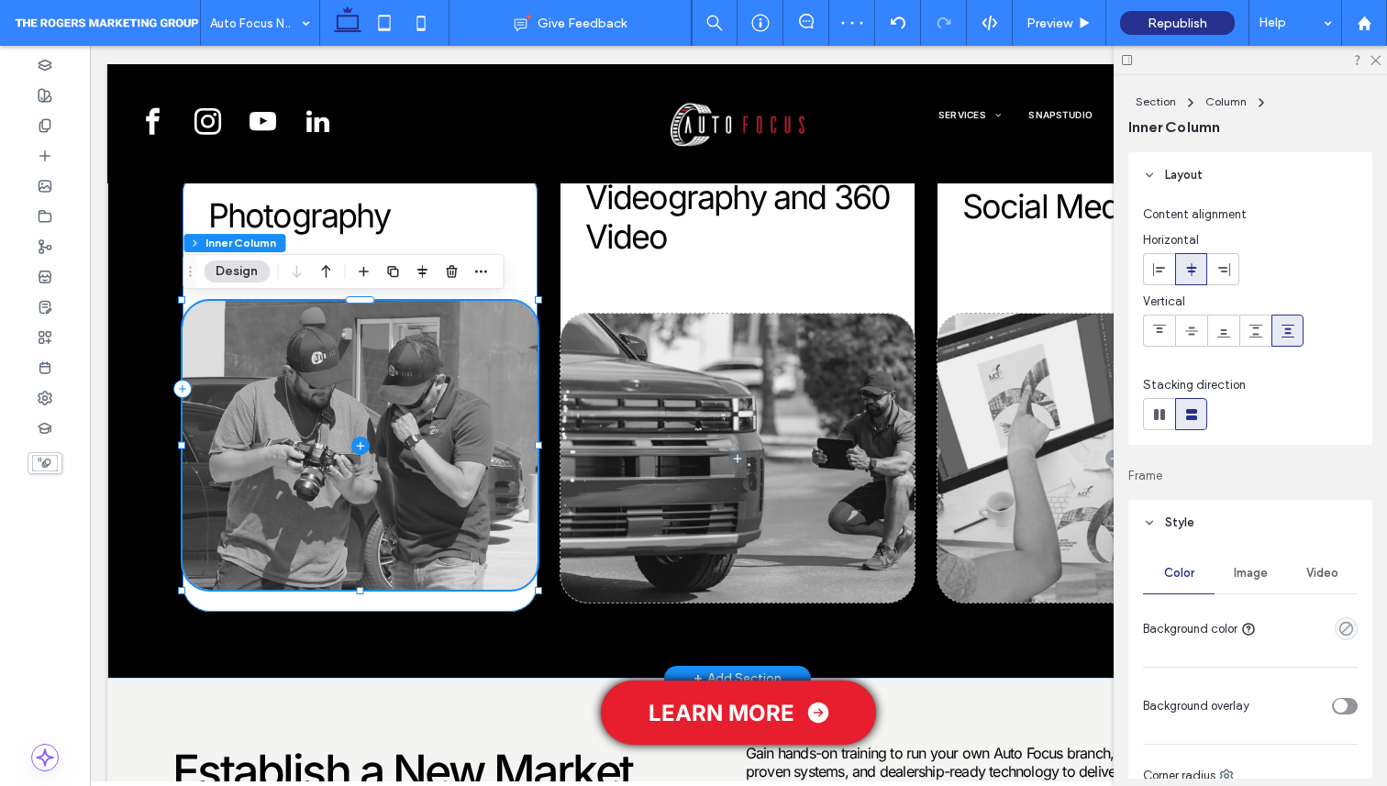
click at [479, 597] on div "Photography" at bounding box center [360, 389] width 355 height 446
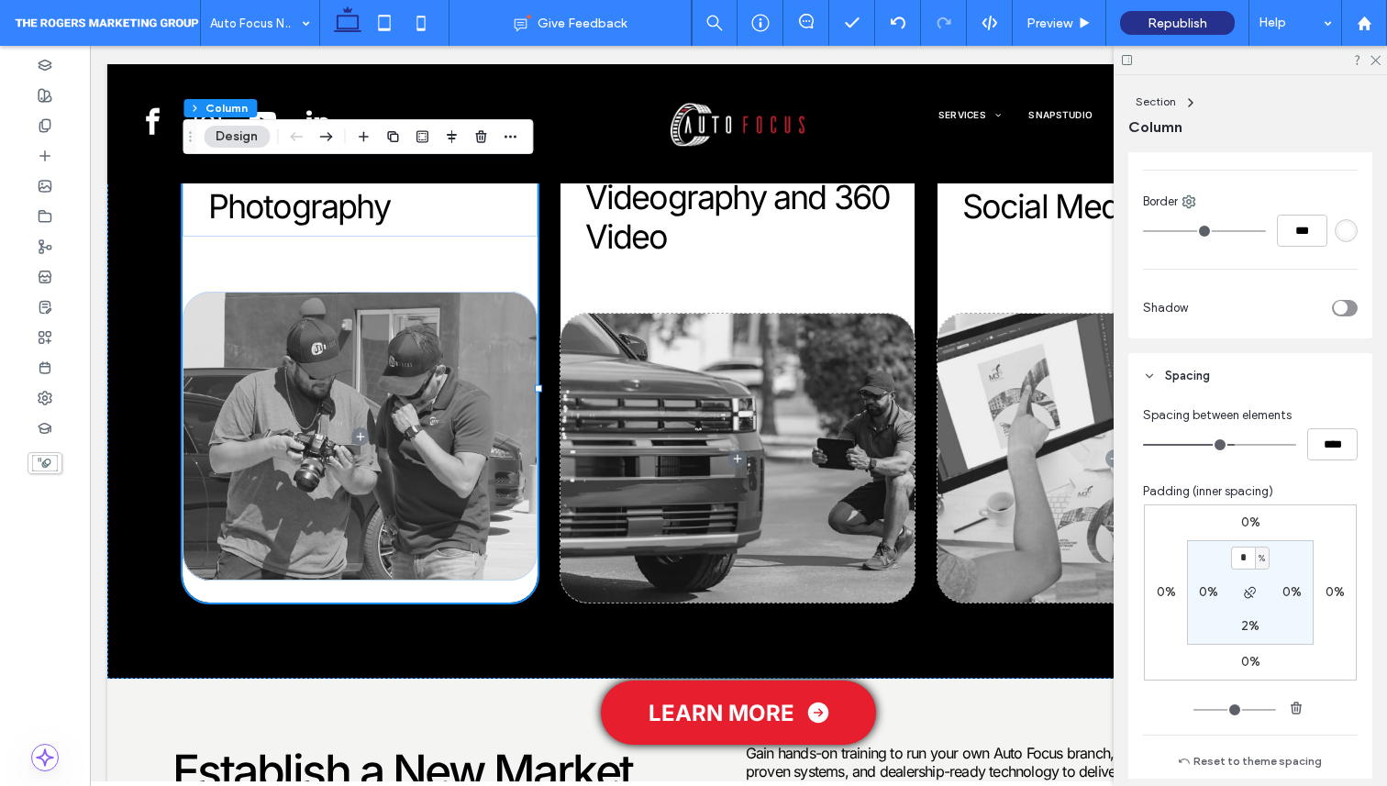
scroll to position [594, 0]
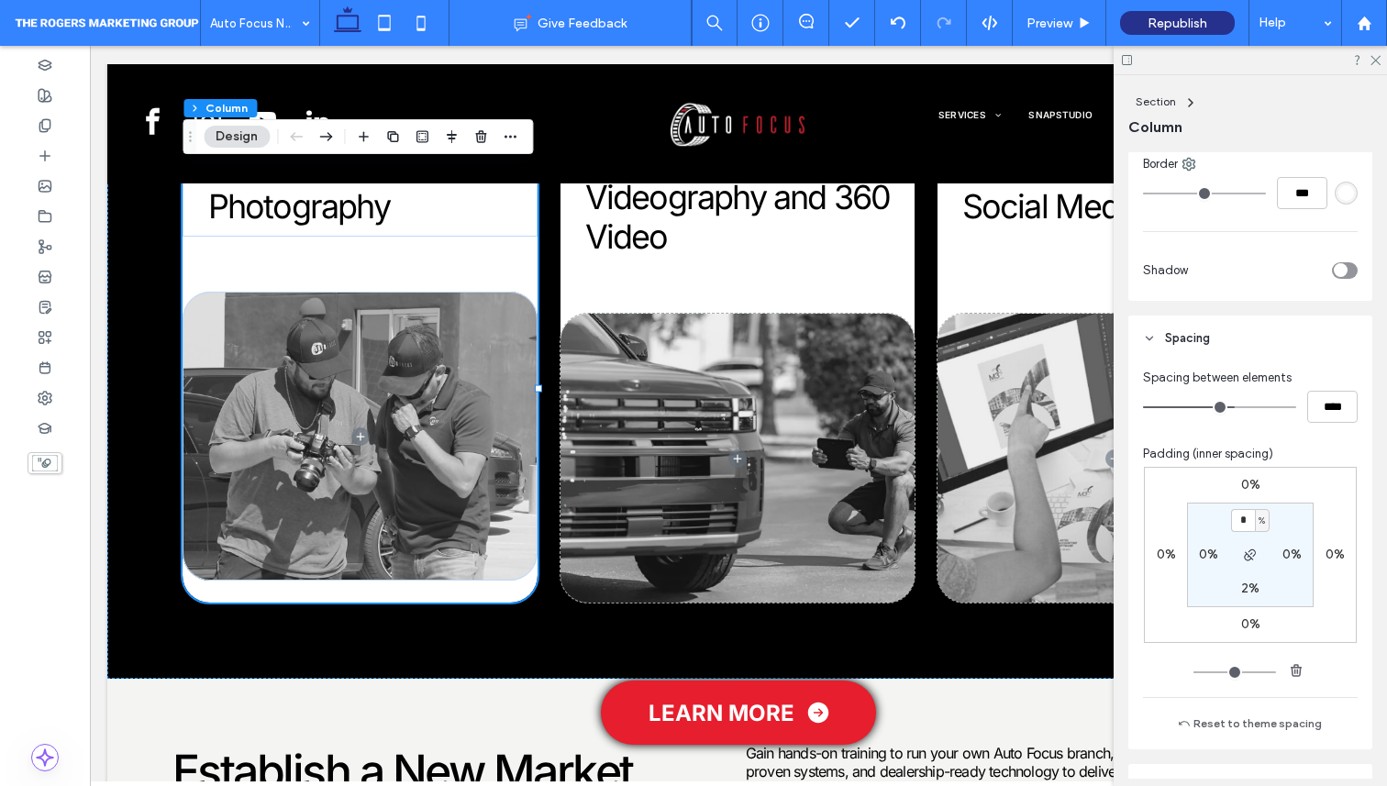
click at [1246, 581] on label "2%" at bounding box center [1250, 589] width 18 height 16
type input "*"
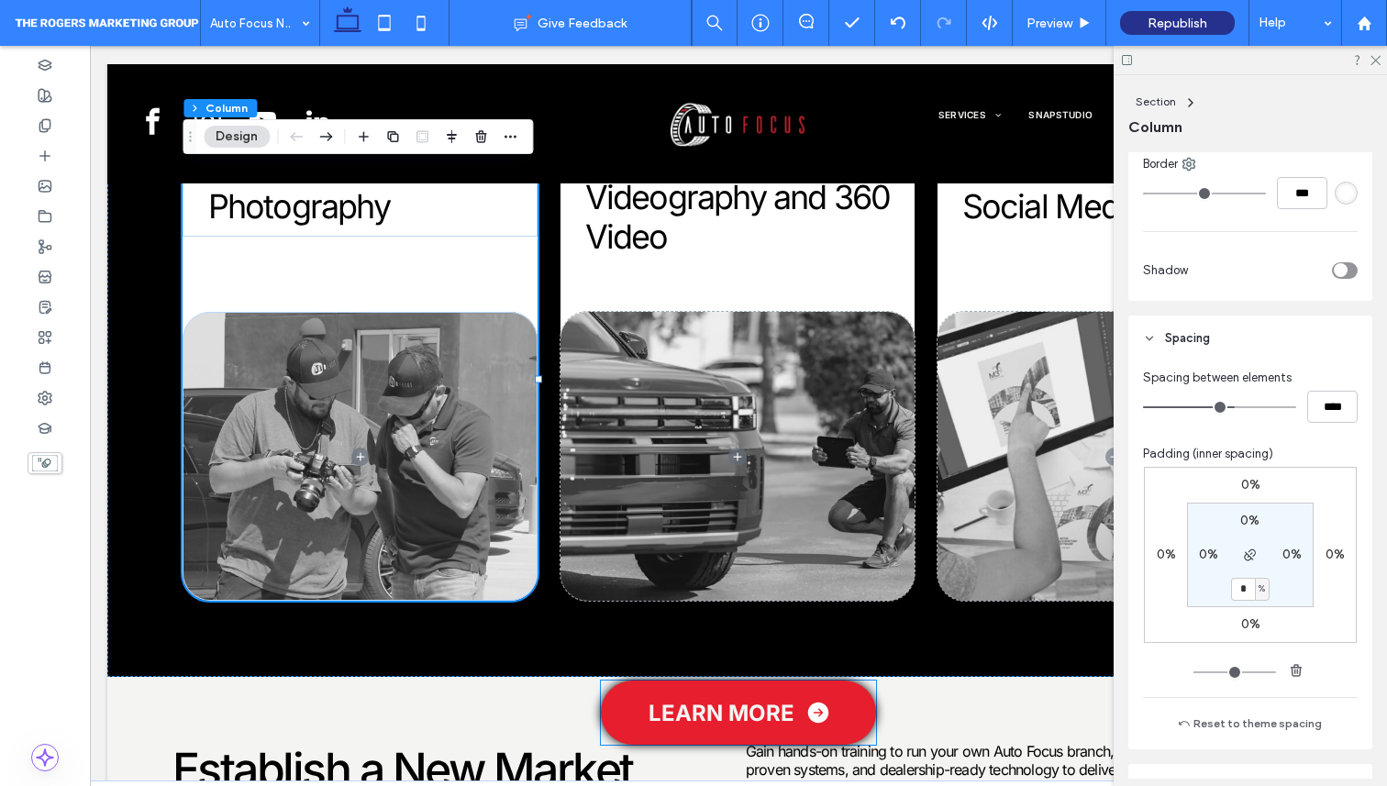
click at [631, 717] on link "LEARN MORE" at bounding box center [738, 713] width 275 height 64
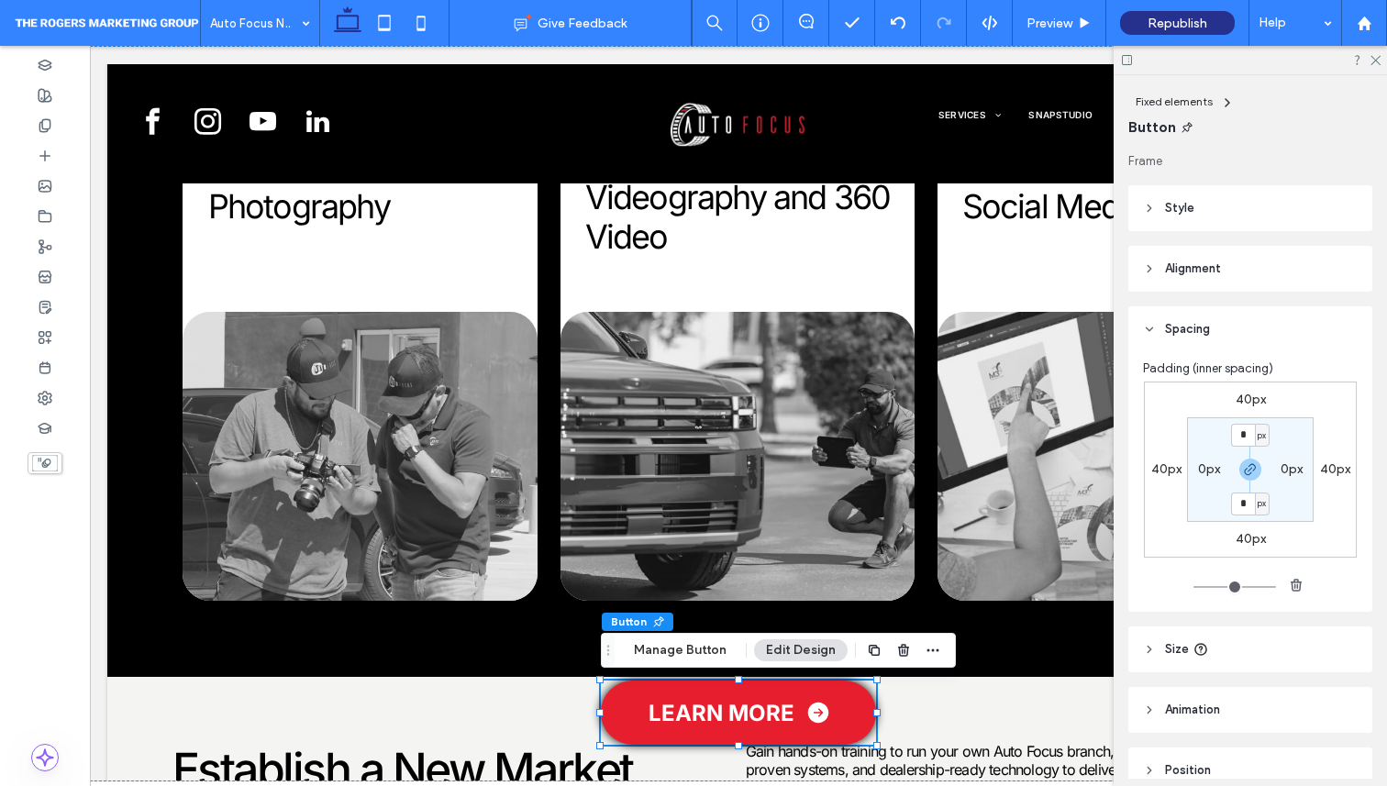
scroll to position [88, 0]
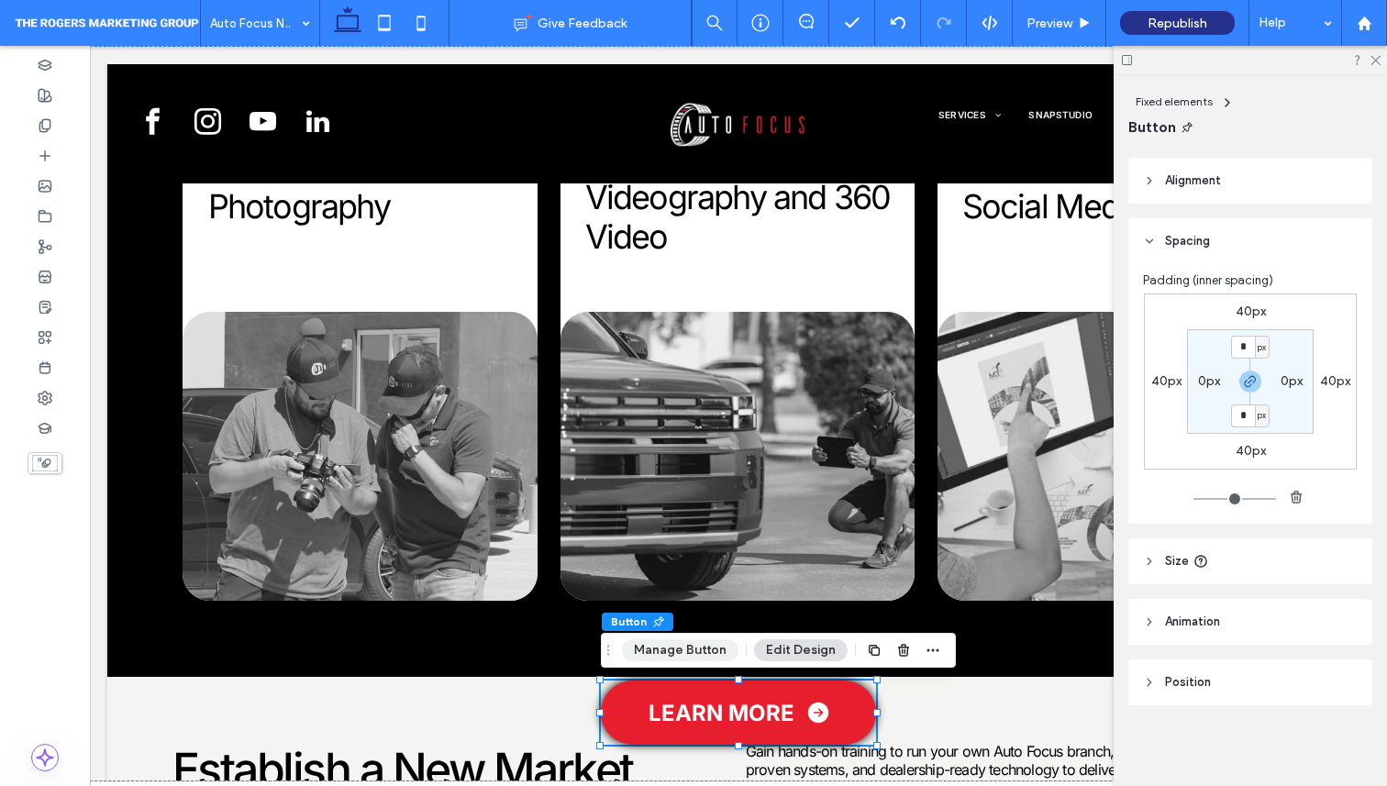
click at [663, 656] on button "Manage Button" at bounding box center [680, 650] width 117 height 22
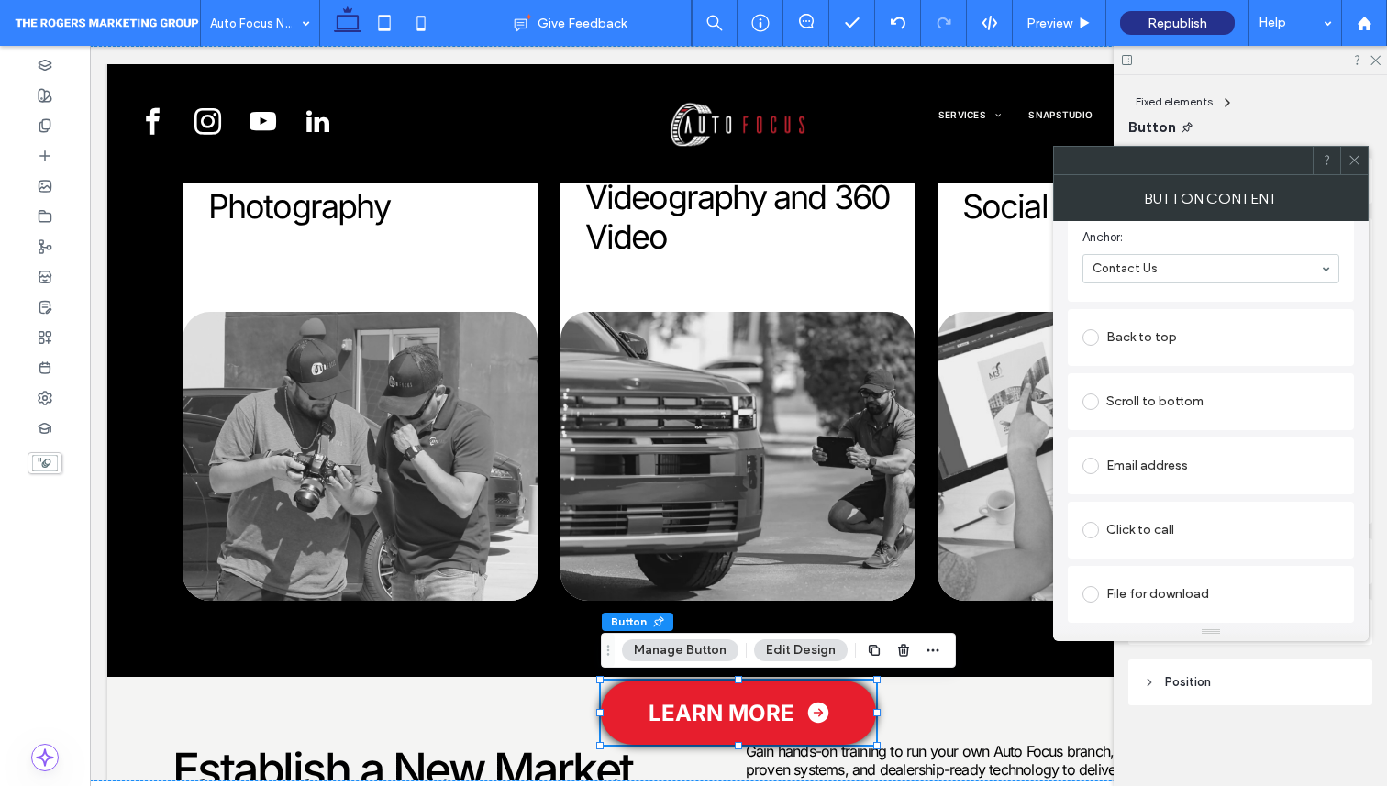
scroll to position [0, 0]
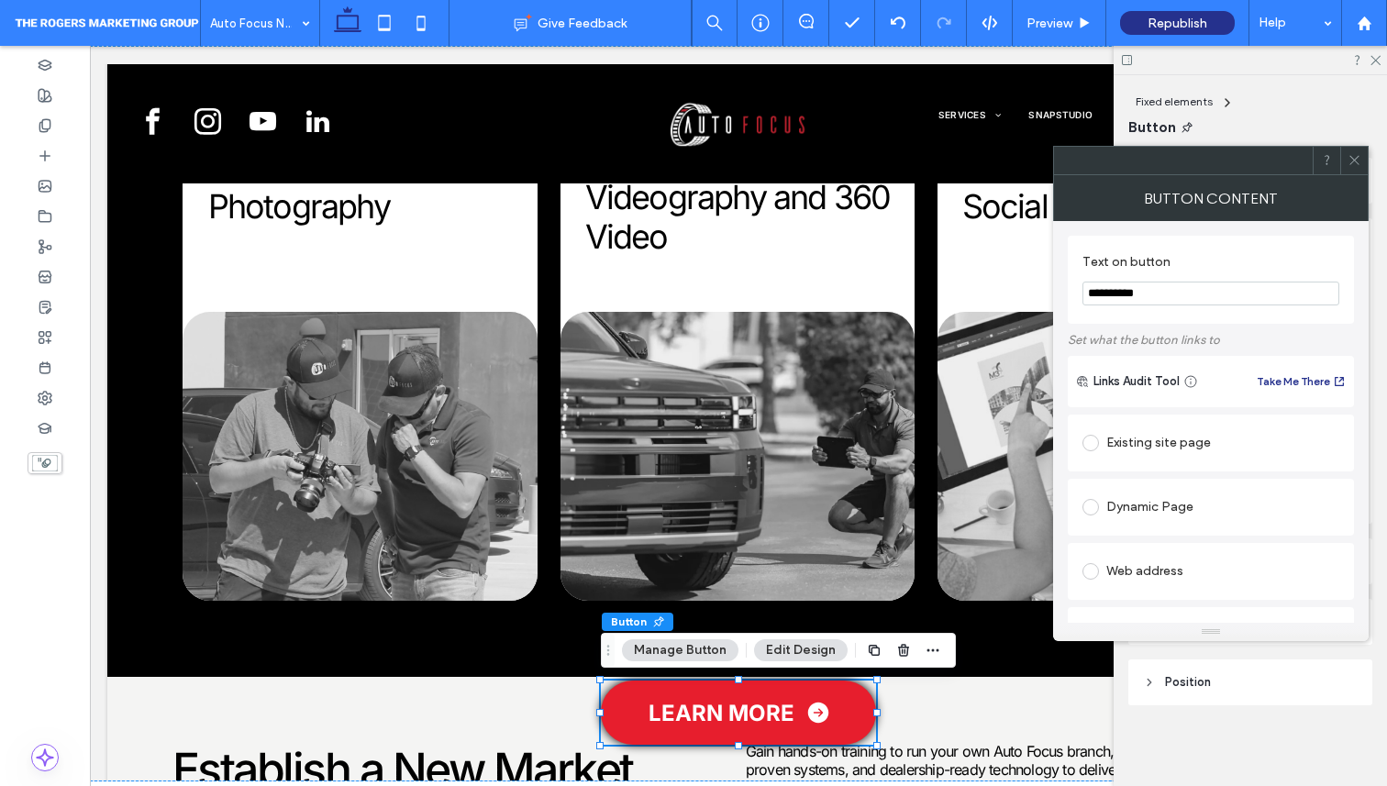
click at [1160, 435] on div "Existing site page" at bounding box center [1211, 442] width 257 height 29
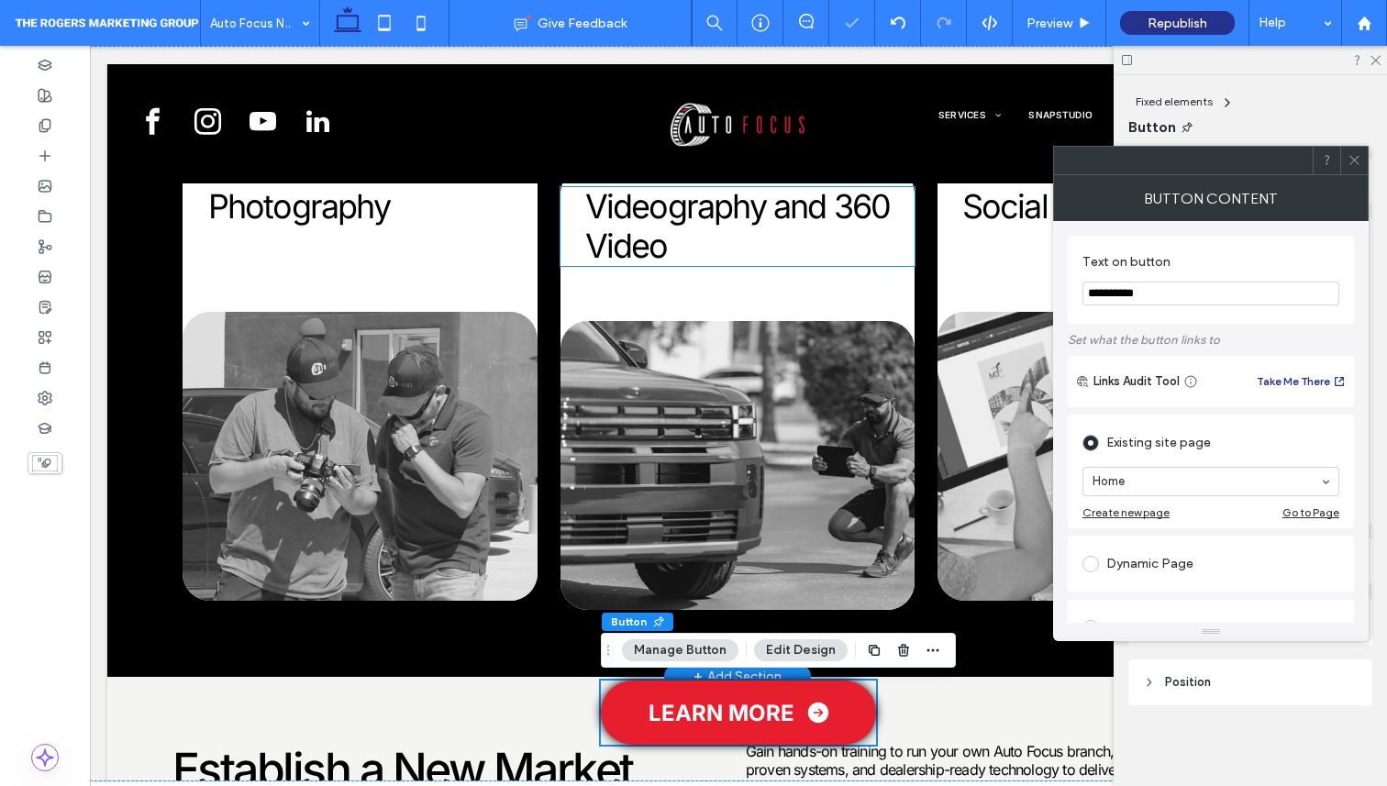
scroll to position [0, 1]
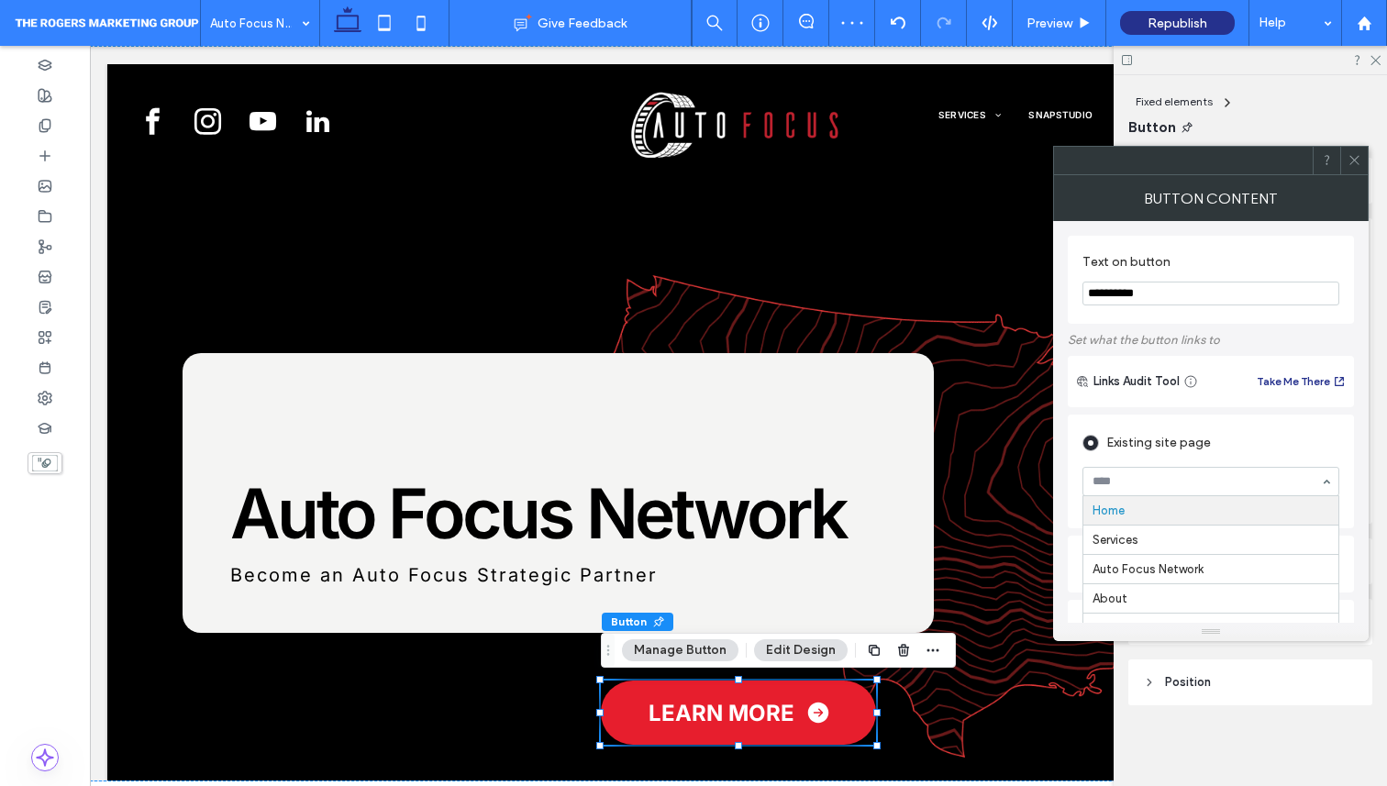
click at [1244, 446] on div "Existing site page" at bounding box center [1211, 442] width 257 height 29
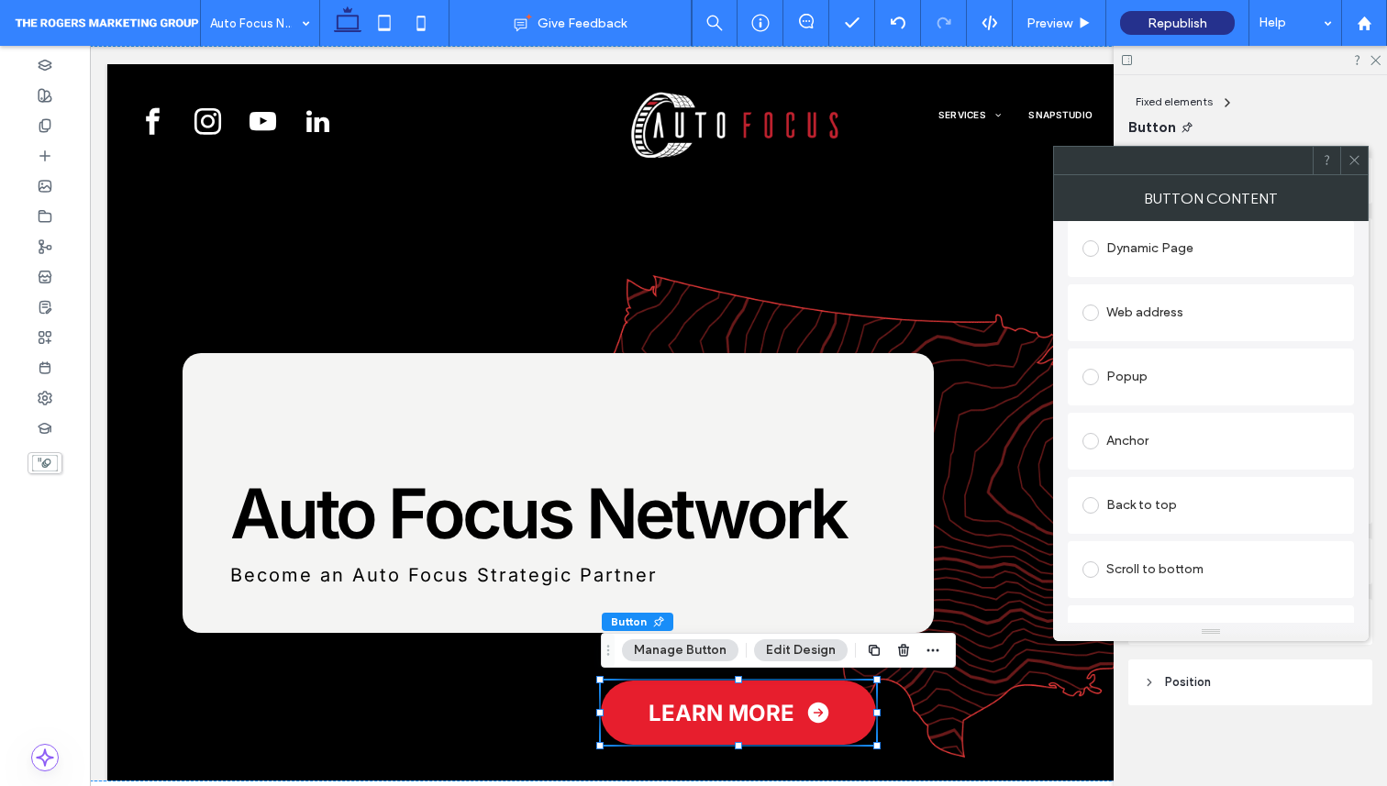
click at [1154, 571] on div "Scroll to bottom" at bounding box center [1211, 569] width 257 height 29
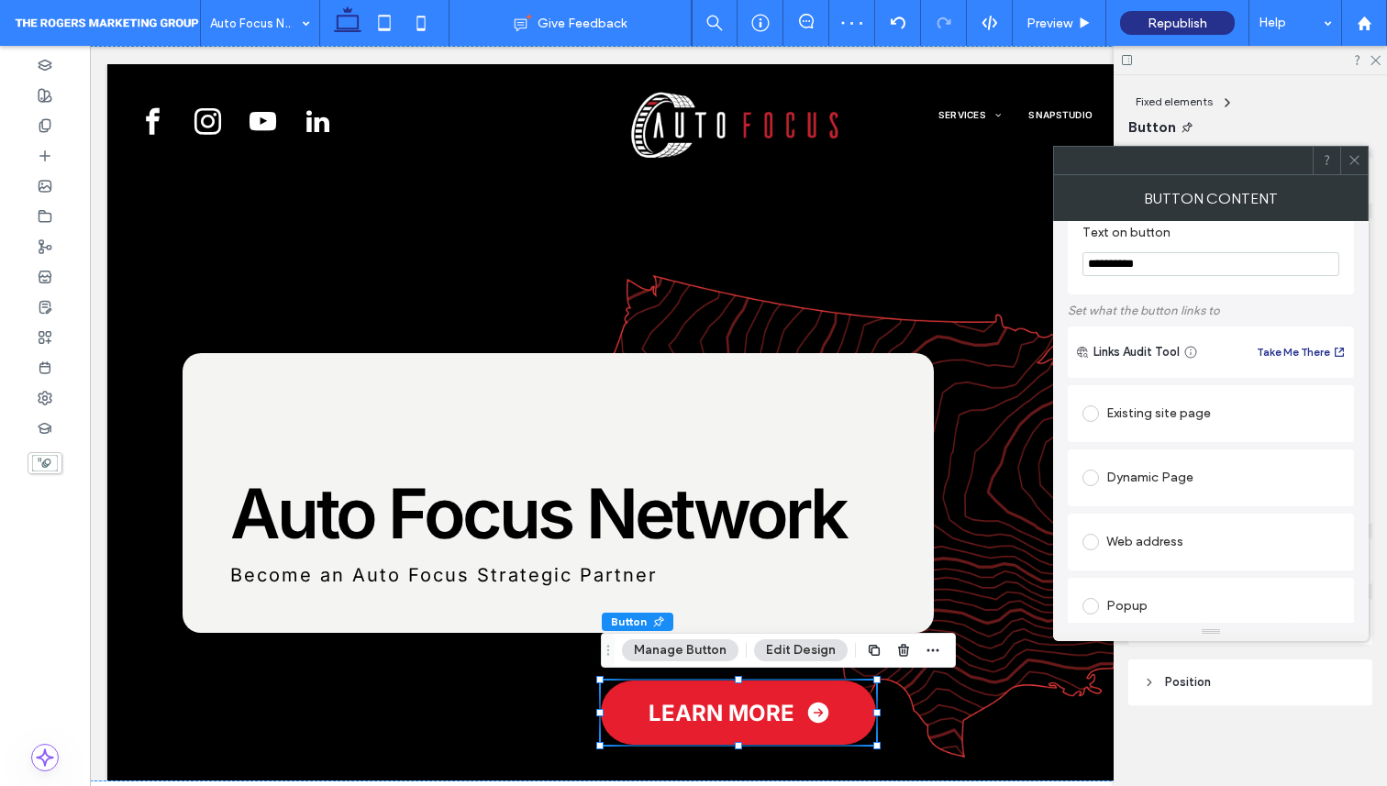
scroll to position [0, 0]
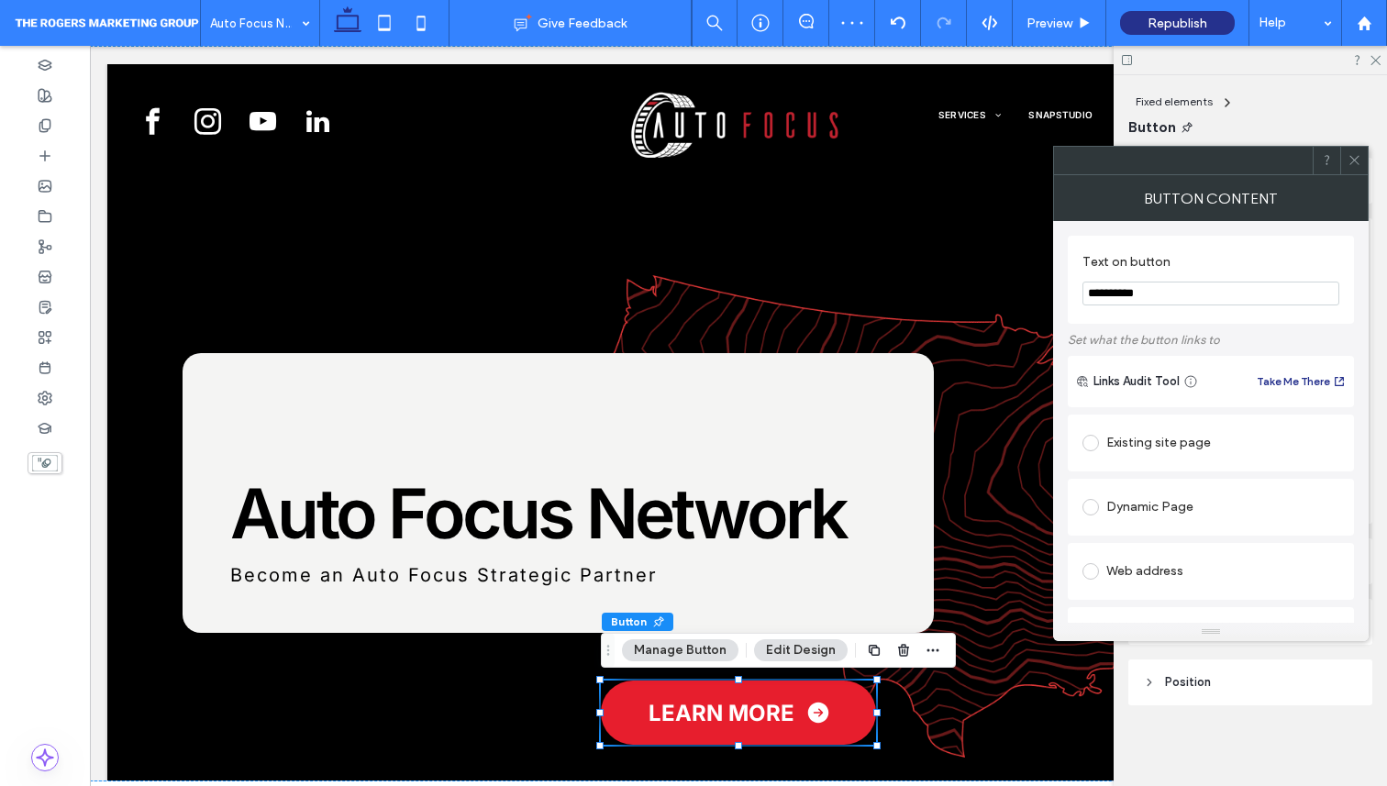
click at [1353, 153] on icon at bounding box center [1355, 160] width 14 height 14
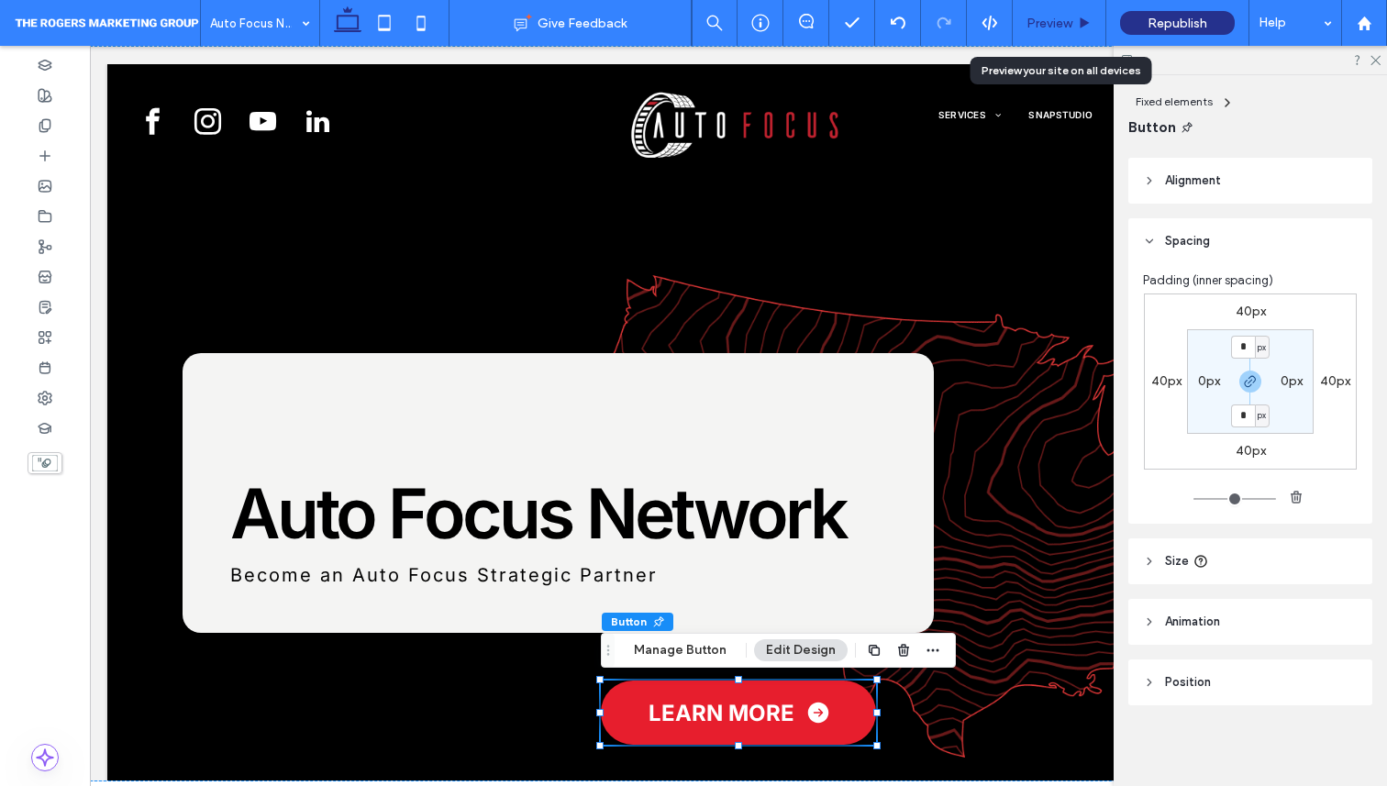
click at [1043, 14] on div "Preview" at bounding box center [1060, 23] width 94 height 46
click at [1064, 21] on span "Preview" at bounding box center [1050, 24] width 46 height 16
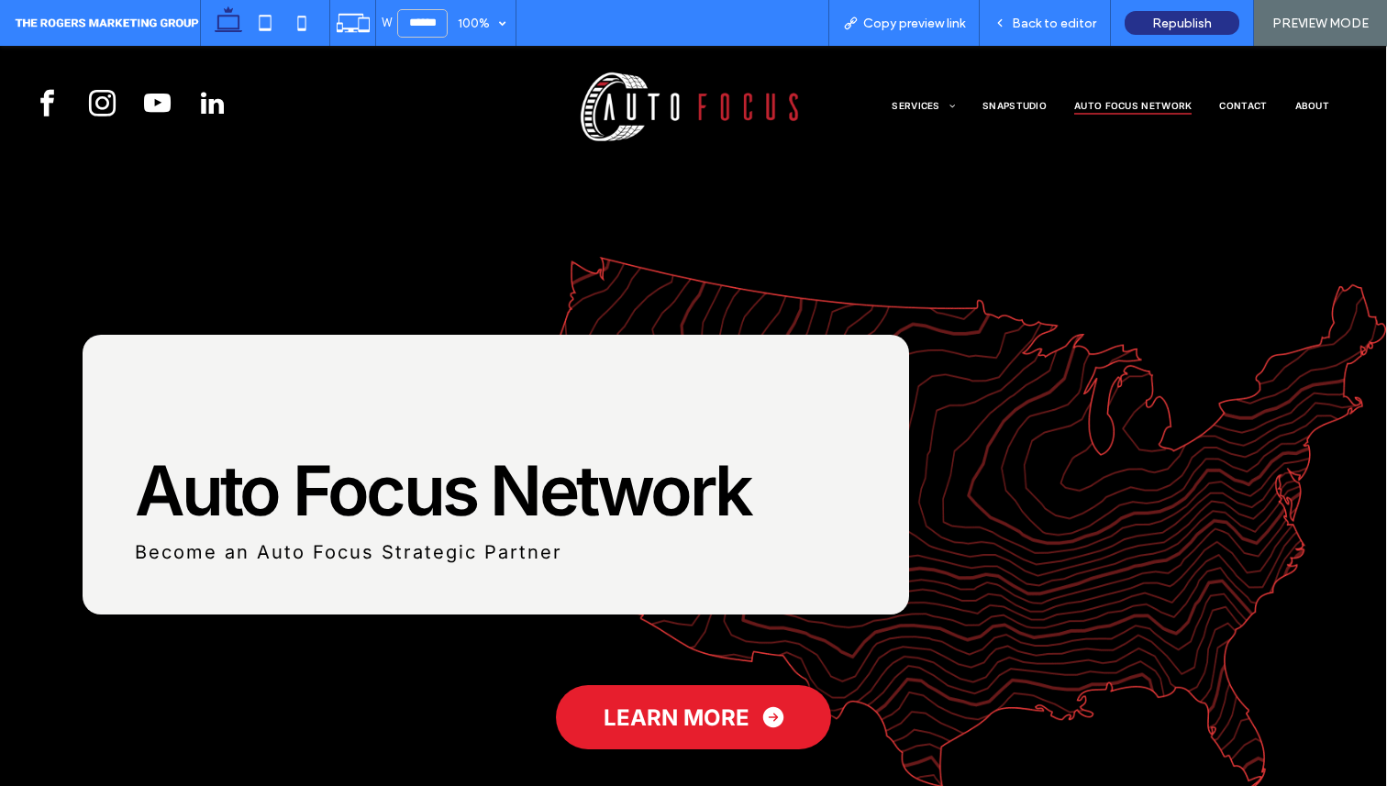
click at [693, 83] on img at bounding box center [697, 106] width 263 height 80
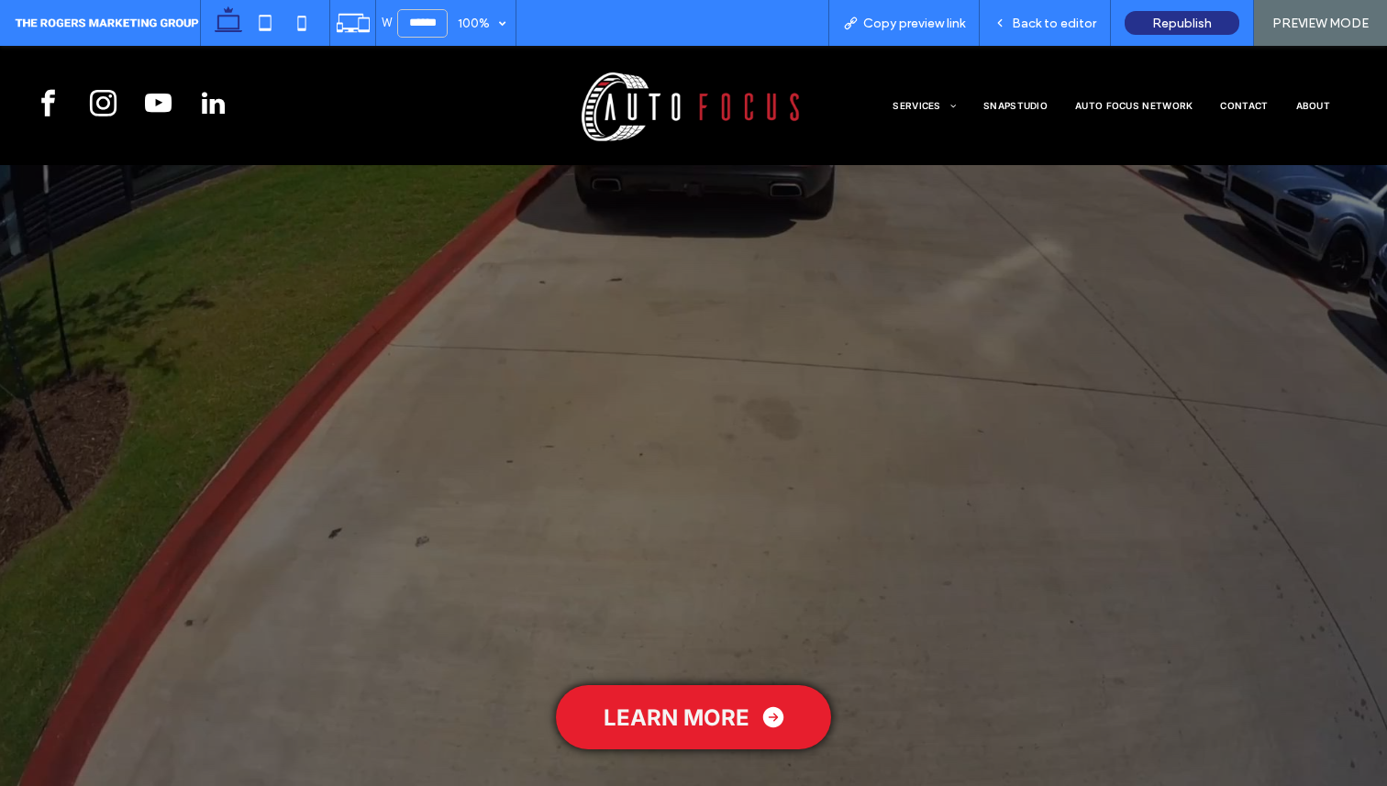
click at [687, 734] on link "LEARN MORE" at bounding box center [693, 717] width 275 height 64
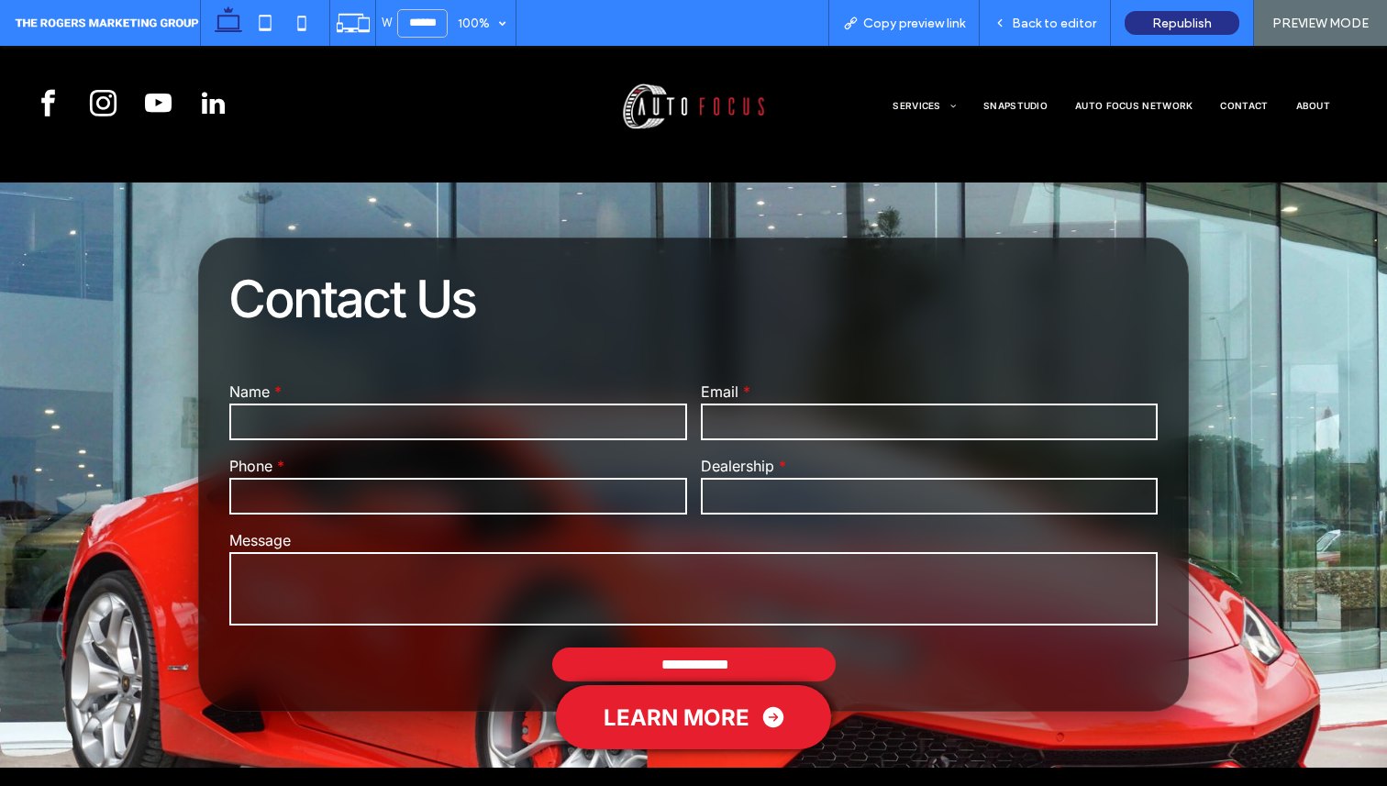
scroll to position [6944, 0]
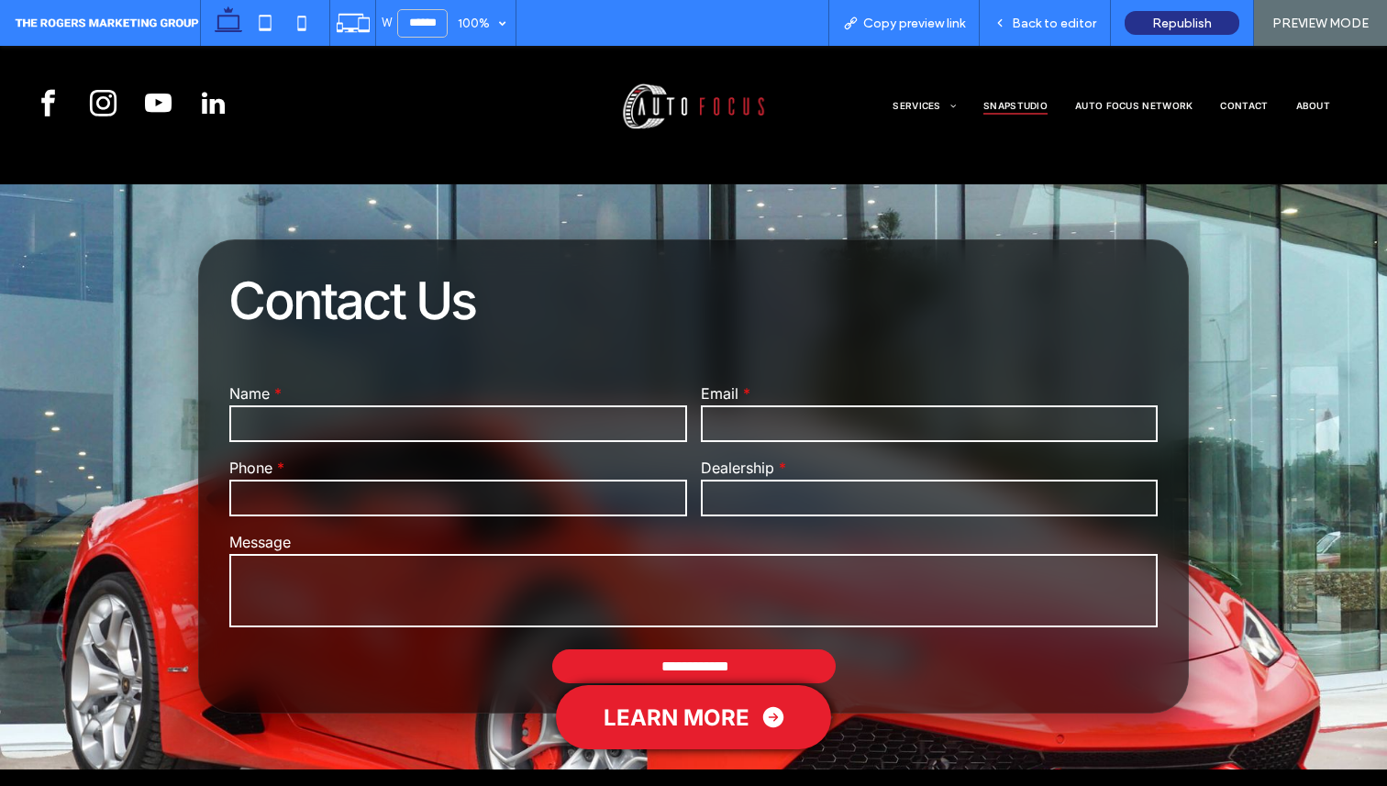
click at [1016, 98] on span "SnapStudio" at bounding box center [1016, 105] width 64 height 18
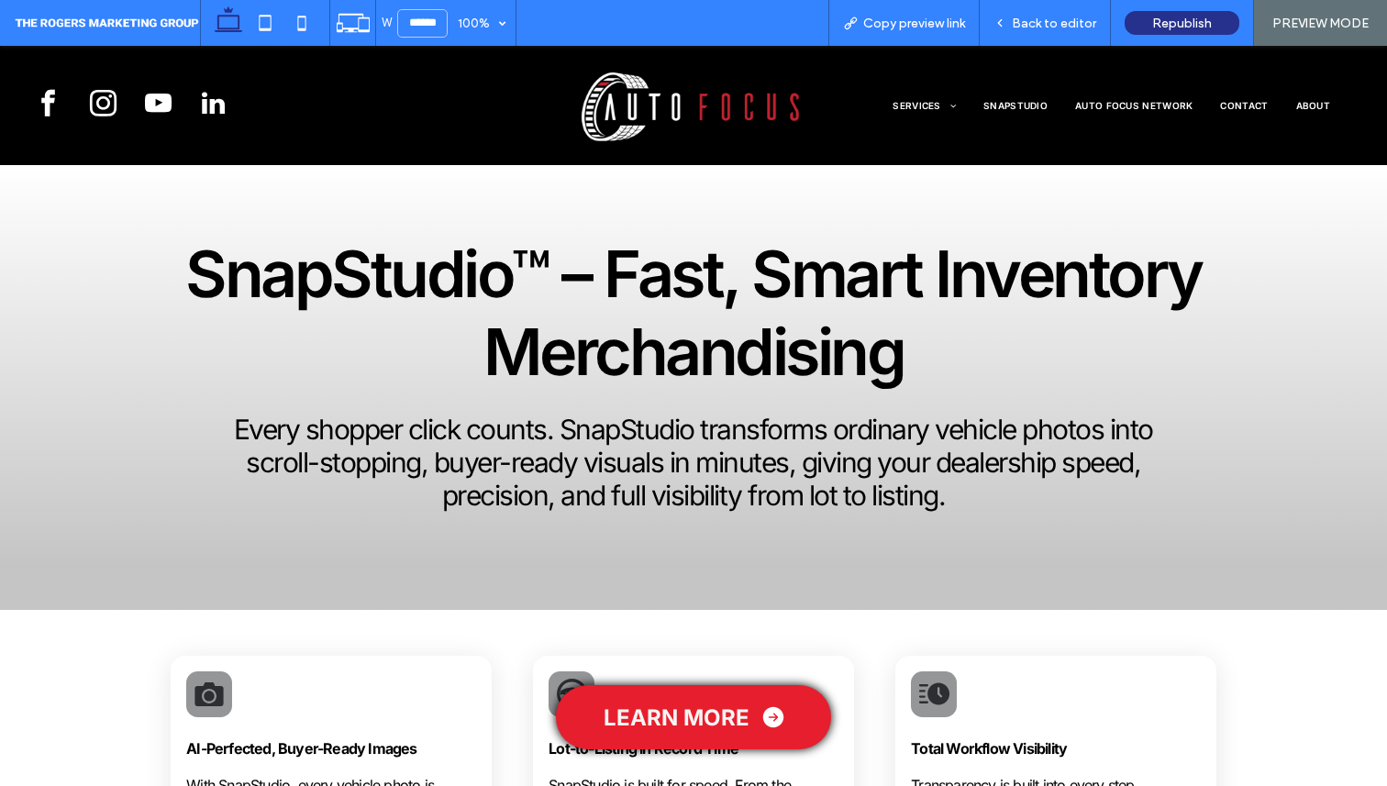
click at [731, 700] on link "LEARN MORE" at bounding box center [693, 717] width 275 height 64
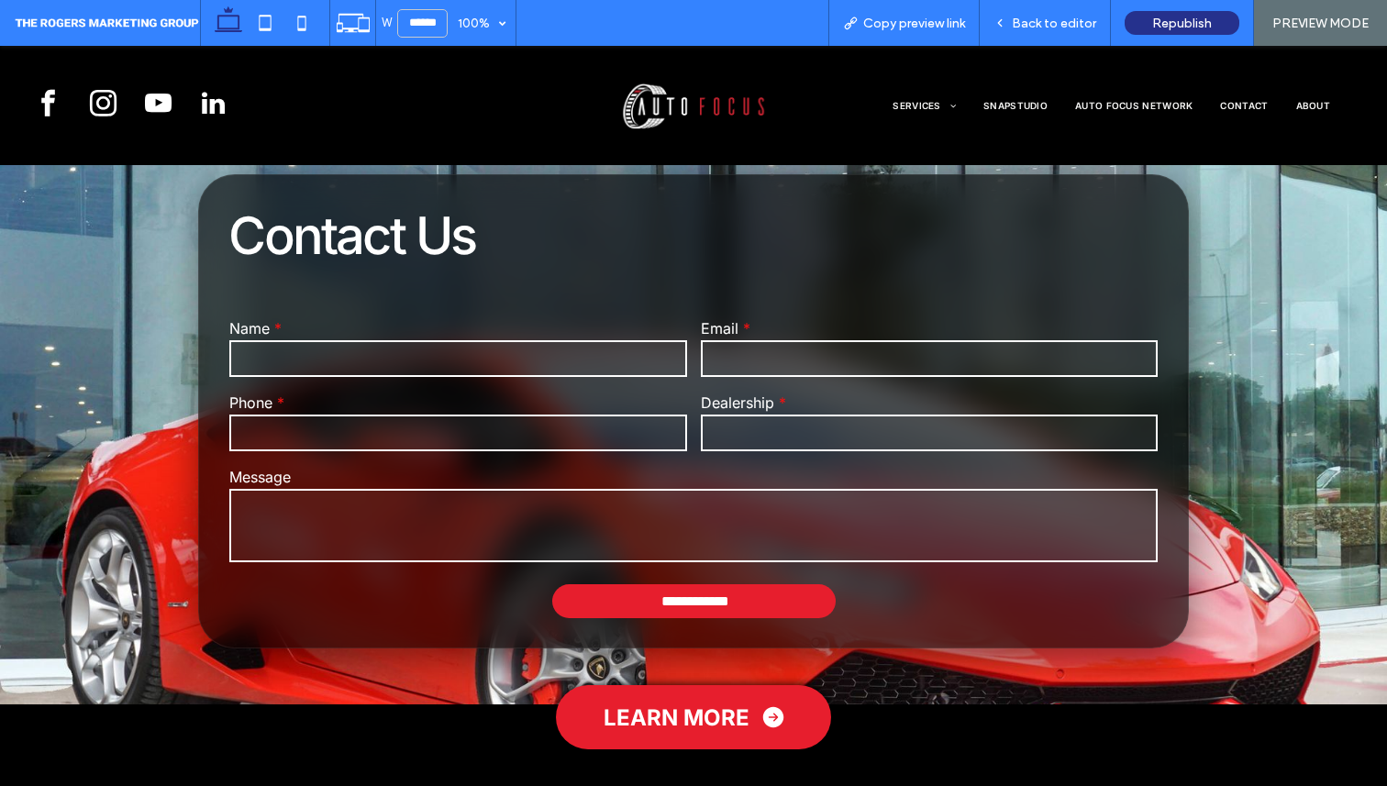
scroll to position [5221, 0]
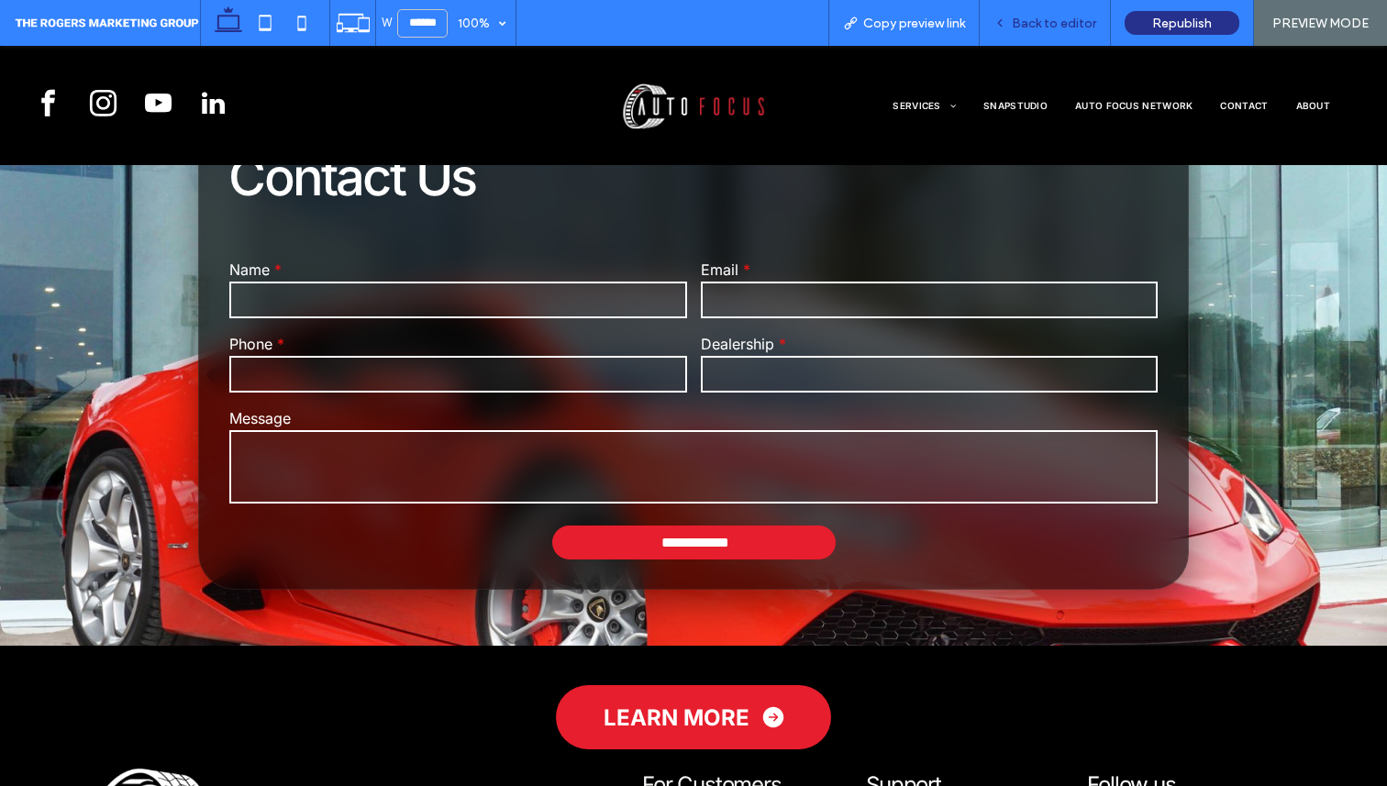
click at [1039, 11] on div "Back to editor" at bounding box center [1045, 23] width 131 height 46
click at [1011, 16] on div "Back to editor" at bounding box center [1045, 24] width 130 height 16
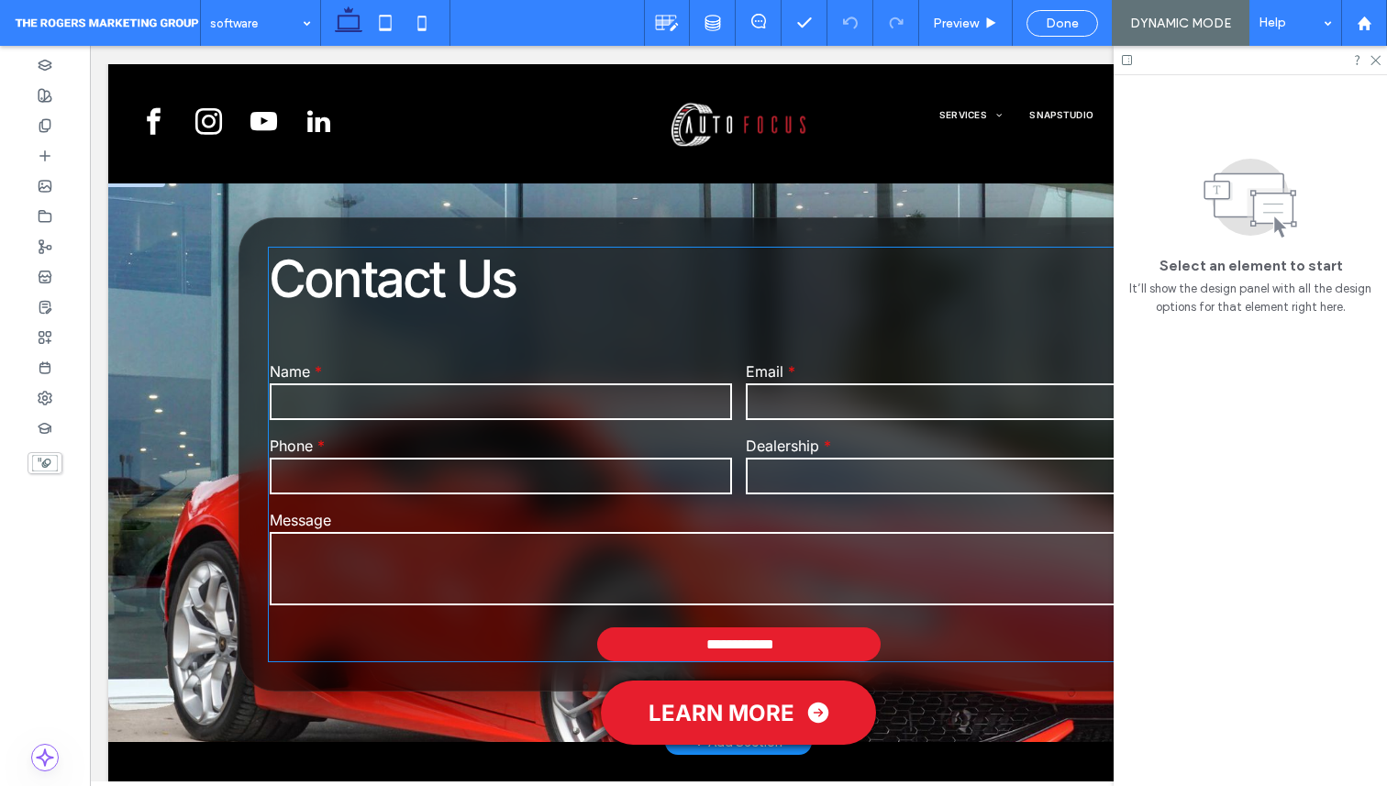
scroll to position [5070, 0]
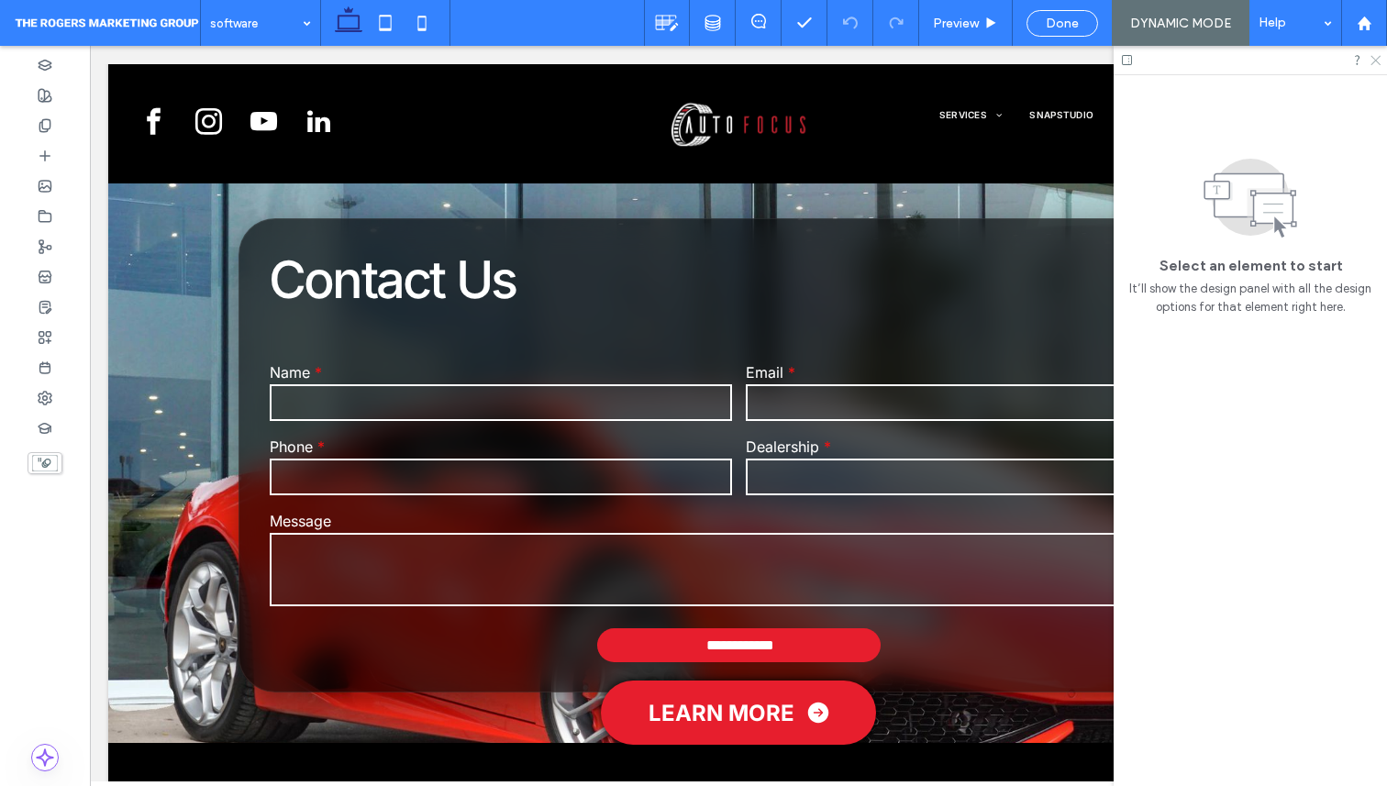
click at [1376, 54] on icon at bounding box center [1375, 59] width 12 height 12
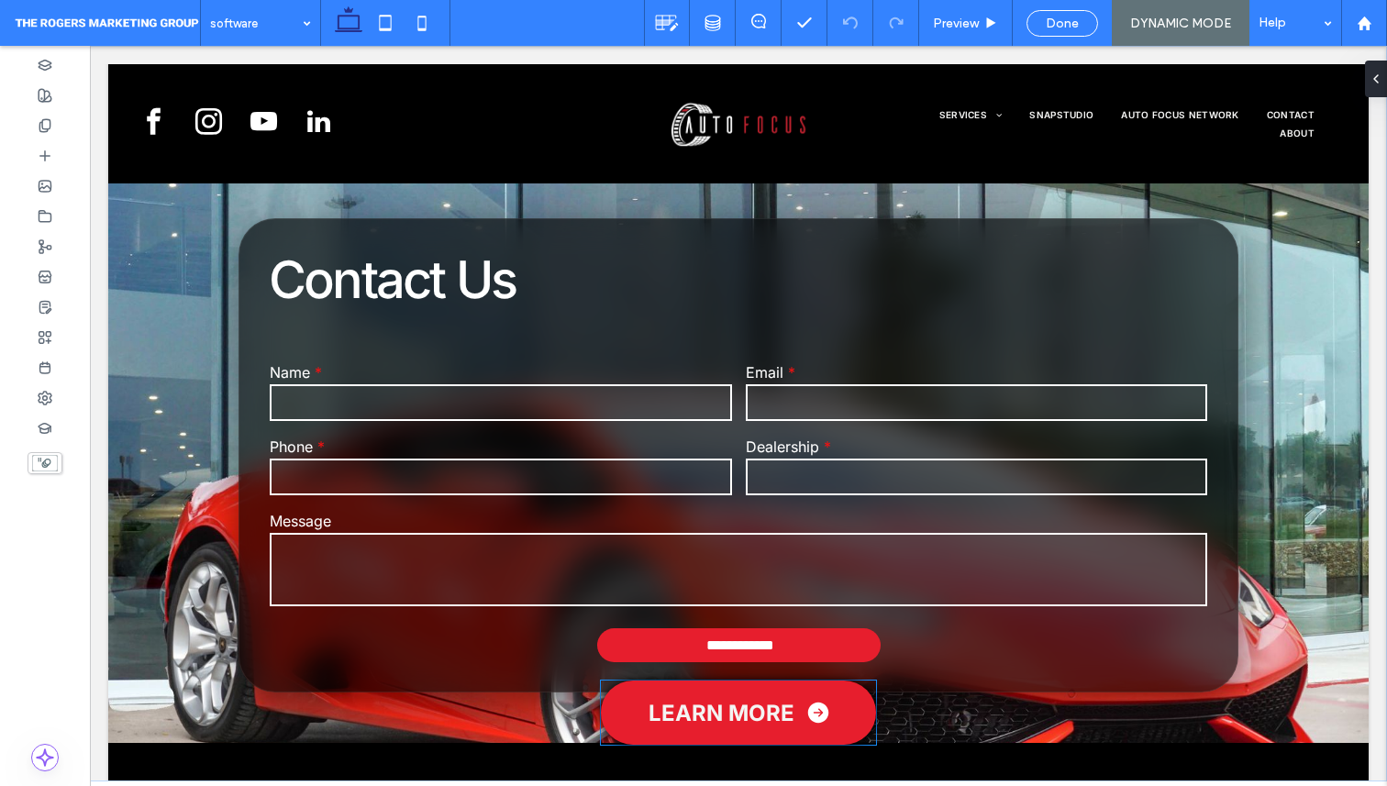
click at [805, 727] on link "LEARN MORE" at bounding box center [738, 713] width 275 height 64
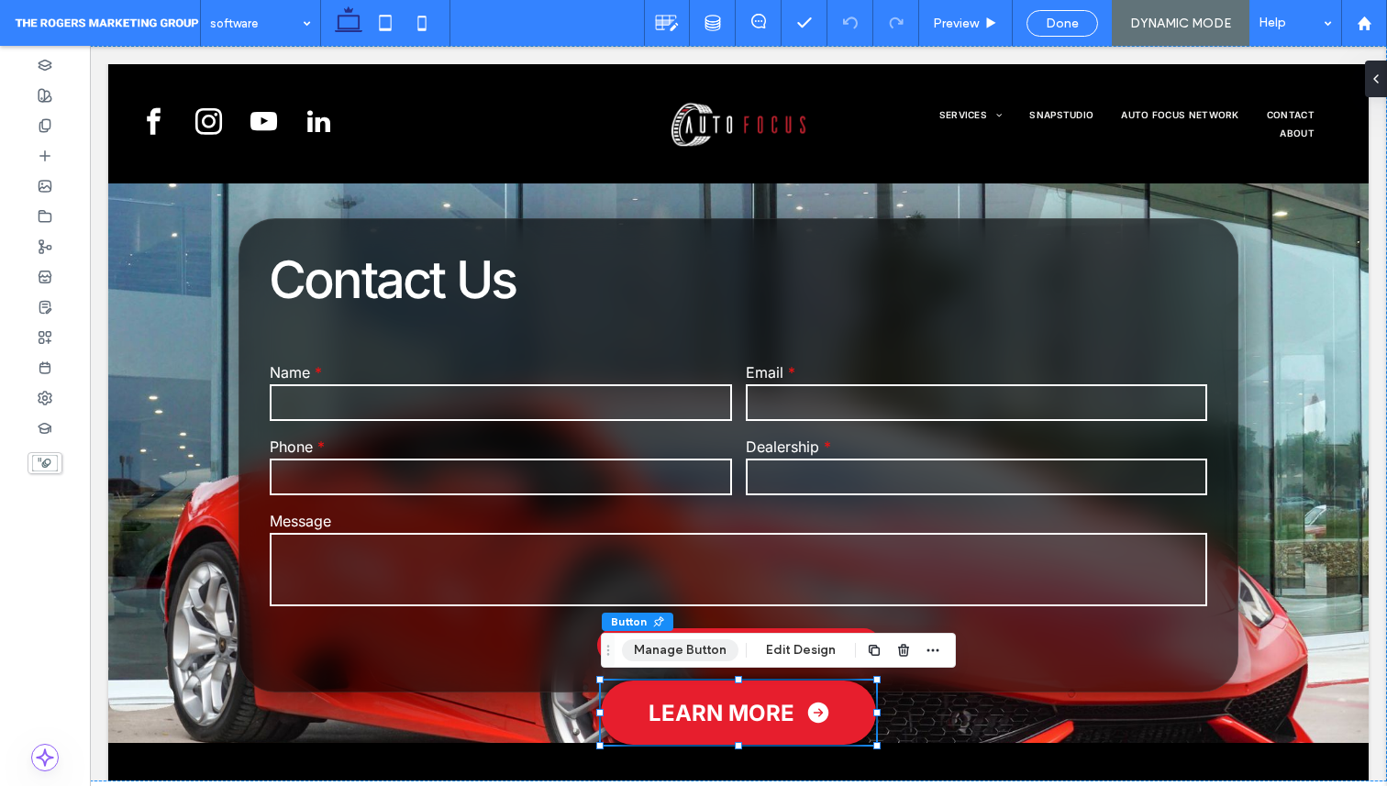
click at [679, 653] on button "Manage Button" at bounding box center [680, 650] width 117 height 22
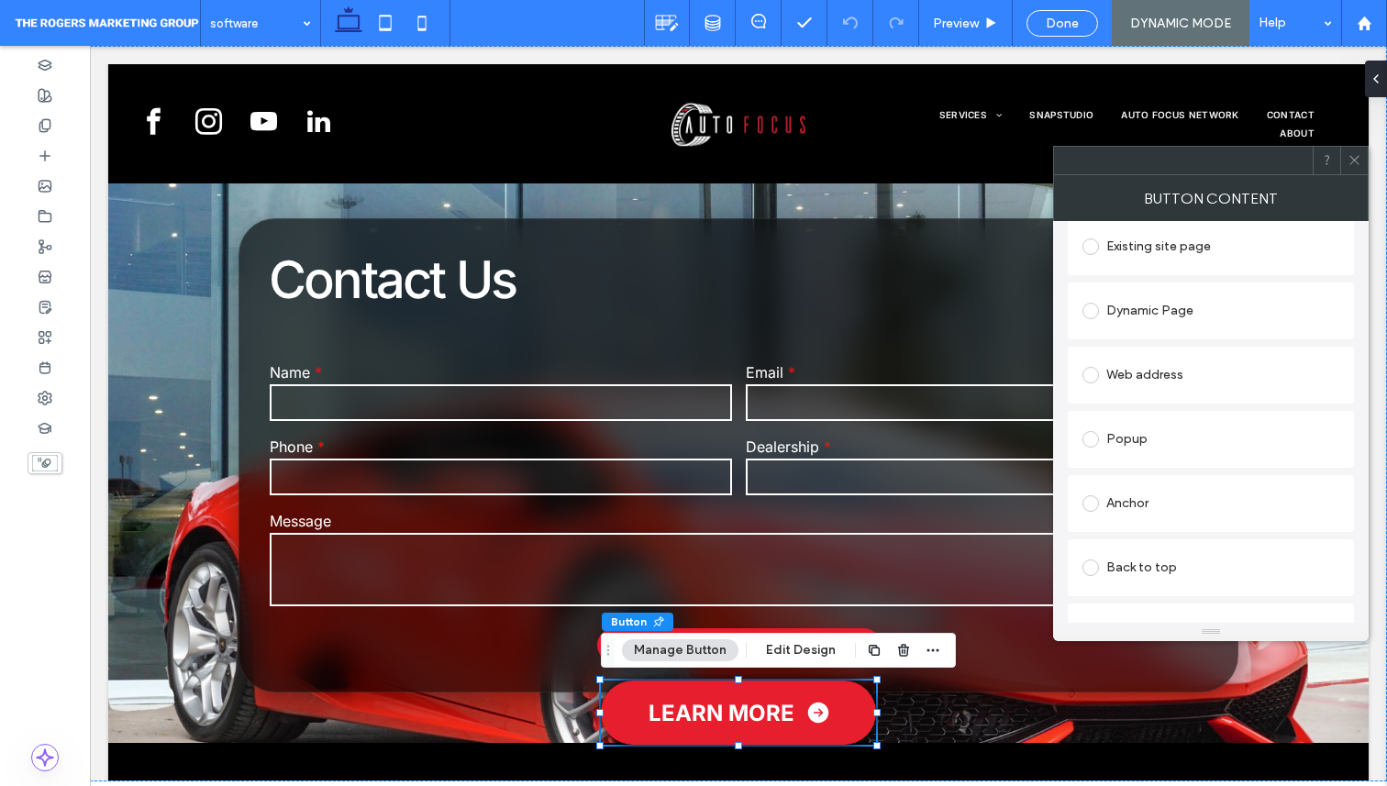
scroll to position [210, 0]
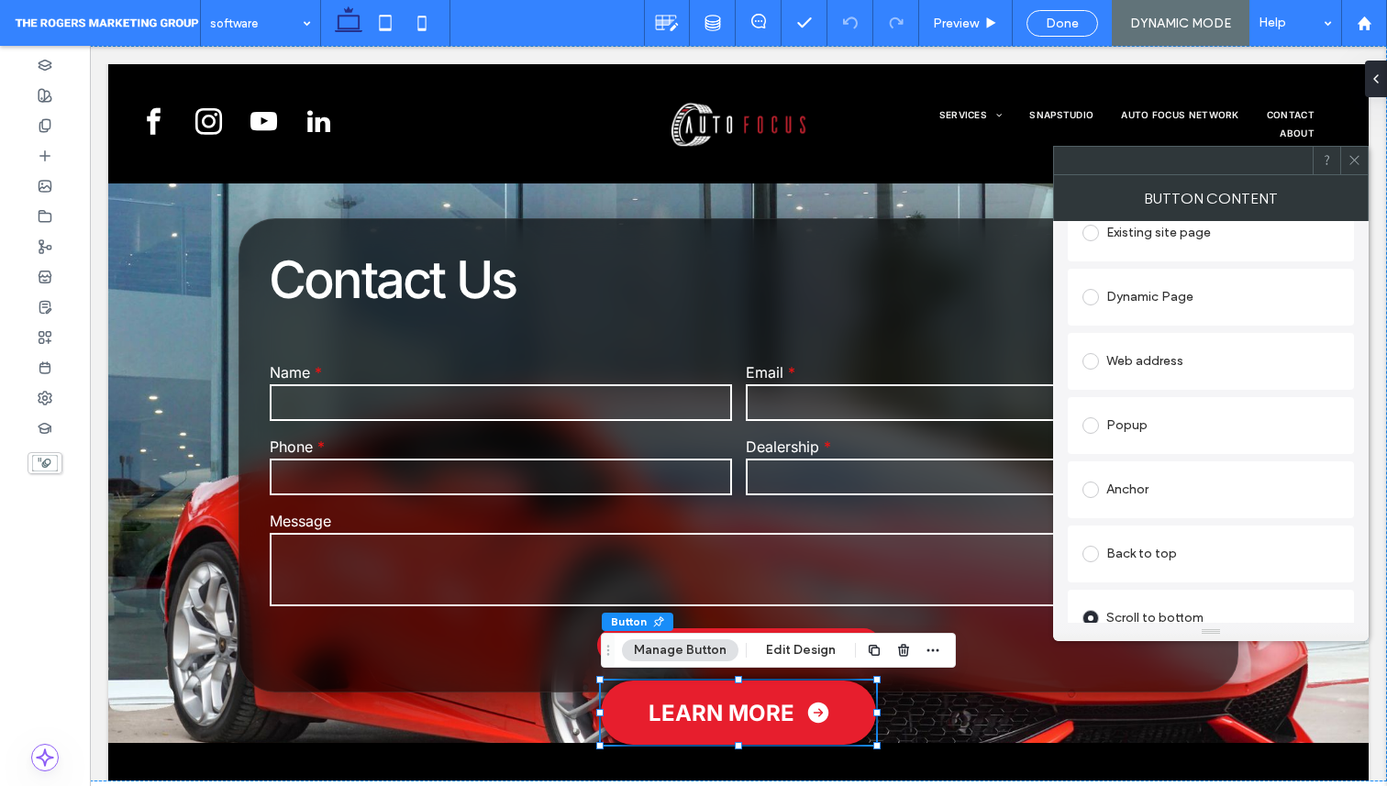
click at [1110, 502] on div "Anchor" at bounding box center [1211, 489] width 257 height 29
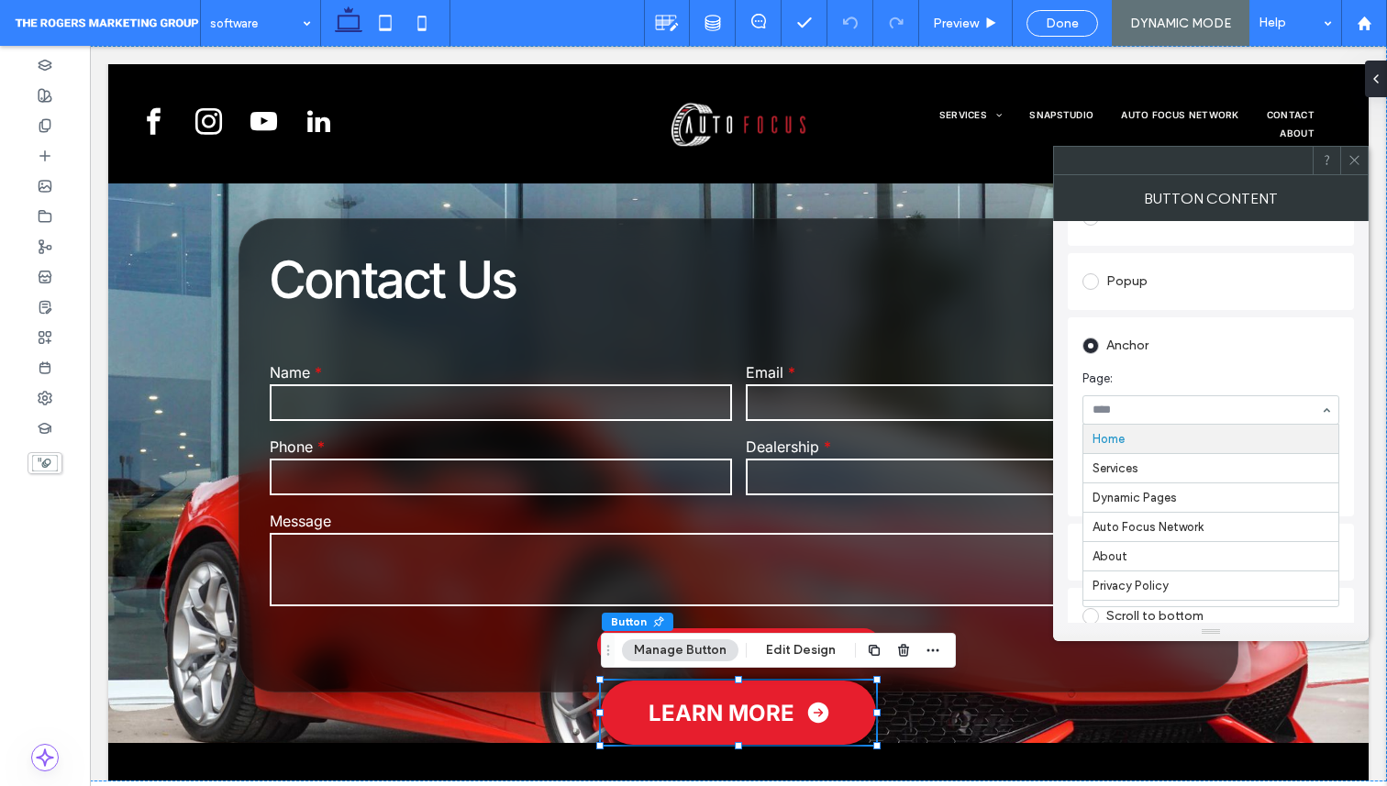
scroll to position [370, 0]
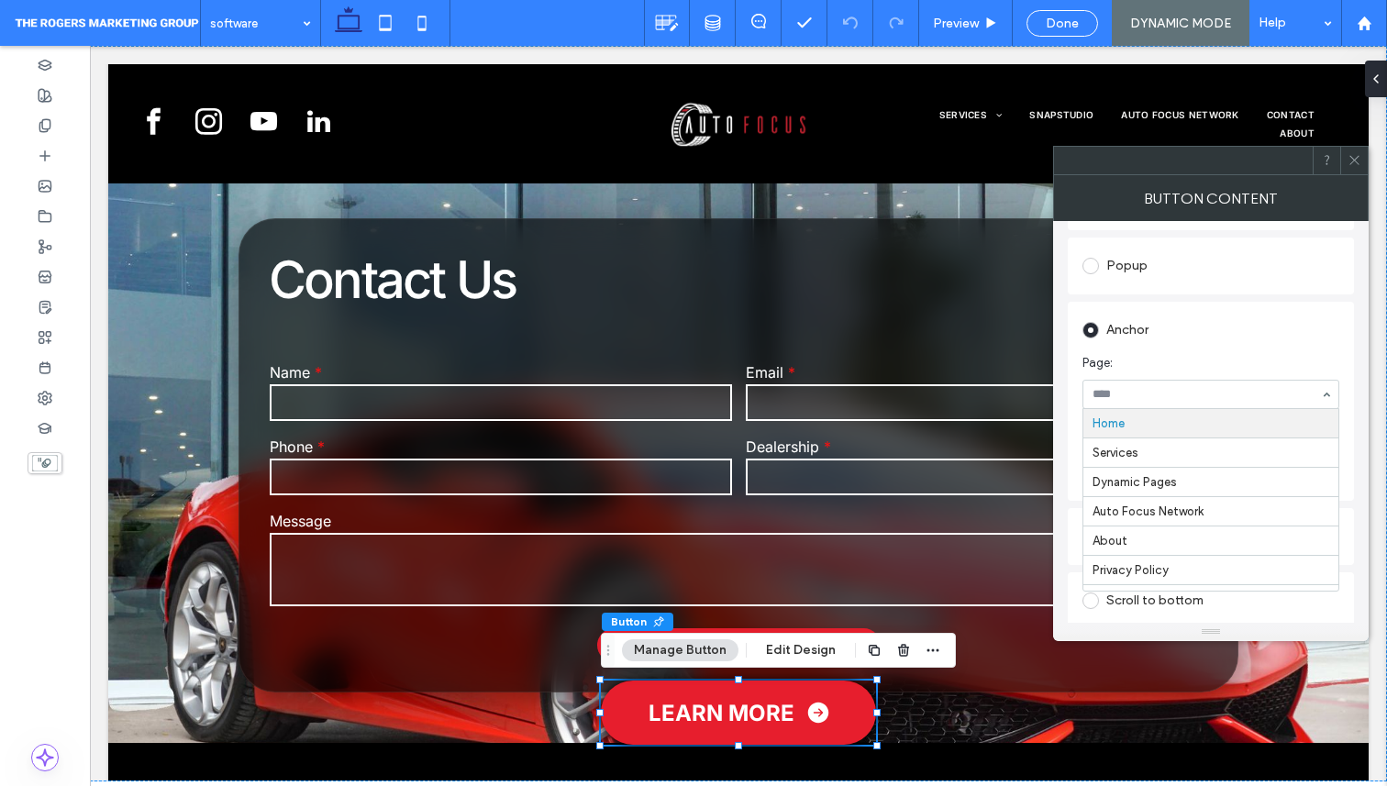
click at [1184, 357] on span "Page:" at bounding box center [1208, 363] width 250 height 18
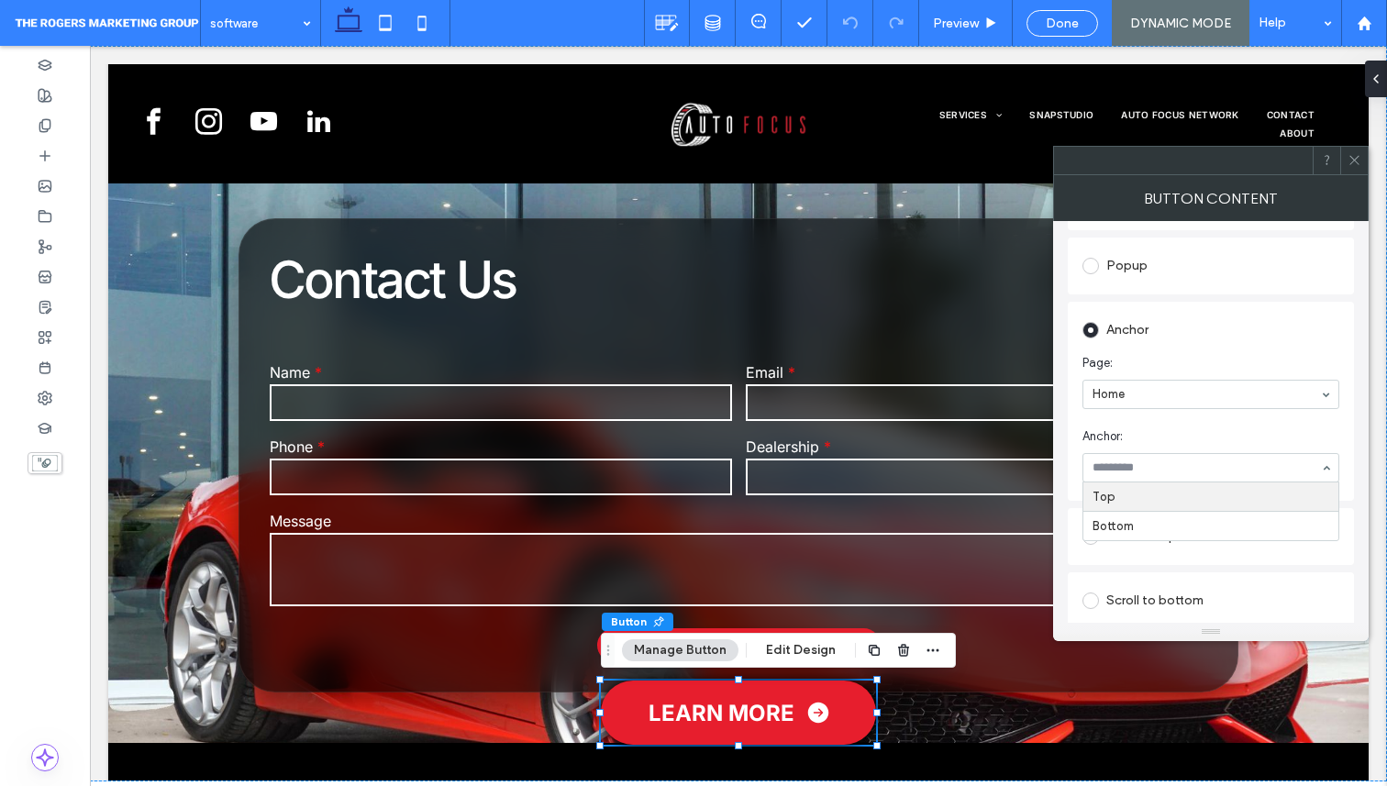
click at [1194, 368] on span "Page:" at bounding box center [1208, 363] width 250 height 18
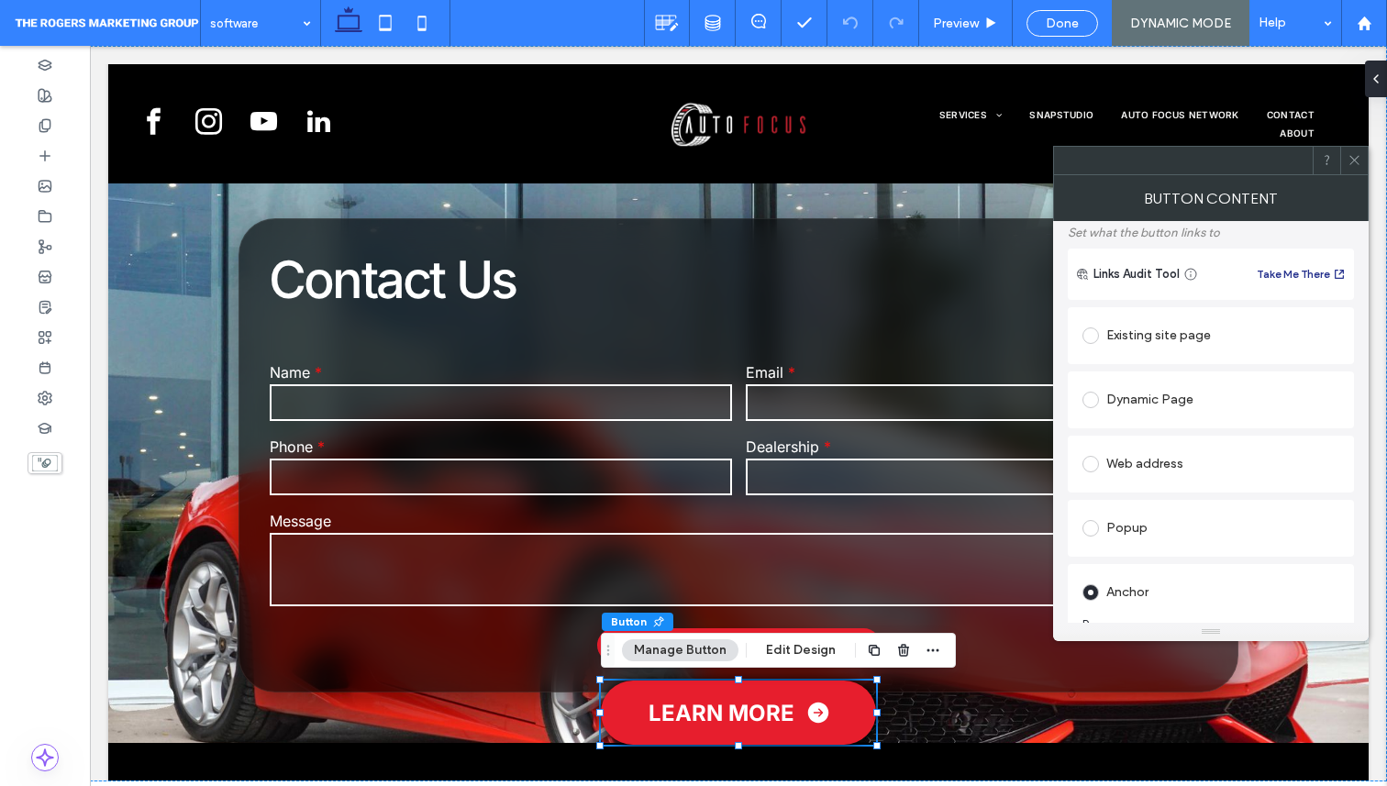
scroll to position [48, 0]
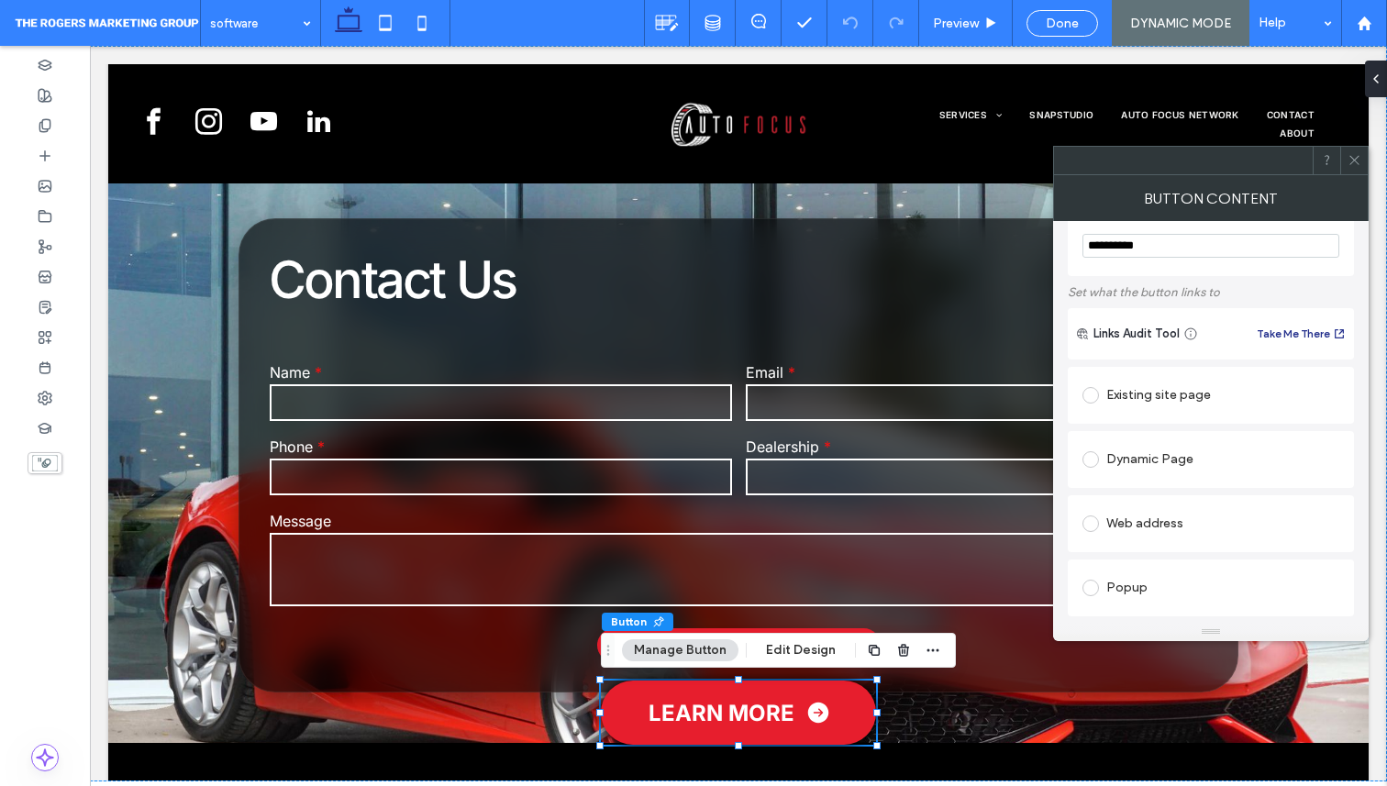
click at [1140, 387] on div "Existing site page" at bounding box center [1211, 395] width 257 height 29
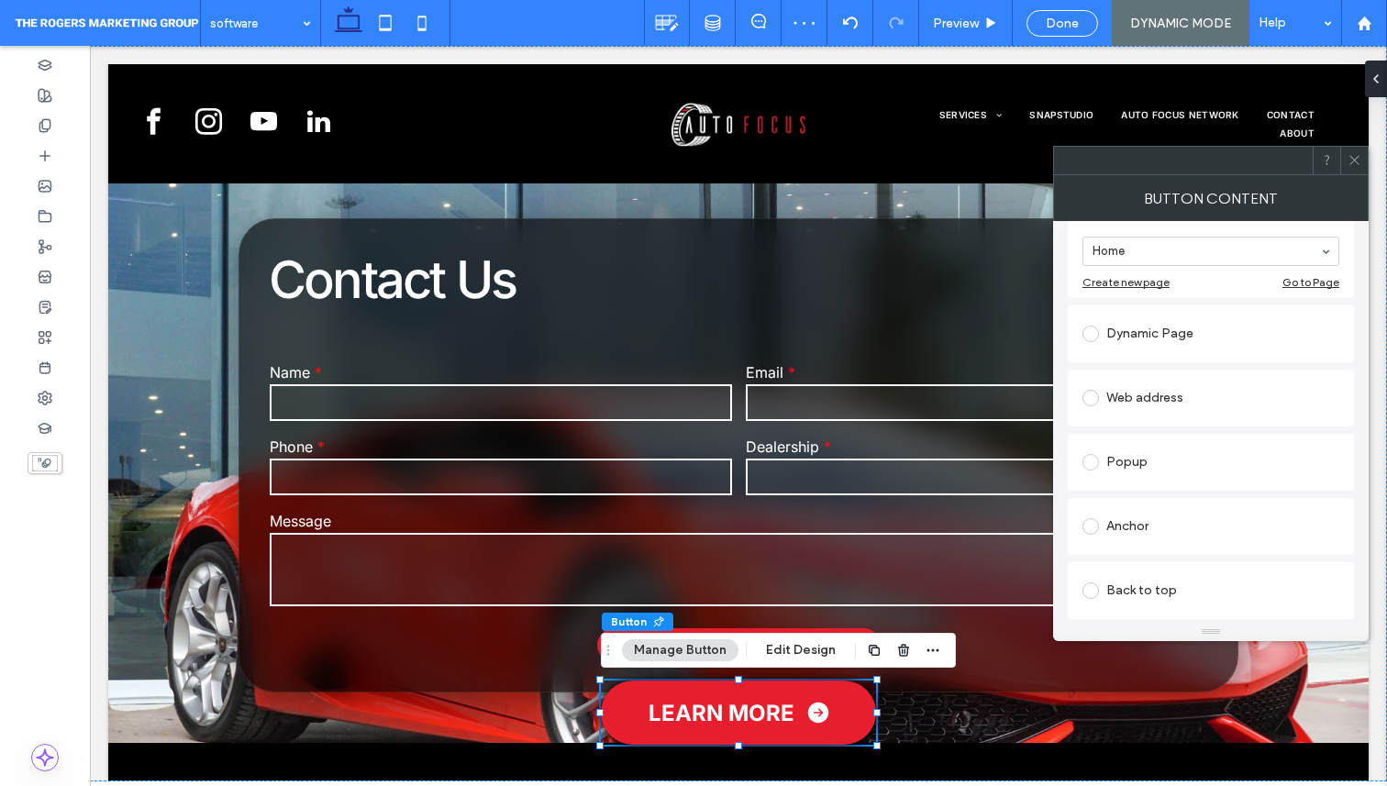
scroll to position [258, 0]
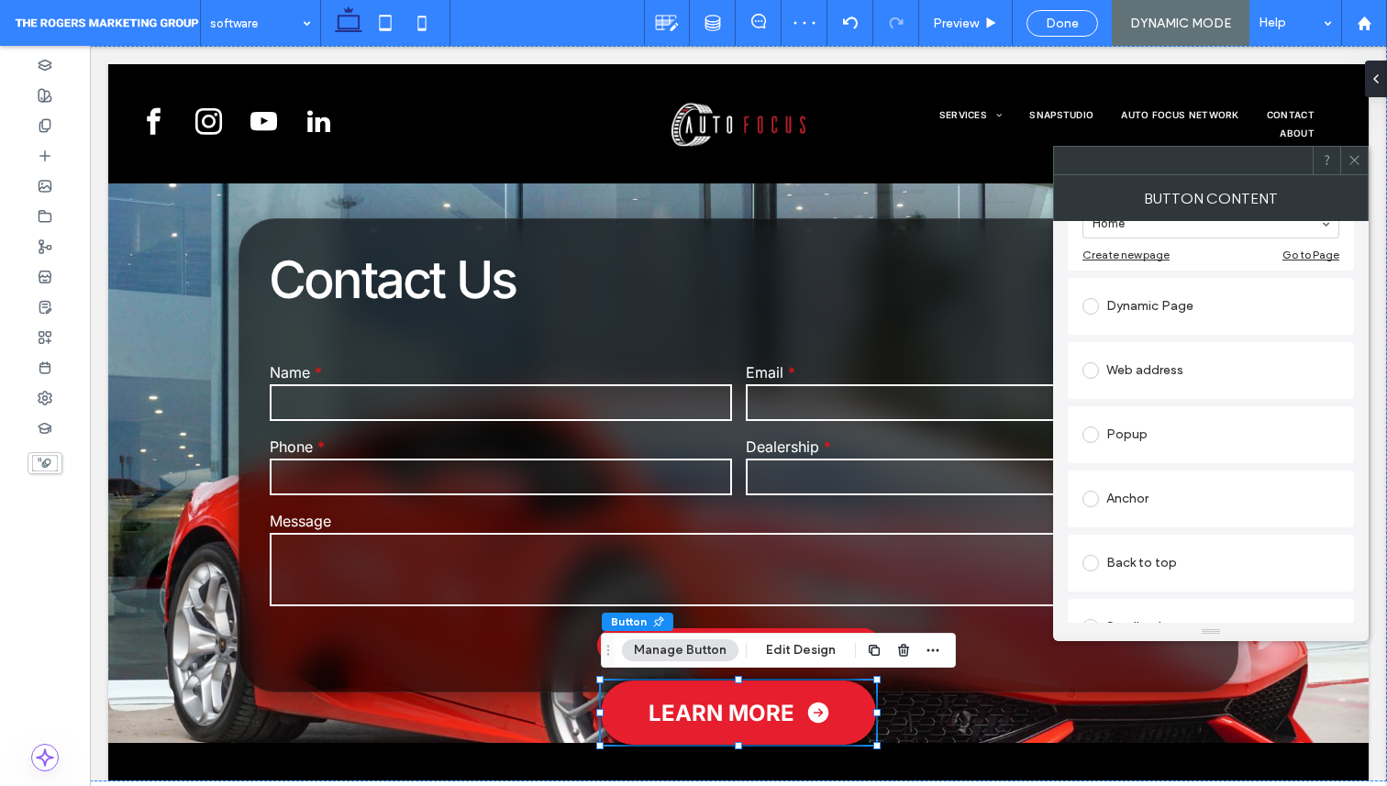
click at [1162, 439] on div "Popup" at bounding box center [1211, 434] width 257 height 29
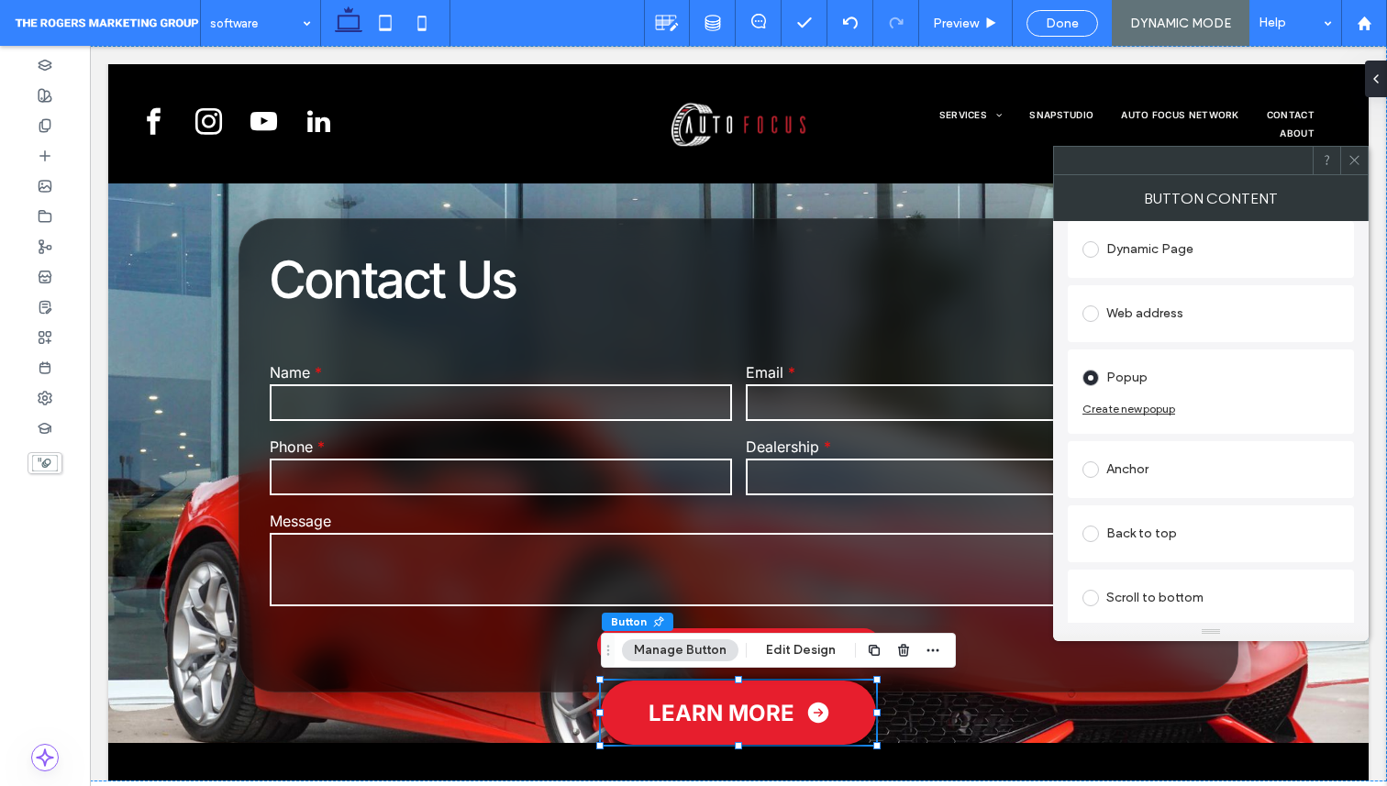
click at [1137, 476] on div "Anchor" at bounding box center [1211, 469] width 257 height 29
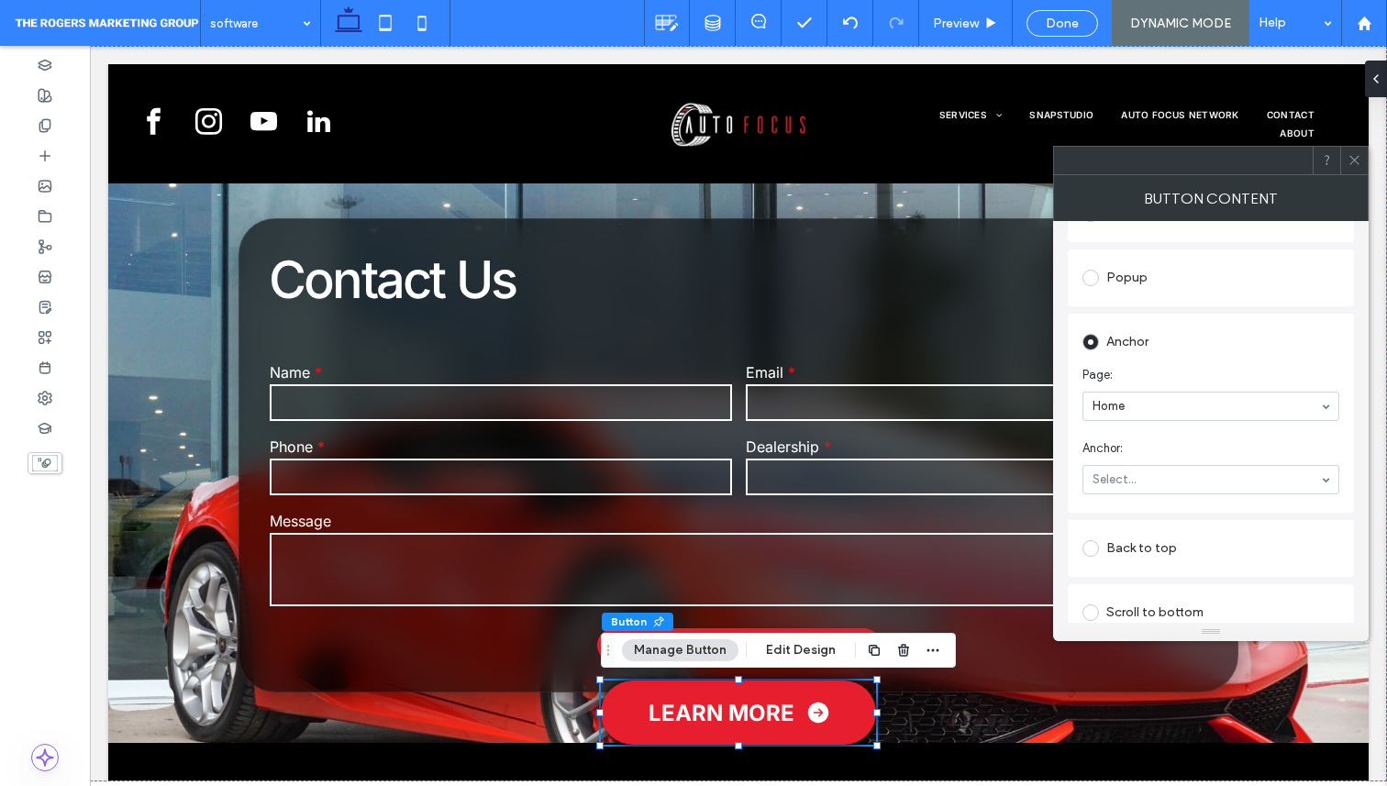
scroll to position [372, 0]
click at [1148, 428] on span "Anchor:" at bounding box center [1208, 435] width 250 height 18
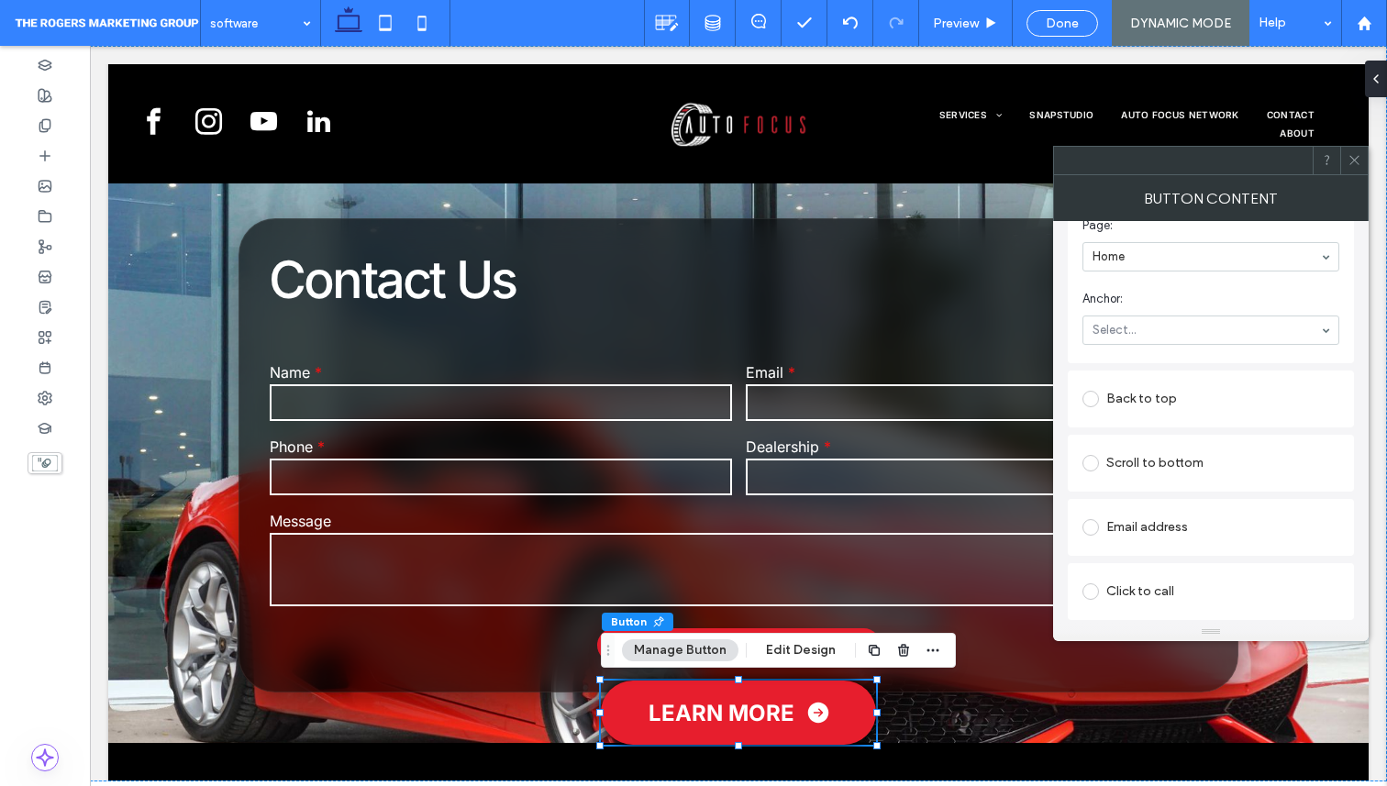
click at [1133, 470] on div "Scroll to bottom" at bounding box center [1211, 463] width 257 height 29
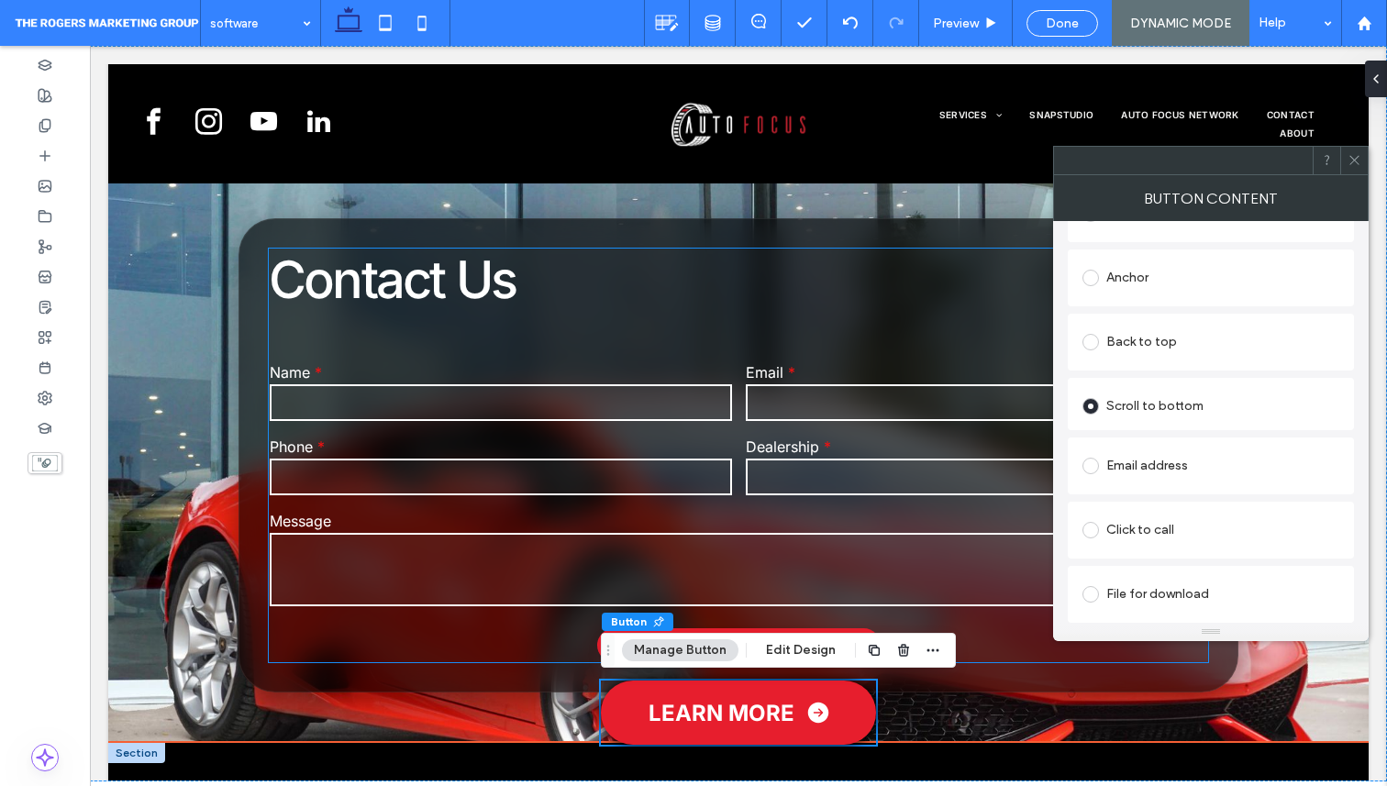
scroll to position [5072, 0]
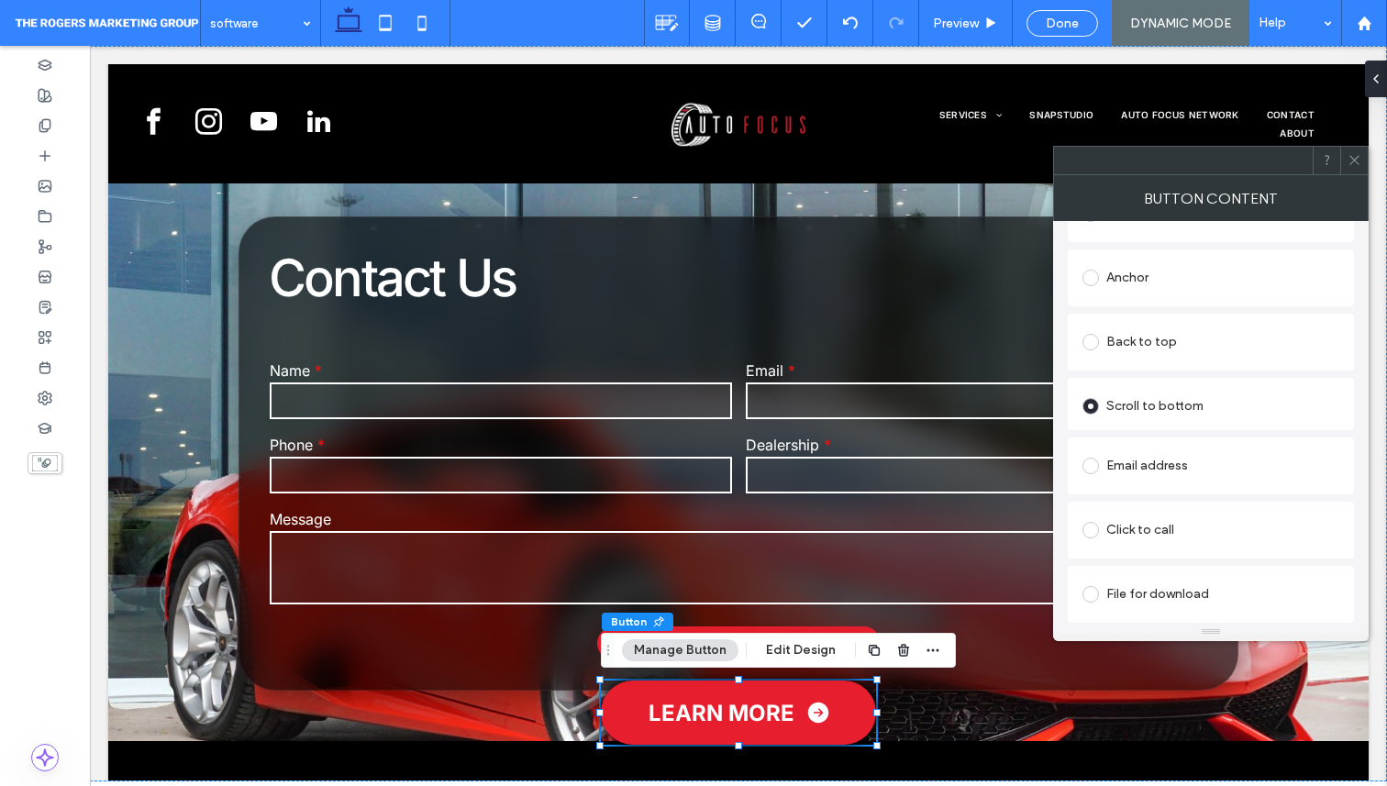
click at [1156, 529] on div "Click to call" at bounding box center [1211, 530] width 257 height 29
click at [1159, 465] on div "Email address" at bounding box center [1211, 463] width 257 height 29
click at [1160, 585] on div "File for download" at bounding box center [1211, 594] width 257 height 29
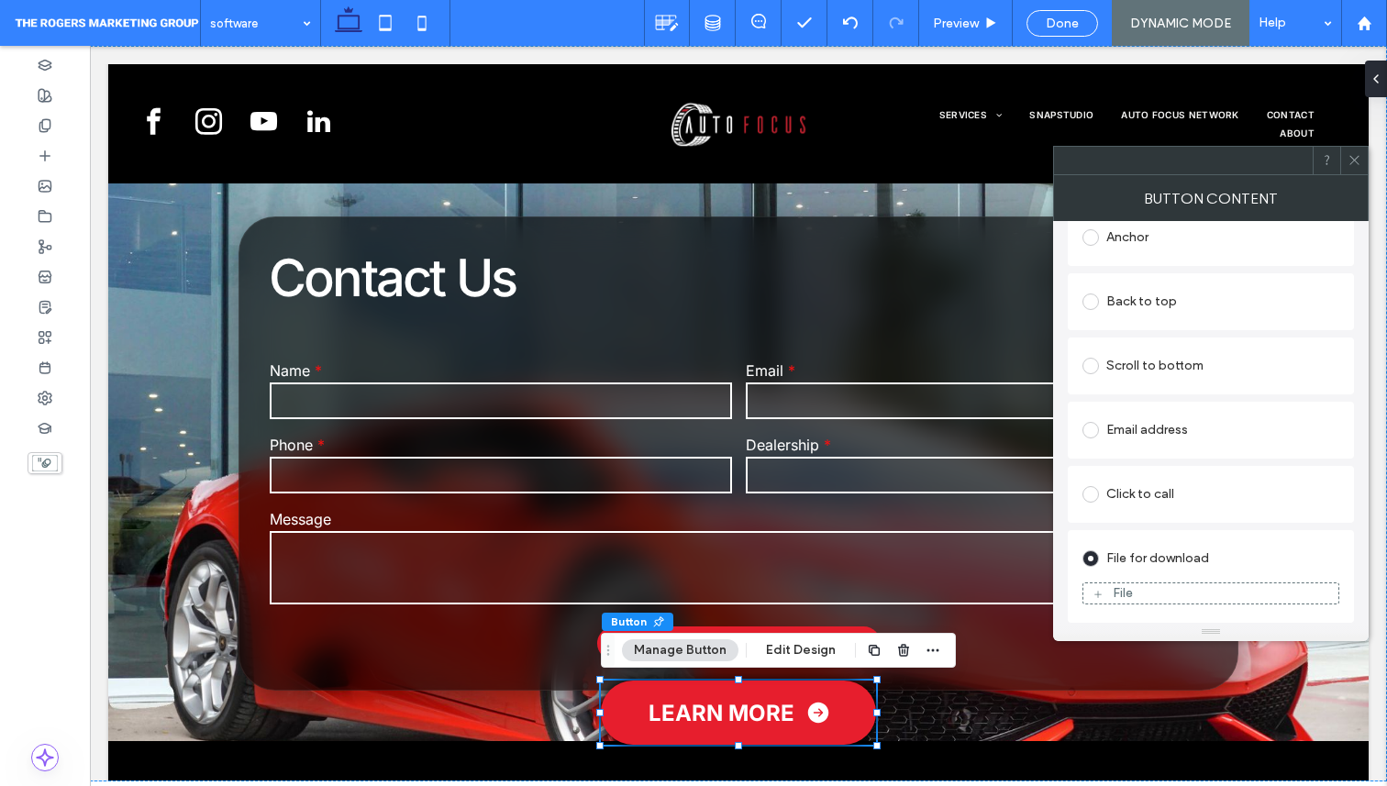
click at [1136, 315] on div "Back to top" at bounding box center [1211, 301] width 257 height 29
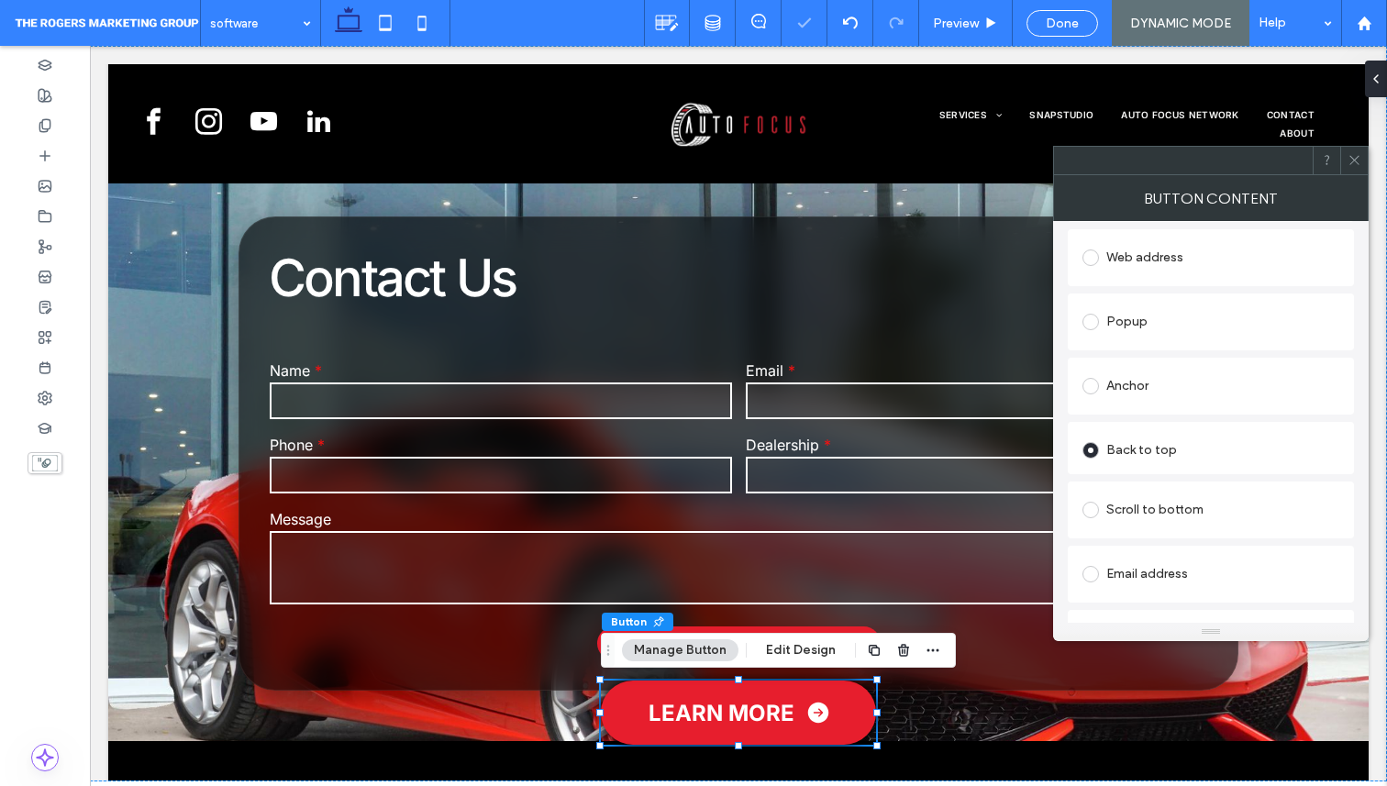
click at [1140, 395] on div "Anchor" at bounding box center [1211, 386] width 257 height 29
click at [1348, 159] on icon at bounding box center [1355, 160] width 14 height 14
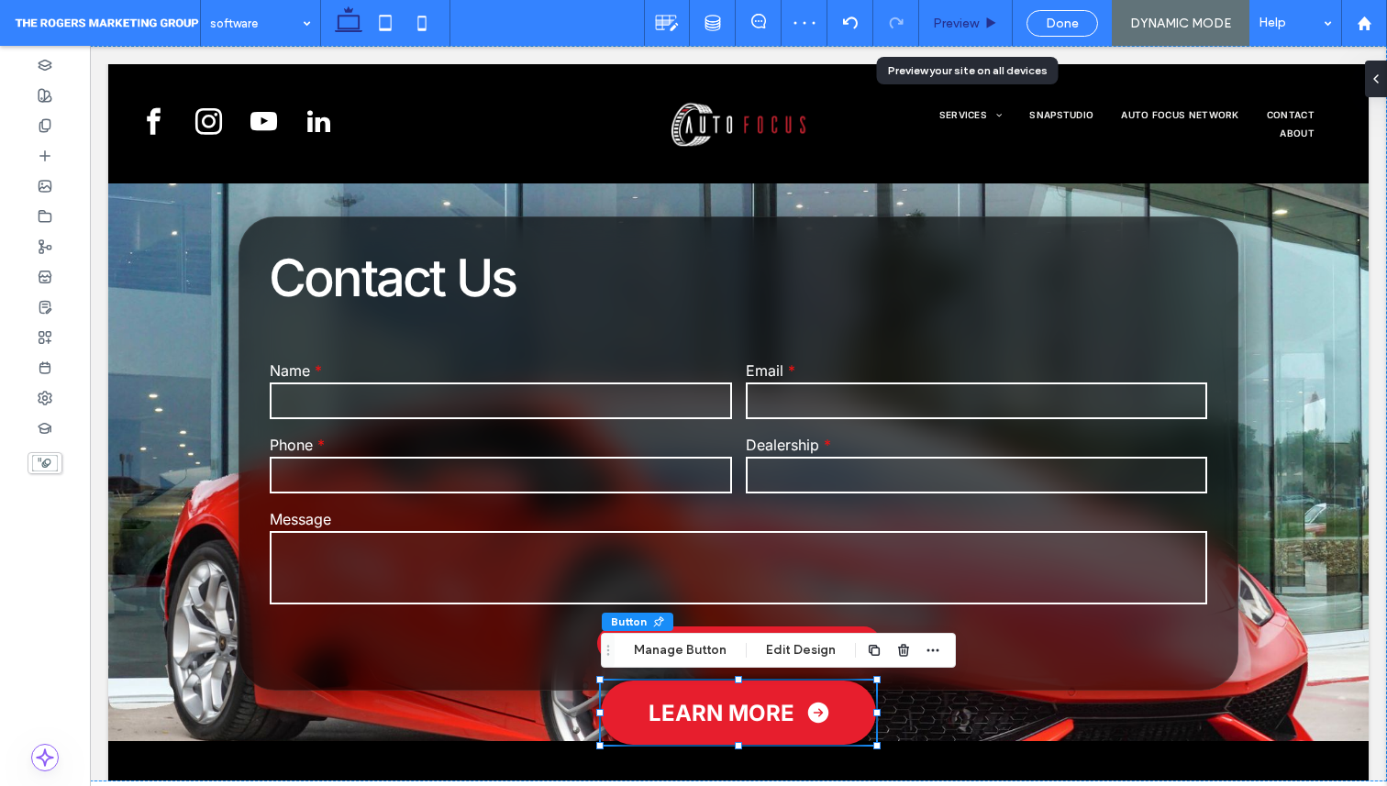
click at [938, 20] on span "Preview" at bounding box center [956, 24] width 46 height 16
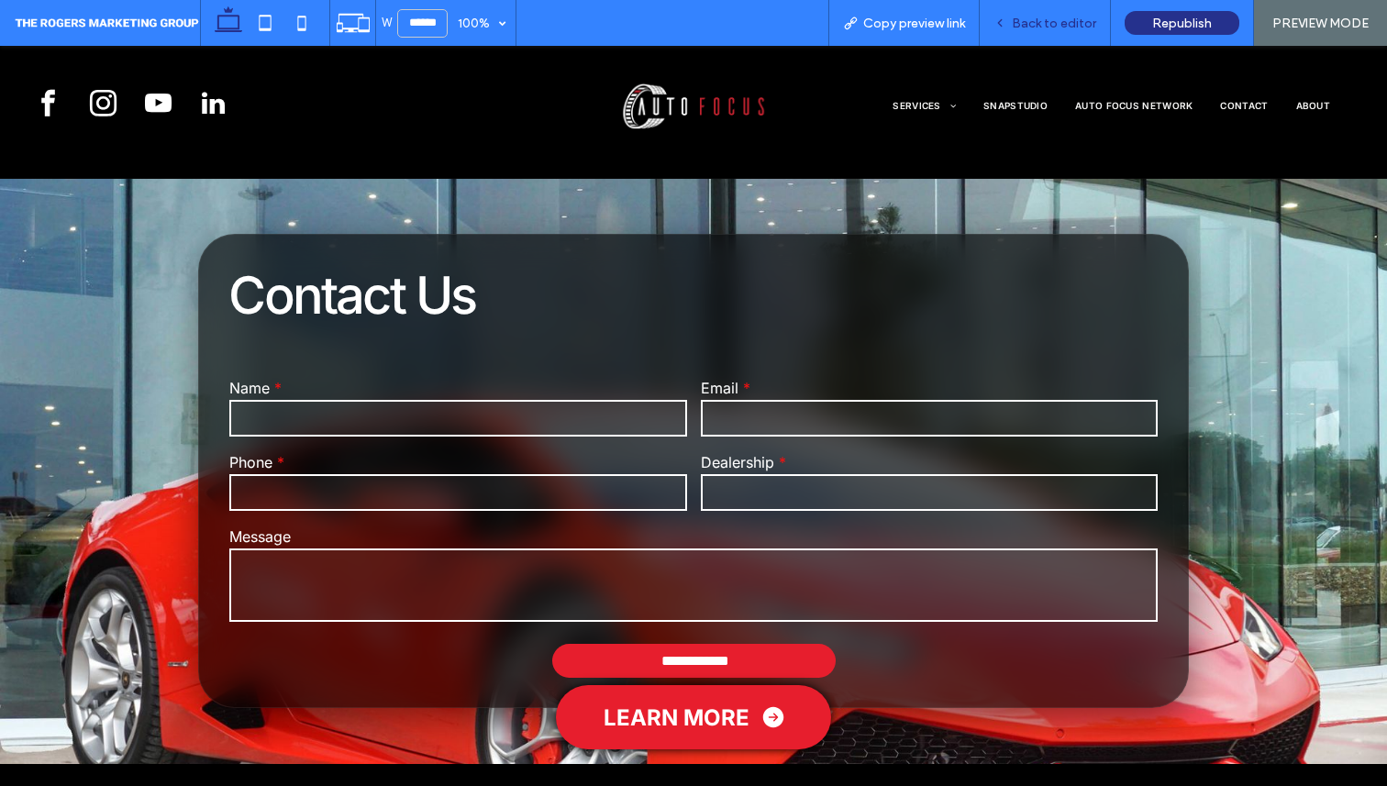
scroll to position [5128, 0]
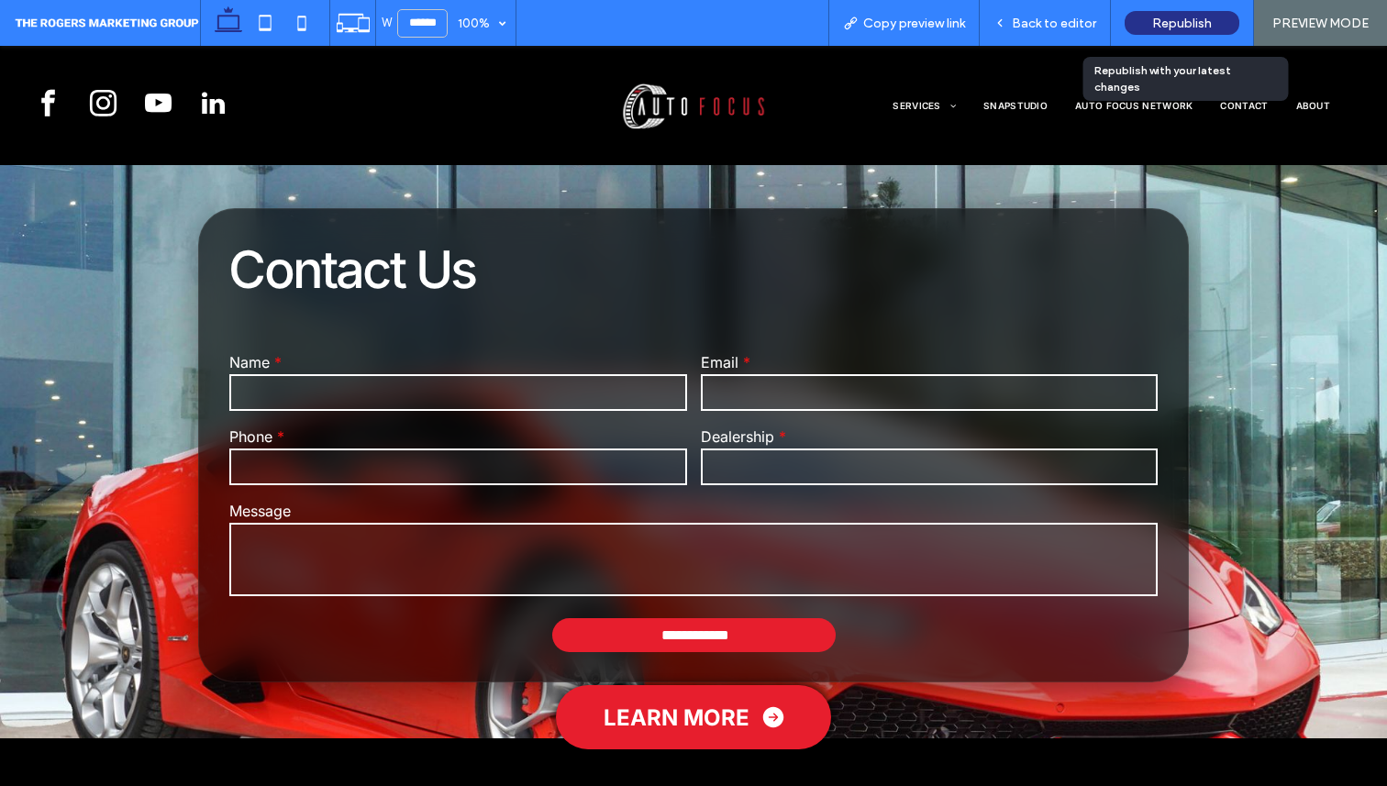
click at [1165, 14] on div "Republish" at bounding box center [1182, 23] width 115 height 24
